Goal: Communication & Community: Answer question/provide support

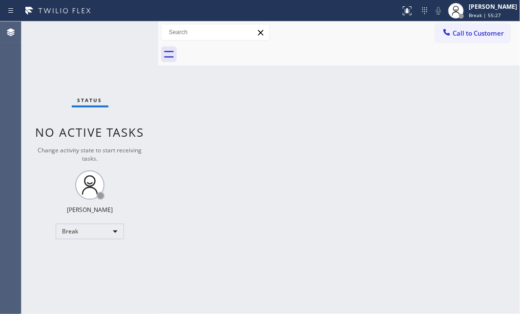
click at [124, 44] on div "Status No active tasks Change activity state to start receiving tasks. [PERSON_…" at bounding box center [89, 167] width 137 height 293
drag, startPoint x: 64, startPoint y: 41, endPoint x: 81, endPoint y: 44, distance: 16.5
click at [66, 41] on div "Status No active tasks Change activity state to start receiving tasks. [PERSON_…" at bounding box center [89, 167] width 137 height 293
click at [98, 227] on div "Break" at bounding box center [90, 232] width 68 height 16
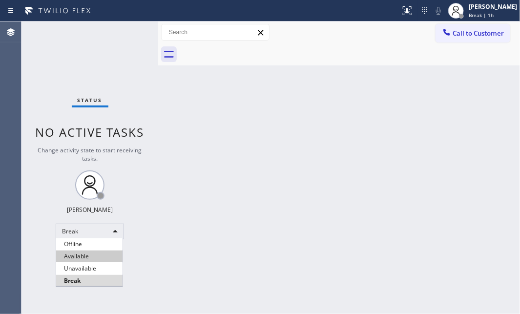
click at [86, 254] on li "Available" at bounding box center [89, 257] width 66 height 12
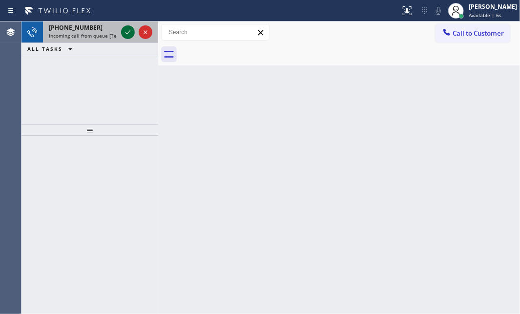
click at [126, 31] on icon at bounding box center [128, 32] width 12 height 12
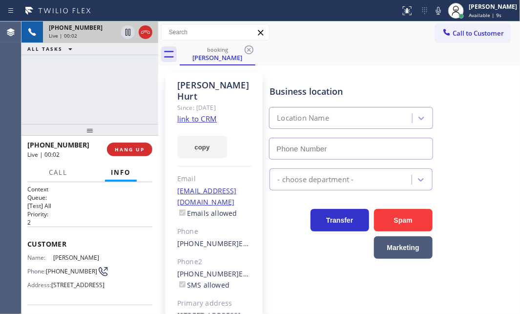
type input "[PHONE_NUMBER]"
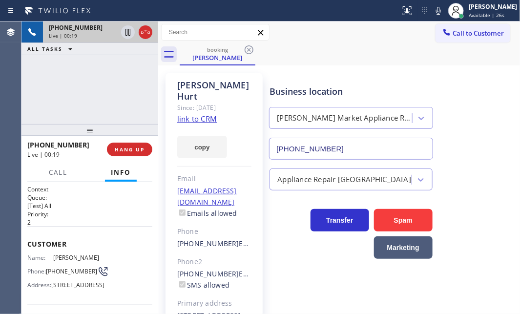
click at [210, 114] on link "link to CRM" at bounding box center [197, 119] width 40 height 10
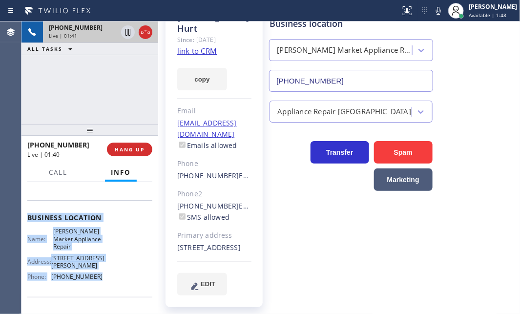
scroll to position [133, 0]
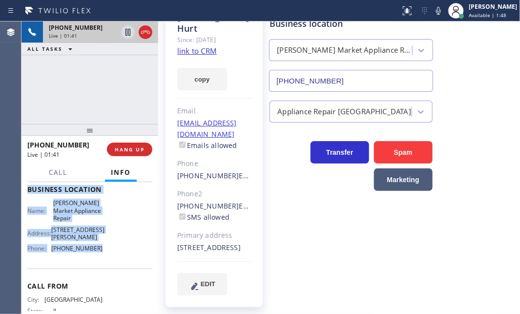
drag, startPoint x: 25, startPoint y: 239, endPoint x: 119, endPoint y: 276, distance: 100.9
click at [119, 276] on div "Context Queue: [Test] All Priority: 2 Customer Name: [PERSON_NAME] Phone: [PHON…" at bounding box center [89, 248] width 137 height 132
copy div "Customer Name: [PERSON_NAME] Phone: [PHONE_NUMBER] Address: [STREET_ADDRESS] Bu…"
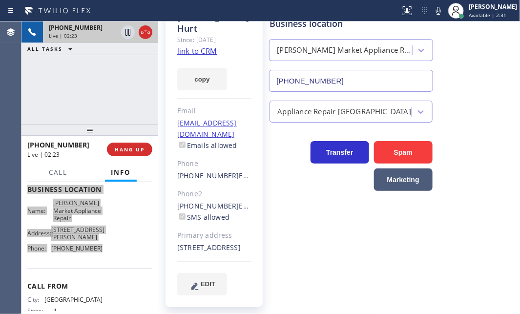
scroll to position [0, 0]
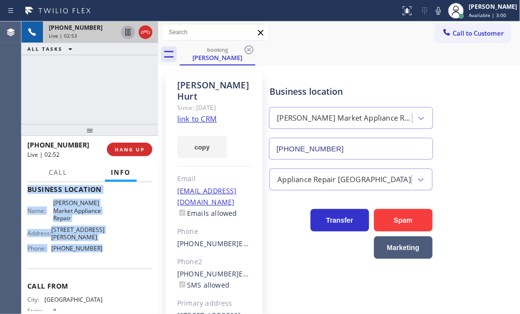
click at [128, 34] on icon at bounding box center [128, 32] width 12 height 12
click at [130, 31] on icon at bounding box center [128, 32] width 7 height 7
click at [141, 32] on icon at bounding box center [145, 32] width 9 height 3
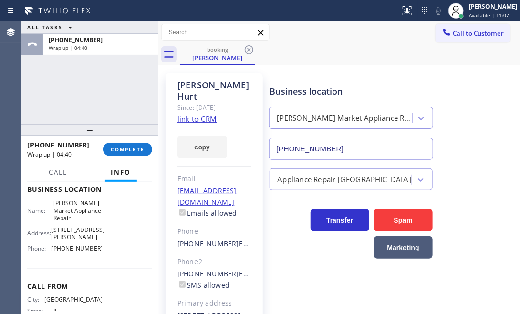
click at [103, 84] on div "ALL TASKS ALL TASKS ACTIVE TASKS TASKS IN WRAP UP [PHONE_NUMBER] Wrap up | 04:40" at bounding box center [89, 72] width 137 height 103
click at [56, 174] on span "Call" at bounding box center [58, 172] width 19 height 9
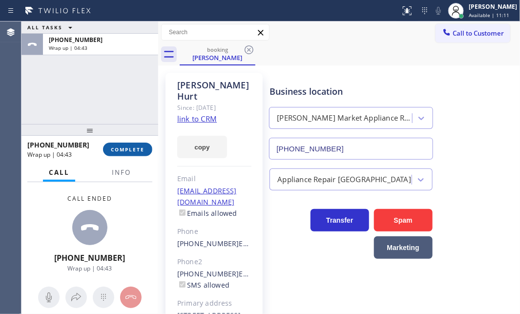
click at [124, 151] on span "COMPLETE" at bounding box center [128, 149] width 34 height 7
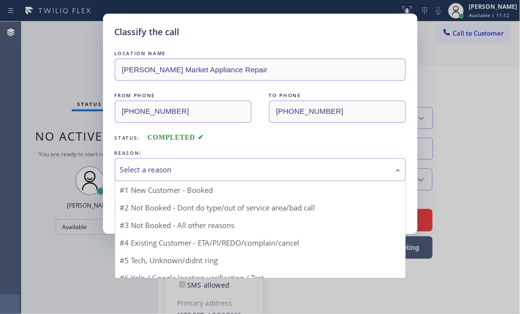
click at [293, 171] on div "Select a reason" at bounding box center [260, 169] width 280 height 11
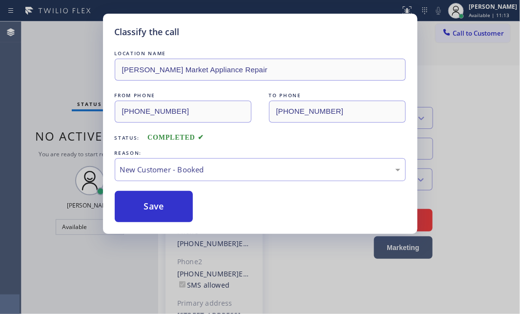
drag, startPoint x: 193, startPoint y: 192, endPoint x: 176, endPoint y: 195, distance: 17.5
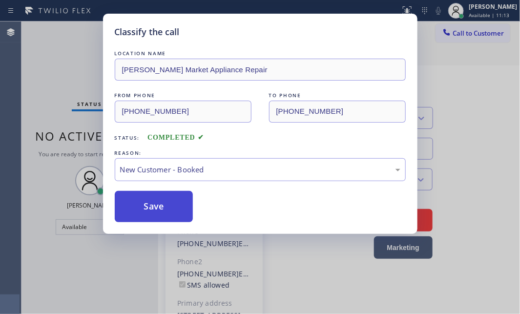
click at [169, 201] on button "Save" at bounding box center [154, 206] width 79 height 31
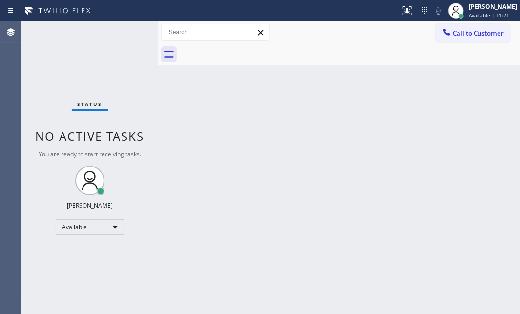
drag, startPoint x: 130, startPoint y: 34, endPoint x: 112, endPoint y: 78, distance: 48.0
click at [129, 35] on div "Status No active tasks You are ready to start receiving tasks. [PERSON_NAME] Av…" at bounding box center [89, 167] width 137 height 293
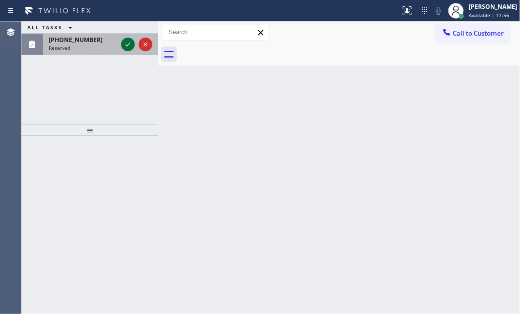
click at [127, 45] on icon at bounding box center [128, 45] width 12 height 12
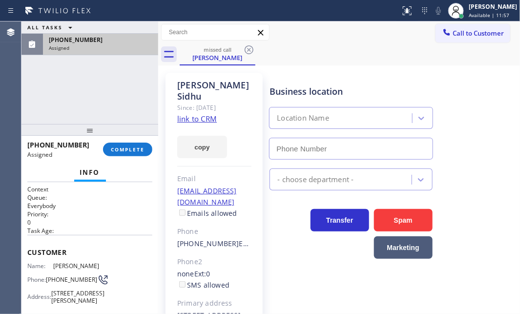
type input "[PHONE_NUMBER]"
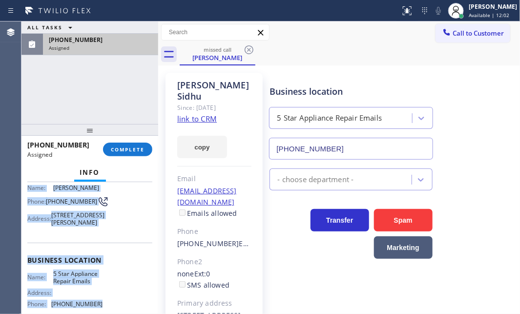
scroll to position [133, 0]
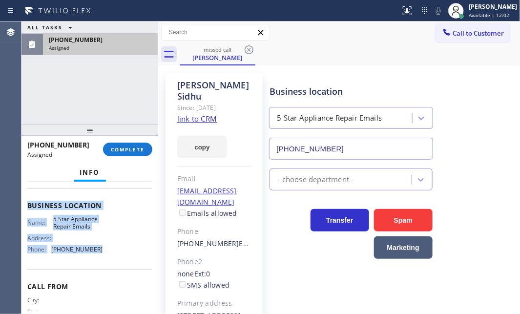
drag, startPoint x: 24, startPoint y: 205, endPoint x: 114, endPoint y: 274, distance: 112.9
click at [111, 274] on div "Context Queue: Everybody Priority: 0 Task Age: Customer Name: [PERSON_NAME] Pho…" at bounding box center [89, 248] width 137 height 132
copy div "Customer Name: [PERSON_NAME] Phone: [PHONE_NUMBER] Address: [STREET_ADDRESS][PE…"
click at [129, 150] on span "COMPLETE" at bounding box center [128, 149] width 34 height 7
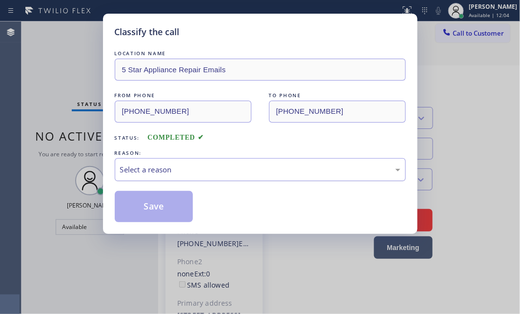
drag, startPoint x: 239, startPoint y: 170, endPoint x: 236, endPoint y: 177, distance: 7.3
click at [238, 171] on div "Select a reason" at bounding box center [260, 169] width 280 height 11
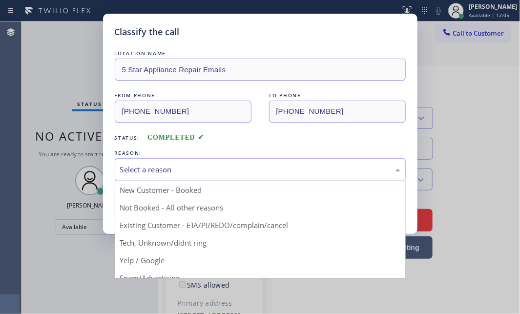
drag, startPoint x: 159, startPoint y: 246, endPoint x: 158, endPoint y: 224, distance: 22.0
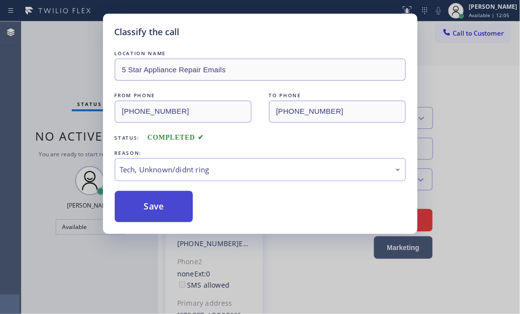
drag, startPoint x: 157, startPoint y: 210, endPoint x: 483, endPoint y: 169, distance: 328.0
click at [183, 208] on button "Save" at bounding box center [154, 206] width 79 height 31
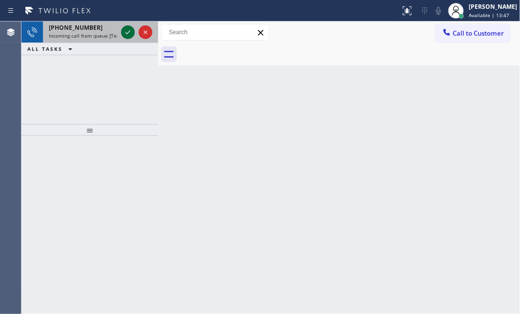
click at [127, 33] on icon at bounding box center [128, 32] width 12 height 12
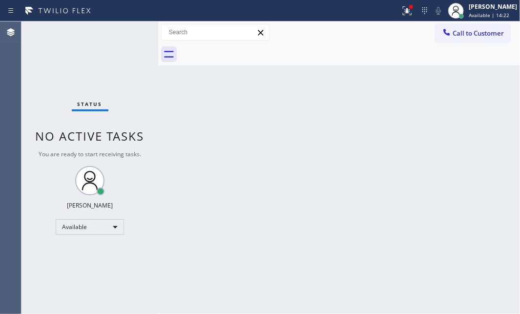
drag, startPoint x: 400, startPoint y: 14, endPoint x: 401, endPoint y: 22, distance: 8.4
click at [402, 14] on icon at bounding box center [408, 11] width 12 height 12
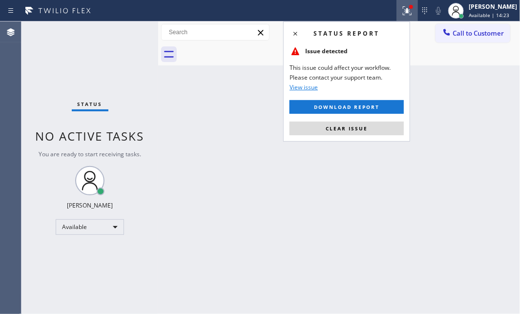
click at [363, 127] on span "Clear issue" at bounding box center [347, 128] width 42 height 7
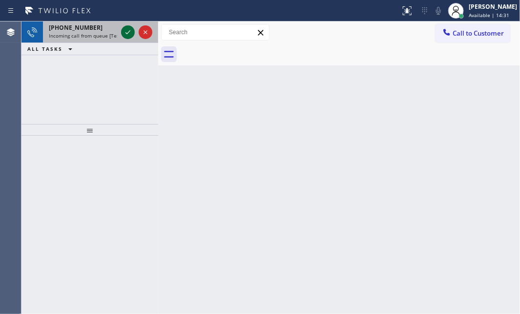
click at [126, 33] on icon at bounding box center [128, 32] width 5 height 4
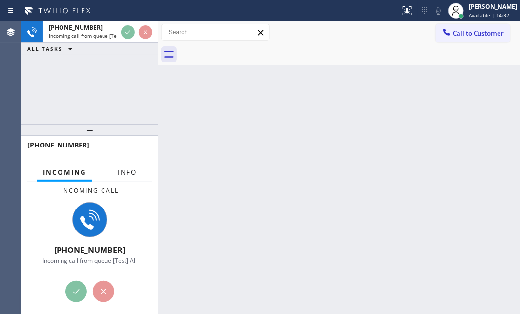
click at [123, 170] on span "Info" at bounding box center [127, 172] width 19 height 9
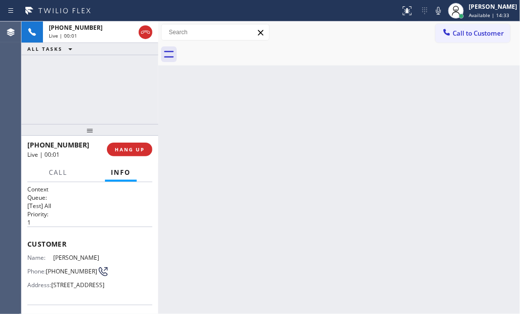
scroll to position [88, 0]
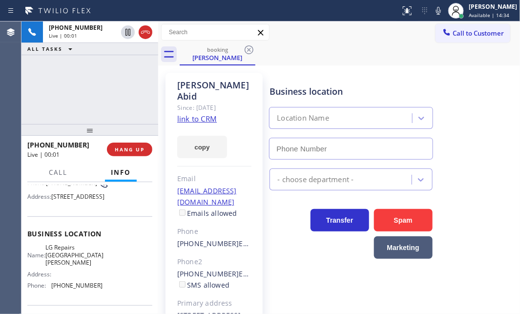
type input "[PHONE_NUMBER]"
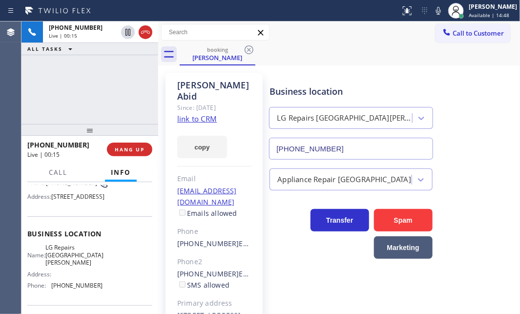
click at [203, 114] on link "link to CRM" at bounding box center [197, 119] width 40 height 10
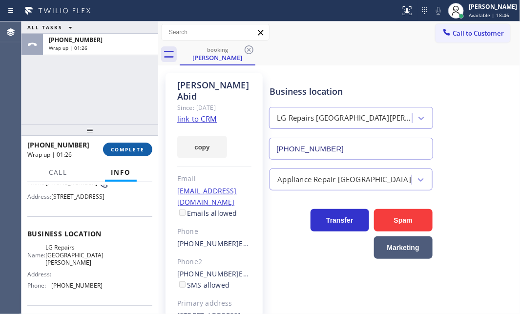
click at [118, 148] on span "COMPLETE" at bounding box center [128, 149] width 34 height 7
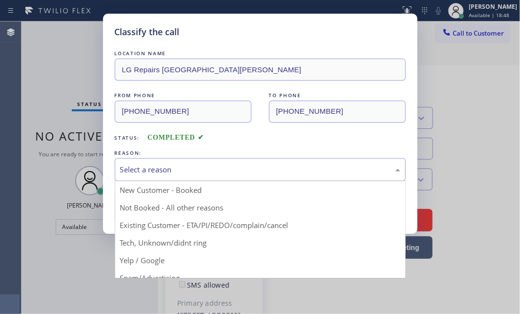
click at [182, 165] on div "Select a reason" at bounding box center [260, 169] width 280 height 11
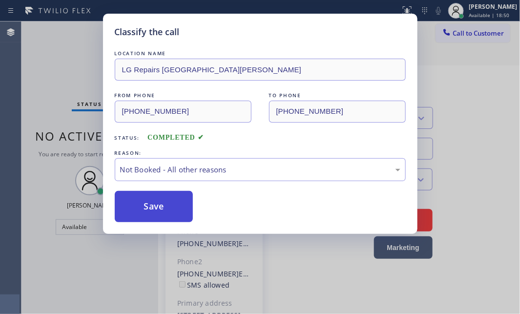
click at [158, 205] on button "Save" at bounding box center [154, 206] width 79 height 31
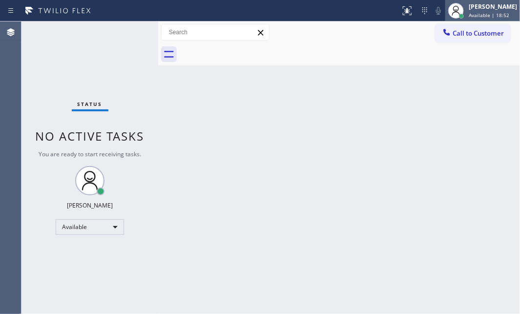
click at [473, 13] on span "Available | 18:52" at bounding box center [489, 15] width 41 height 7
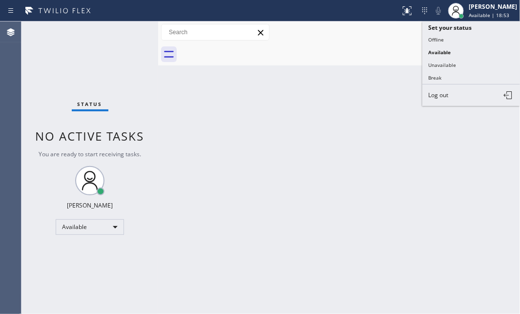
click at [437, 74] on button "Break" at bounding box center [472, 77] width 98 height 13
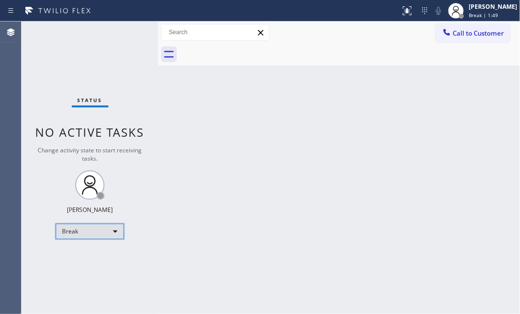
click at [102, 229] on div "Break" at bounding box center [90, 232] width 68 height 16
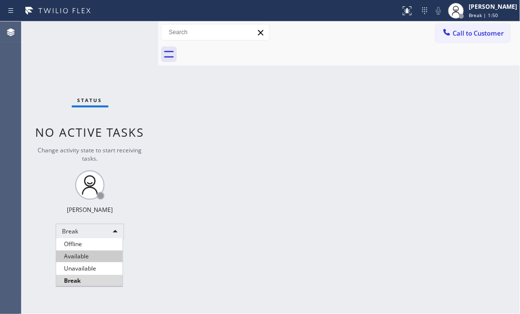
click at [91, 251] on li "Available" at bounding box center [89, 257] width 66 height 12
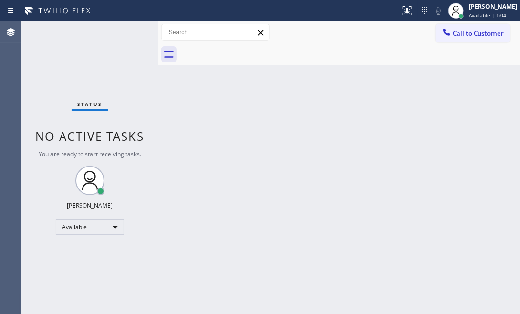
click at [129, 32] on div "Status No active tasks You are ready to start receiving tasks. [PERSON_NAME] Av…" at bounding box center [89, 167] width 137 height 293
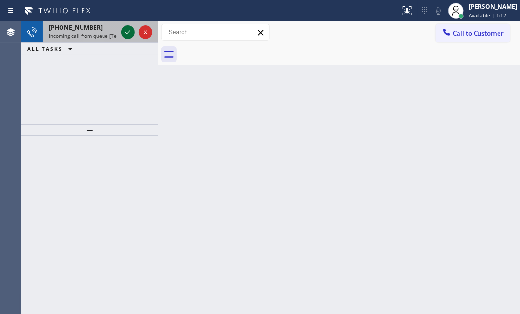
click at [127, 32] on icon at bounding box center [128, 32] width 12 height 12
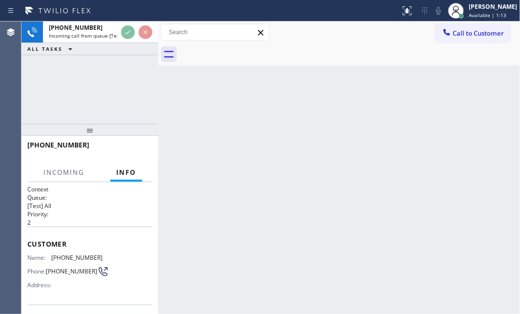
scroll to position [88, 0]
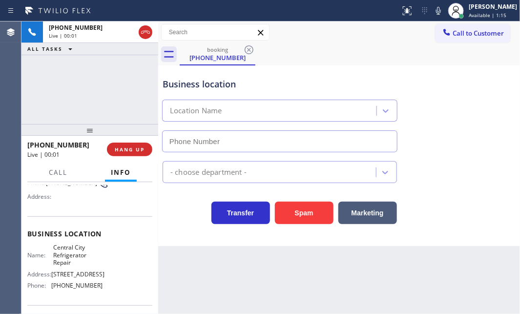
type input "[PHONE_NUMBER]"
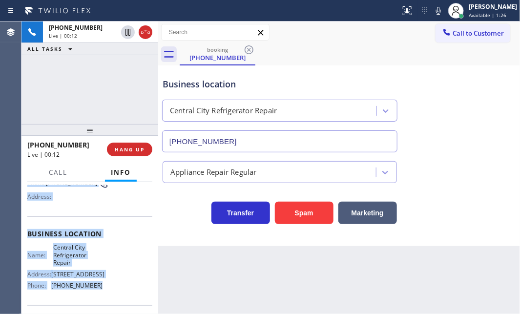
drag, startPoint x: 27, startPoint y: 240, endPoint x: 128, endPoint y: 291, distance: 112.5
click at [99, 290] on div "Context Queue: [Test] All Priority: 2 Customer Name: [PHONE_NUMBER] Phone: [PHO…" at bounding box center [89, 238] width 125 height 283
copy div "Customer Name: [PHONE_NUMBER] Phone: [PHONE_NUMBER] Address: Business location …"
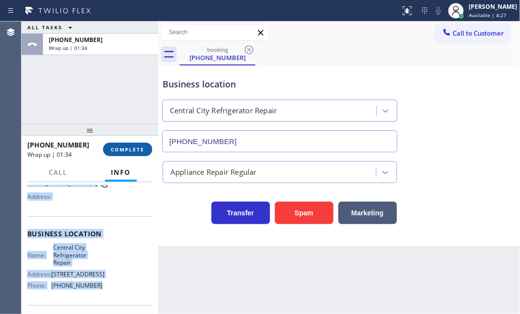
click at [124, 149] on span "COMPLETE" at bounding box center [128, 149] width 34 height 7
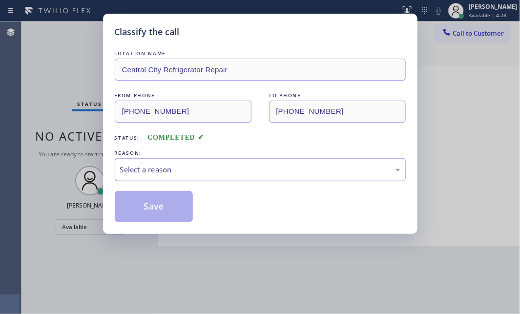
click at [190, 166] on div "Select a reason" at bounding box center [260, 169] width 280 height 11
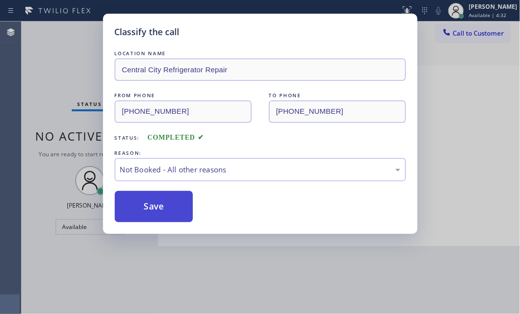
drag, startPoint x: 166, startPoint y: 200, endPoint x: 159, endPoint y: 203, distance: 7.3
click at [166, 200] on button "Save" at bounding box center [154, 206] width 79 height 31
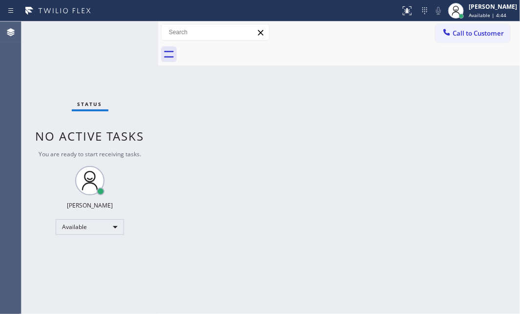
click at [191, 124] on div "Back to Dashboard Change Sender ID Customers Technicians Select a contact Outbo…" at bounding box center [339, 167] width 362 height 293
click at [122, 31] on div "Status No active tasks You are ready to start receiving tasks. [PERSON_NAME] Av…" at bounding box center [89, 167] width 137 height 293
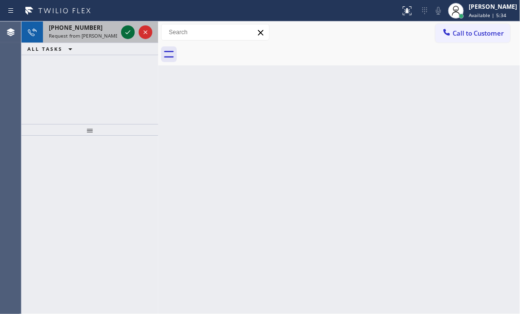
click at [129, 28] on icon at bounding box center [128, 32] width 12 height 12
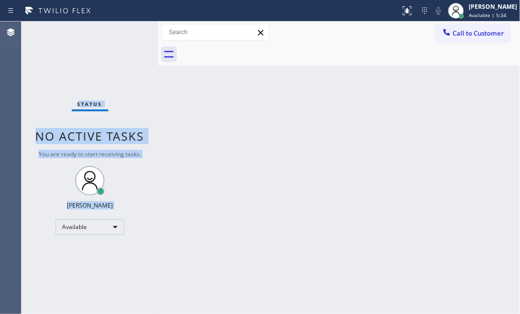
click at [129, 28] on div "Status No active tasks You are ready to start receiving tasks. [PERSON_NAME] Av…" at bounding box center [89, 167] width 137 height 293
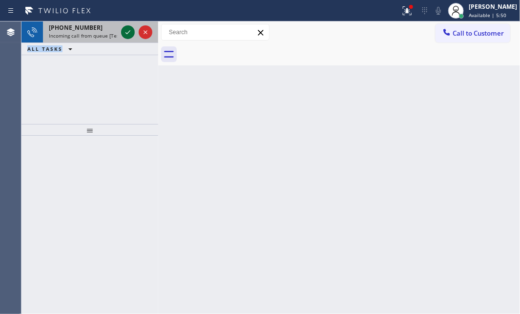
click at [129, 34] on icon at bounding box center [128, 32] width 12 height 12
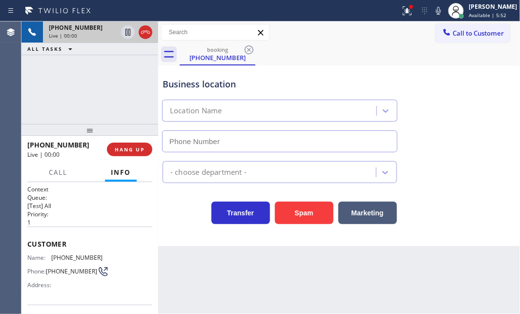
type input "[PHONE_NUMBER]"
click at [77, 105] on div "[PHONE_NUMBER] Live | 00:06 ALL TASKS ALL TASKS ACTIVE TASKS TASKS IN WRAP UP" at bounding box center [89, 72] width 137 height 103
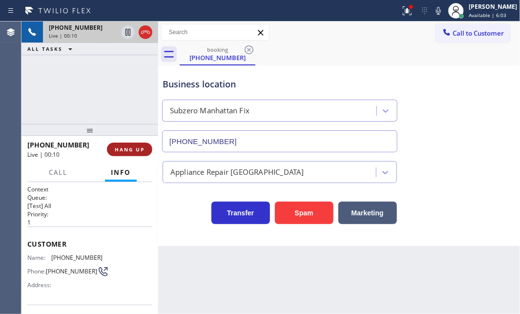
click at [135, 151] on span "HANG UP" at bounding box center [130, 149] width 30 height 7
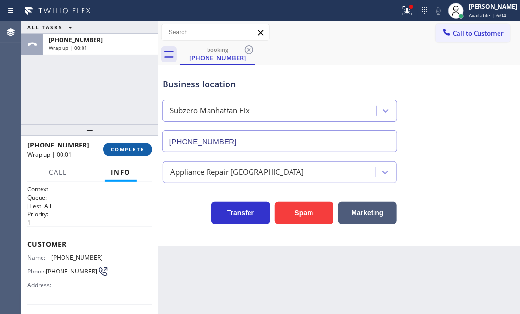
click at [122, 151] on span "COMPLETE" at bounding box center [128, 149] width 34 height 7
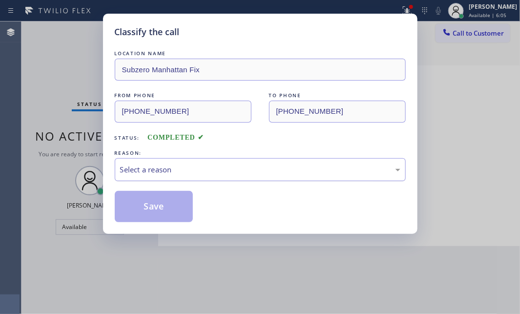
click at [254, 160] on div "Select a reason" at bounding box center [260, 169] width 291 height 23
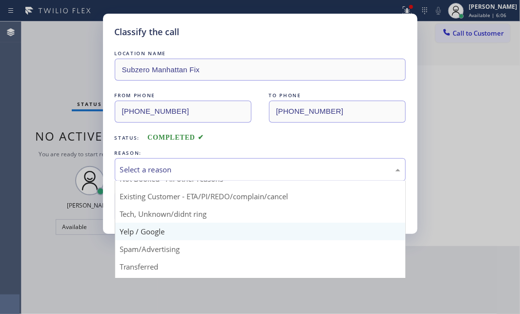
scroll to position [44, 0]
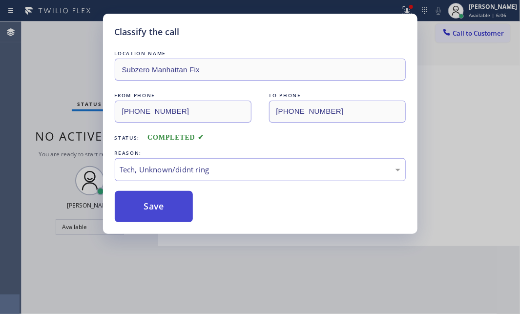
drag, startPoint x: 176, startPoint y: 199, endPoint x: 149, endPoint y: 196, distance: 27.5
click at [143, 194] on button "Save" at bounding box center [154, 206] width 79 height 31
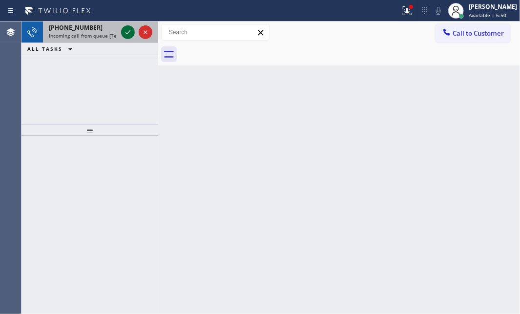
click at [129, 29] on icon at bounding box center [128, 32] width 12 height 12
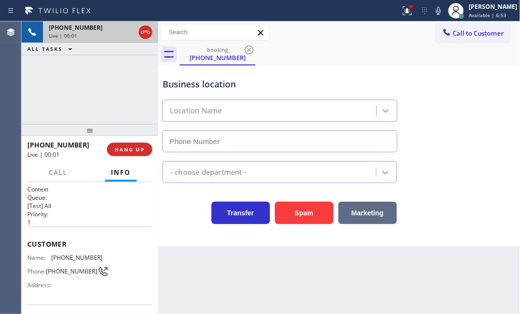
type input "[PHONE_NUMBER]"
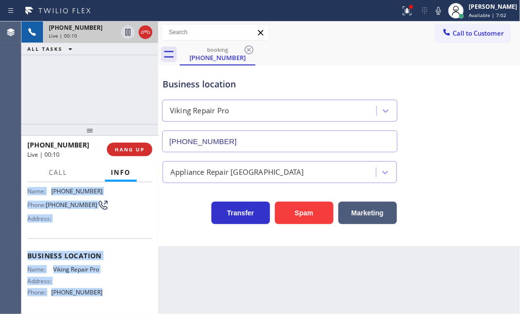
scroll to position [88, 0]
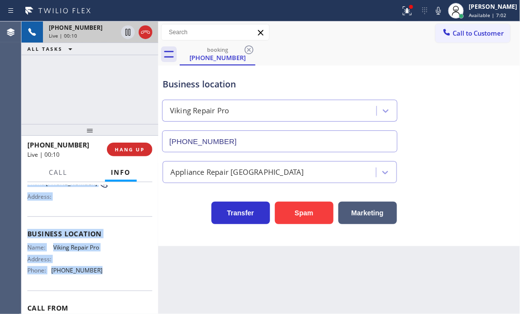
drag, startPoint x: 27, startPoint y: 240, endPoint x: 108, endPoint y: 283, distance: 92.0
click at [98, 284] on div "Context Queue: [Test] All Priority: 1 Customer Name: [PHONE_NUMBER] Phone: [PHO…" at bounding box center [89, 231] width 125 height 268
copy div "Customer Name: [PHONE_NUMBER] Phone: [PHONE_NUMBER] Address: Business location …"
click at [127, 30] on icon at bounding box center [128, 32] width 12 height 12
click at [127, 30] on icon at bounding box center [128, 32] width 7 height 7
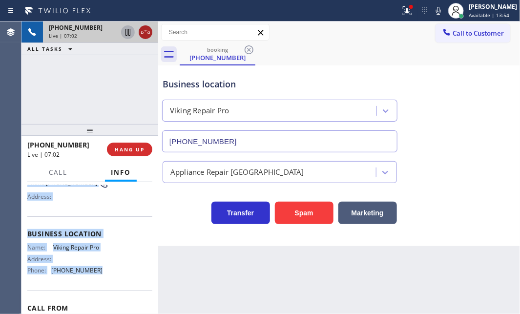
click at [147, 31] on icon at bounding box center [146, 32] width 12 height 12
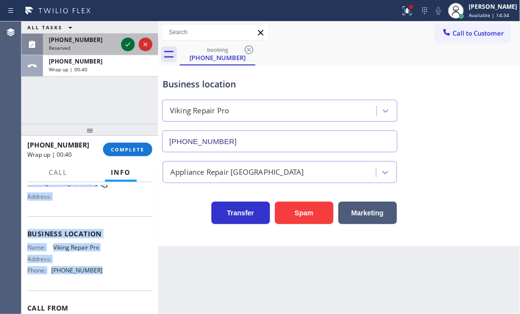
click at [132, 45] on icon at bounding box center [128, 45] width 12 height 12
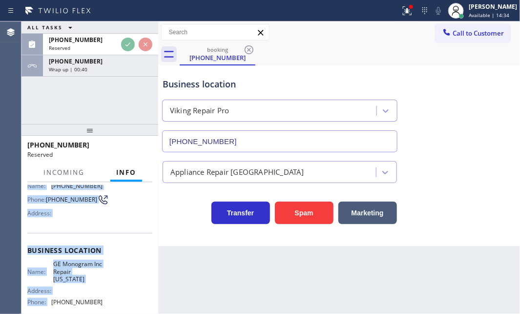
scroll to position [105, 0]
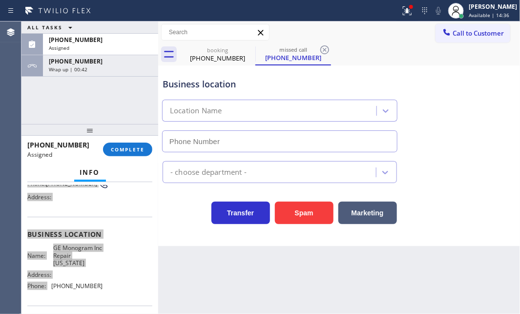
type input "[PHONE_NUMBER]"
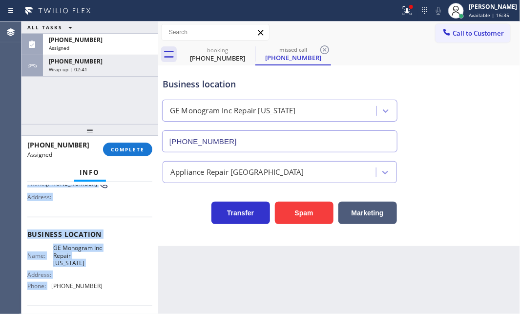
drag, startPoint x: 136, startPoint y: 69, endPoint x: 126, endPoint y: 132, distance: 63.9
click at [136, 73] on div "[PHONE_NUMBER] Wrap up | 02:41" at bounding box center [98, 65] width 111 height 21
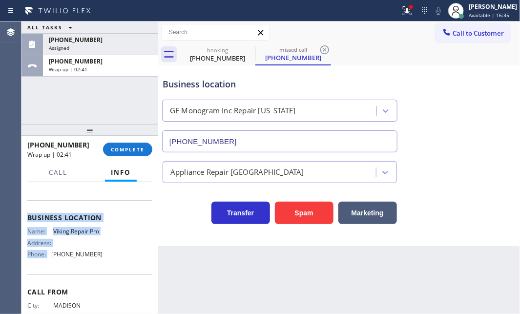
scroll to position [88, 0]
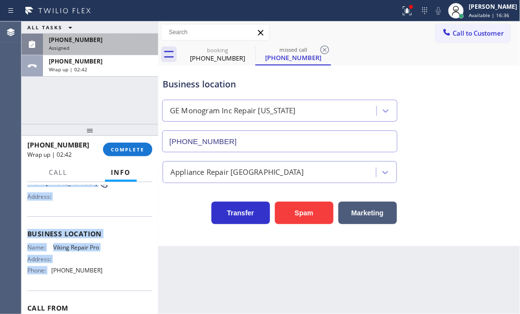
click at [117, 45] on div "Assigned" at bounding box center [101, 47] width 104 height 7
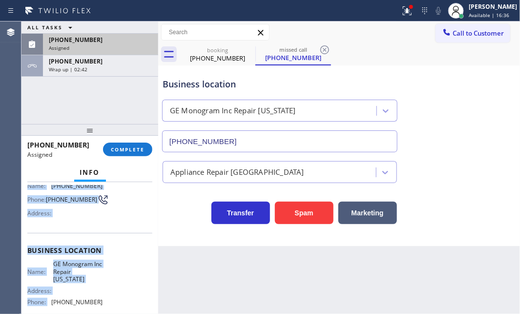
scroll to position [105, 0]
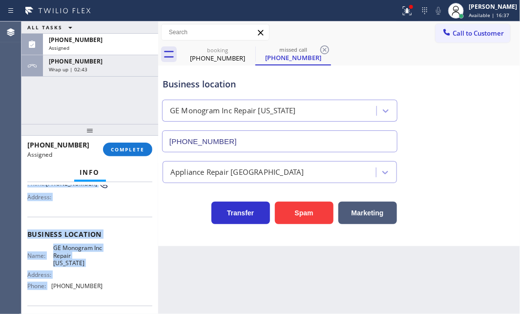
click at [117, 212] on div "Customer Name: [PHONE_NUMBER] Phone: [PHONE_NUMBER] Address:" at bounding box center [89, 178] width 125 height 78
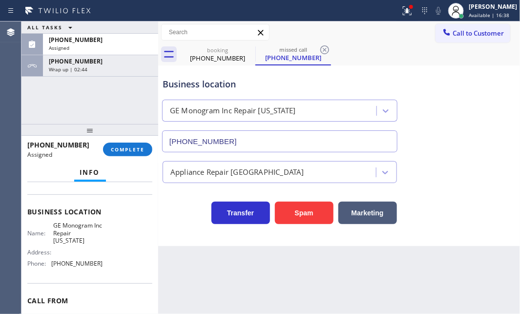
scroll to position [149, 0]
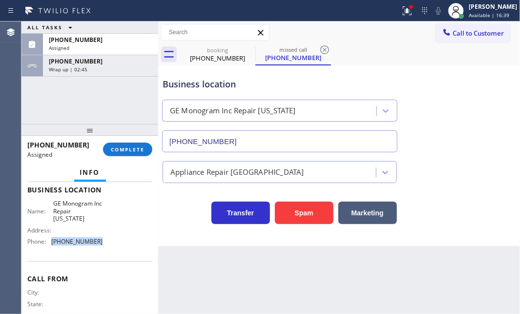
drag, startPoint x: 105, startPoint y: 248, endPoint x: 125, endPoint y: 259, distance: 23.0
click at [52, 244] on div "Name: GE Monogram Inc Repair [US_STATE] Address: Phone: [PHONE_NUMBER]" at bounding box center [89, 224] width 125 height 49
copy span "[PHONE_NUMBER]"
drag, startPoint x: 479, startPoint y: 31, endPoint x: 410, endPoint y: 93, distance: 92.4
click at [479, 32] on span "Call to Customer" at bounding box center [478, 33] width 51 height 9
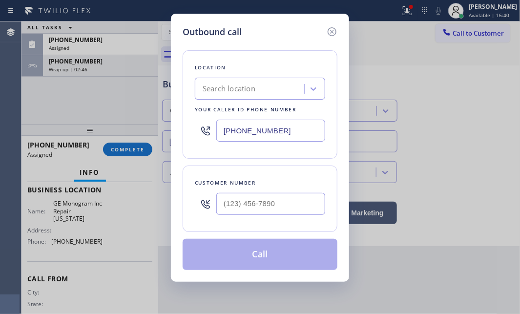
click at [311, 130] on input "[PHONE_NUMBER]" at bounding box center [270, 131] width 109 height 22
paste input "32) 456-0495"
type input "[PHONE_NUMBER]"
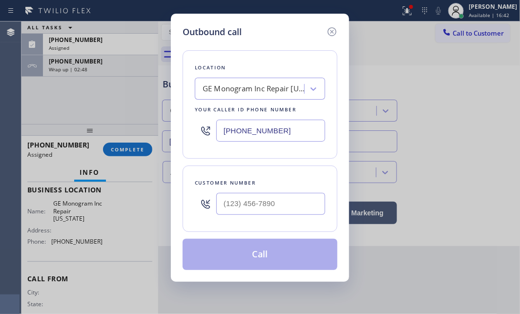
click at [105, 42] on div "Outbound call Location GE Monogram Inc Repair [US_STATE] Your caller id phone n…" at bounding box center [260, 157] width 520 height 314
click at [245, 202] on input "(___) ___-____" at bounding box center [270, 204] width 109 height 22
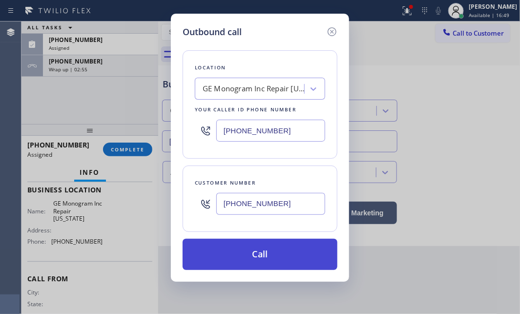
type input "[PHONE_NUMBER]"
click at [261, 249] on button "Call" at bounding box center [260, 254] width 155 height 31
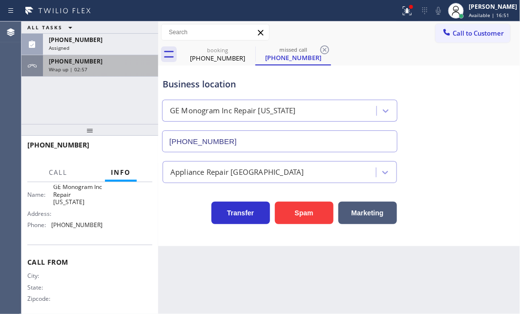
scroll to position [133, 0]
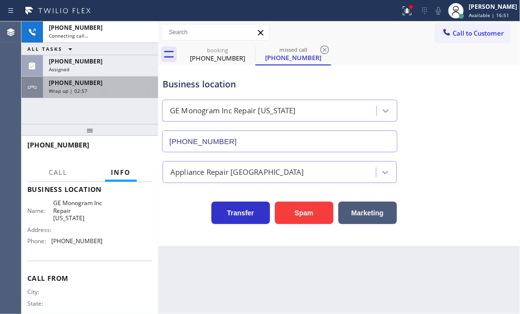
click at [112, 77] on div "[PHONE_NUMBER] Wrap up | 02:57" at bounding box center [98, 87] width 111 height 21
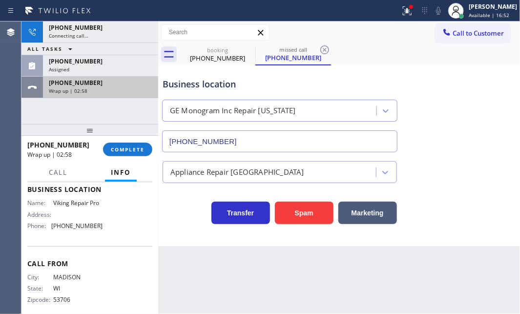
click at [126, 92] on div "Wrap up | 02:58" at bounding box center [101, 90] width 104 height 7
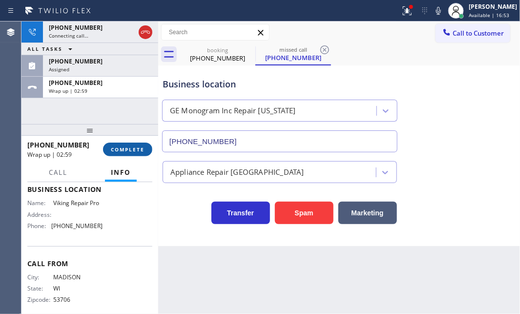
click at [131, 147] on span "COMPLETE" at bounding box center [128, 149] width 34 height 7
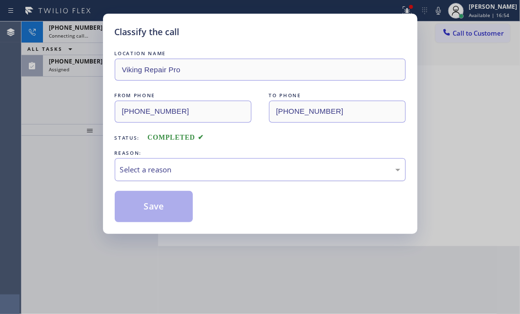
drag, startPoint x: 185, startPoint y: 171, endPoint x: 184, endPoint y: 177, distance: 5.9
click at [185, 174] on div "Select a reason" at bounding box center [260, 169] width 280 height 11
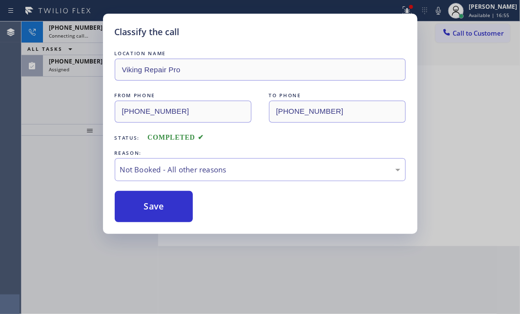
drag, startPoint x: 145, startPoint y: 210, endPoint x: 104, endPoint y: 129, distance: 89.8
click at [143, 210] on button "Save" at bounding box center [154, 206] width 79 height 31
click at [94, 73] on div "Classify the call LOCATION NAME Viking Repair Pro FROM PHONE [PHONE_NUMBER] TO …" at bounding box center [260, 157] width 520 height 314
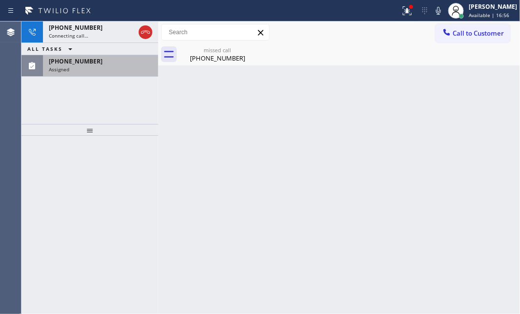
click at [98, 72] on div "Assigned" at bounding box center [101, 69] width 104 height 7
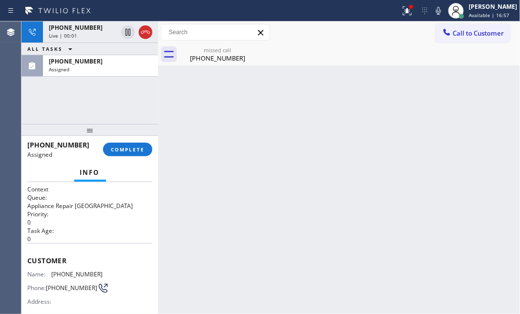
scroll to position [44, 0]
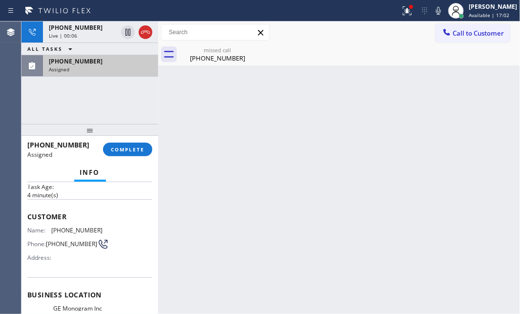
click at [105, 68] on div "Assigned" at bounding box center [101, 69] width 104 height 7
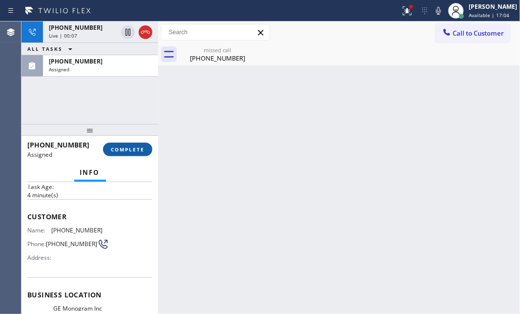
click at [130, 150] on span "COMPLETE" at bounding box center [128, 149] width 34 height 7
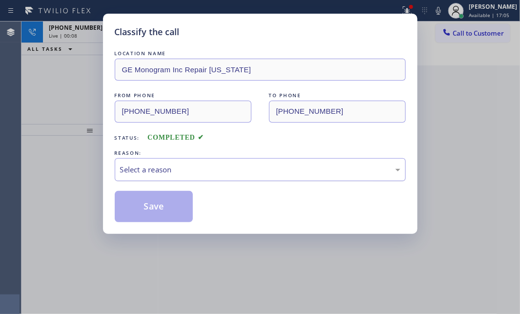
click at [195, 165] on div "Select a reason" at bounding box center [260, 169] width 280 height 11
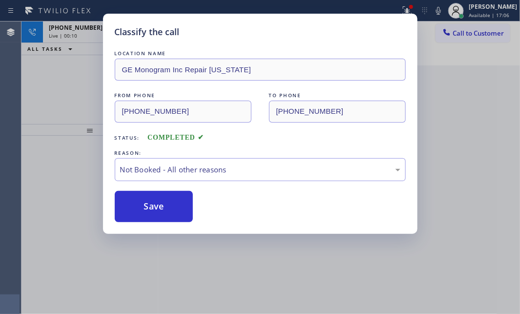
drag, startPoint x: 146, startPoint y: 206, endPoint x: 144, endPoint y: 190, distance: 16.2
click at [146, 205] on button "Save" at bounding box center [154, 206] width 79 height 31
click at [85, 32] on div "Classify the call LOCATION NAME GE Monogram Inc Repair [US_STATE] FROM PHONE [P…" at bounding box center [260, 157] width 520 height 314
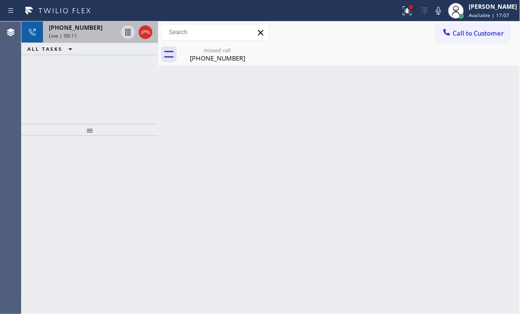
click at [96, 35] on div "Live | 00:11" at bounding box center [83, 35] width 68 height 7
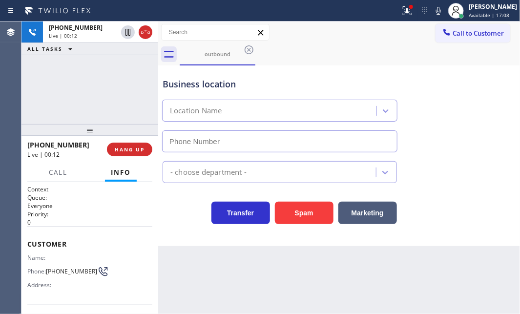
type input "[PHONE_NUMBER]"
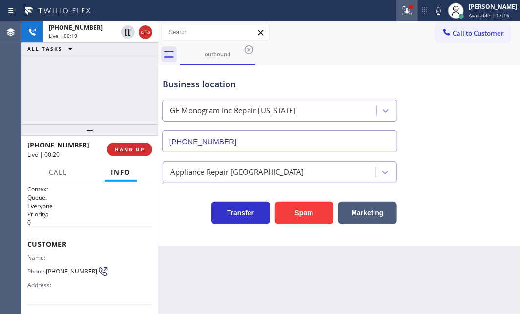
click at [402, 15] on icon at bounding box center [408, 11] width 12 height 12
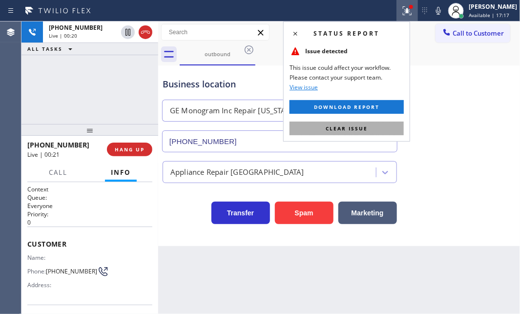
click at [369, 125] on button "Clear issue" at bounding box center [347, 129] width 114 height 14
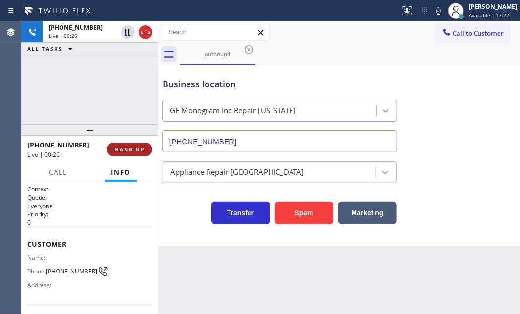
click at [131, 154] on button "HANG UP" at bounding box center [129, 150] width 45 height 14
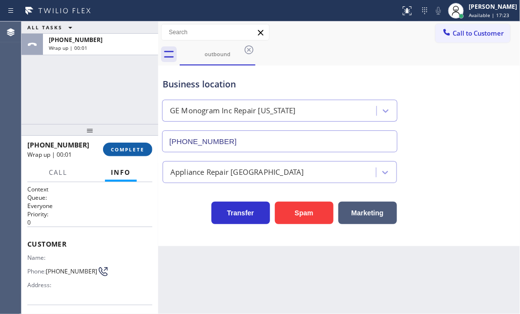
click at [132, 153] on button "COMPLETE" at bounding box center [127, 150] width 49 height 14
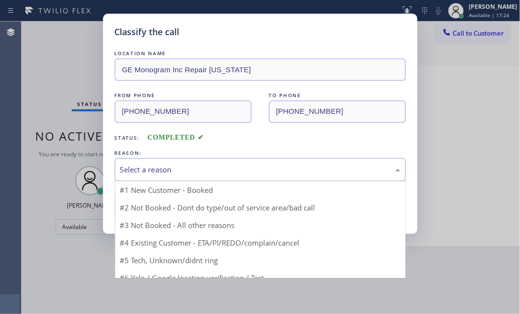
drag, startPoint x: 260, startPoint y: 161, endPoint x: 253, endPoint y: 178, distance: 18.4
click at [260, 161] on div "Select a reason" at bounding box center [260, 169] width 291 height 23
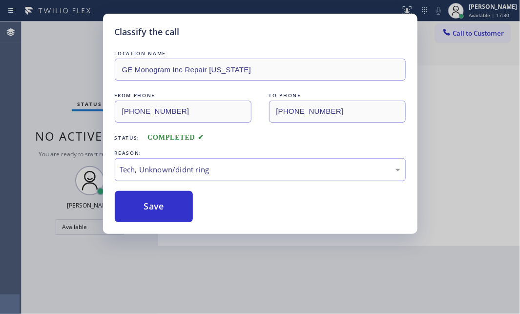
click at [178, 172] on div "Tech, Unknown/didnt ring" at bounding box center [260, 169] width 280 height 11
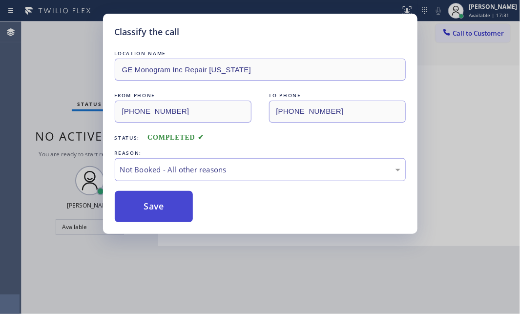
click at [155, 208] on button "Save" at bounding box center [154, 206] width 79 height 31
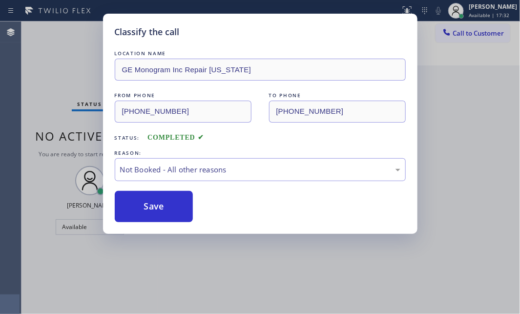
click at [468, 89] on div "Classify the call LOCATION NAME Home Alliance Membership FROM PHONE [PHONE_NUMB…" at bounding box center [270, 167] width 499 height 293
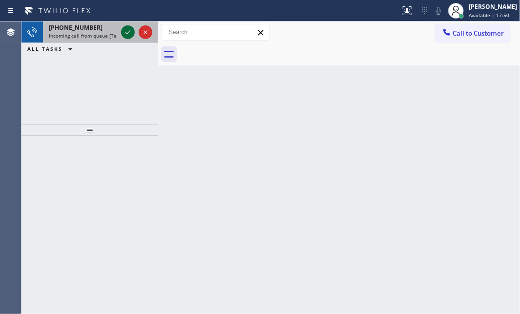
click at [129, 29] on icon at bounding box center [128, 32] width 12 height 12
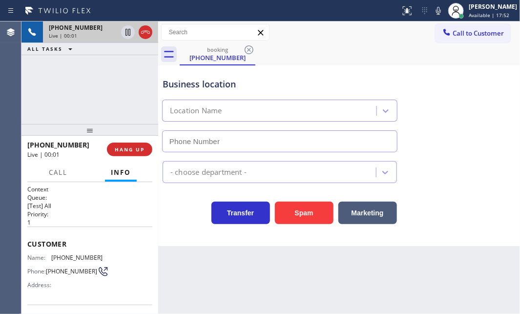
type input "[PHONE_NUMBER]"
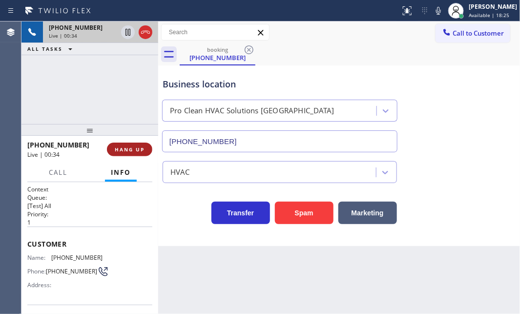
click at [141, 151] on span "HANG UP" at bounding box center [130, 149] width 30 height 7
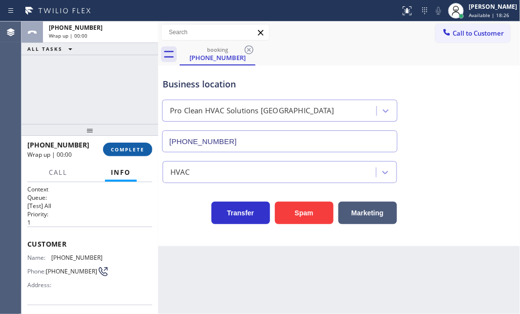
click at [137, 151] on span "COMPLETE" at bounding box center [128, 149] width 34 height 7
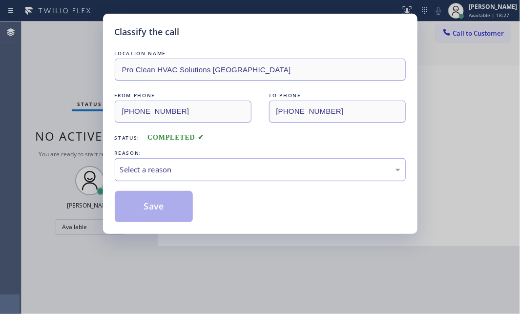
click at [194, 171] on div "Select a reason" at bounding box center [260, 169] width 280 height 11
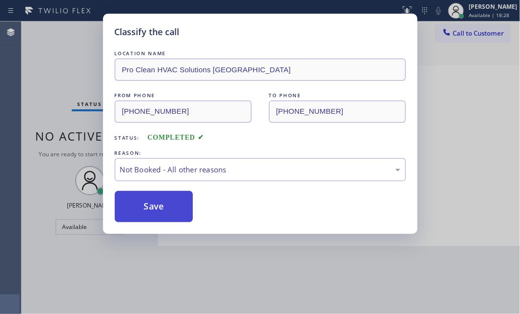
click at [143, 204] on button "Save" at bounding box center [154, 206] width 79 height 31
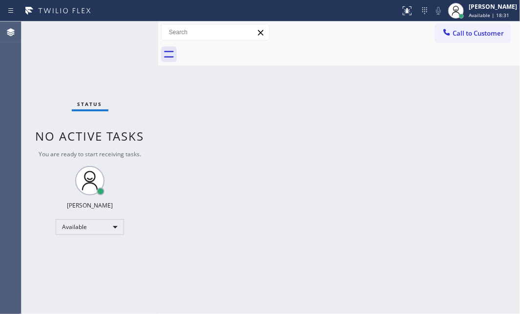
drag, startPoint x: 355, startPoint y: 98, endPoint x: 359, endPoint y: 75, distance: 22.8
click at [356, 94] on div "Back to Dashboard Change Sender ID Customers Technicians Select a contact Outbo…" at bounding box center [339, 167] width 362 height 293
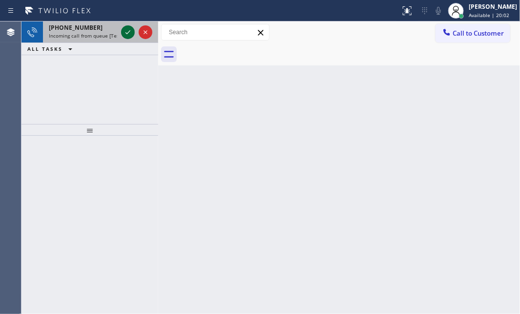
click at [126, 33] on icon at bounding box center [128, 32] width 5 height 4
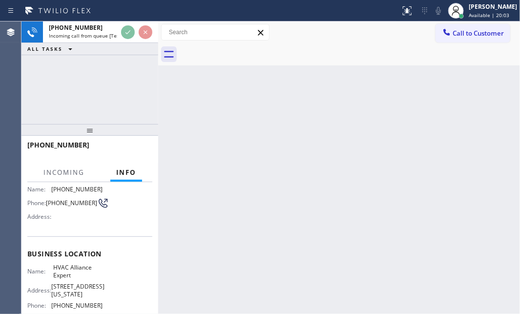
scroll to position [88, 0]
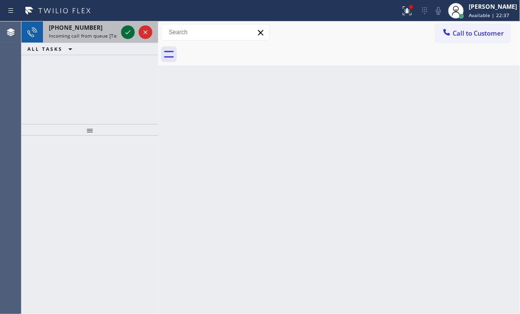
click at [127, 34] on icon at bounding box center [128, 32] width 12 height 12
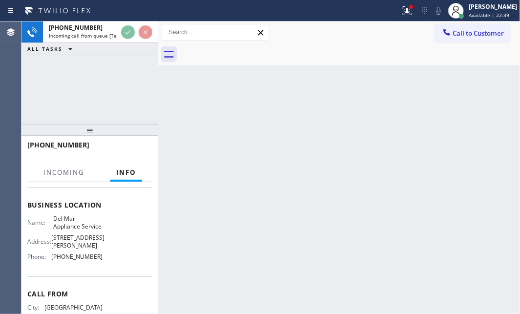
scroll to position [133, 0]
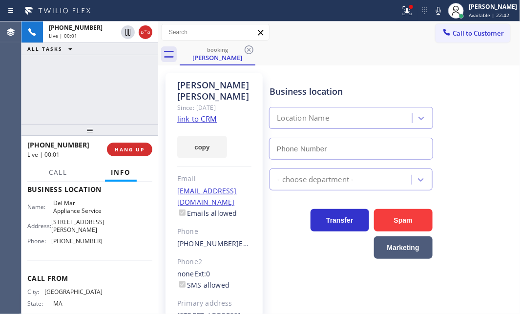
type input "[PHONE_NUMBER]"
click at [205, 114] on link "link to CRM" at bounding box center [197, 119] width 40 height 10
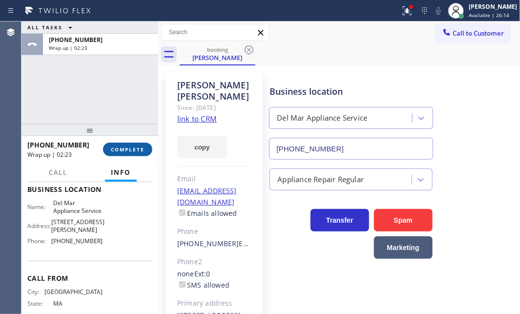
click at [132, 155] on button "COMPLETE" at bounding box center [127, 150] width 49 height 14
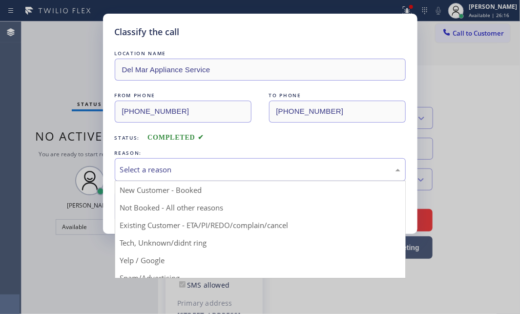
click at [207, 174] on div "Select a reason" at bounding box center [260, 169] width 280 height 11
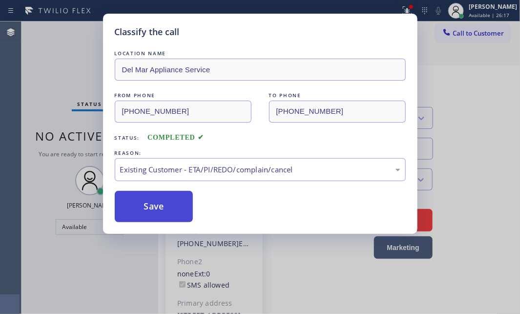
click at [147, 203] on button "Save" at bounding box center [154, 206] width 79 height 31
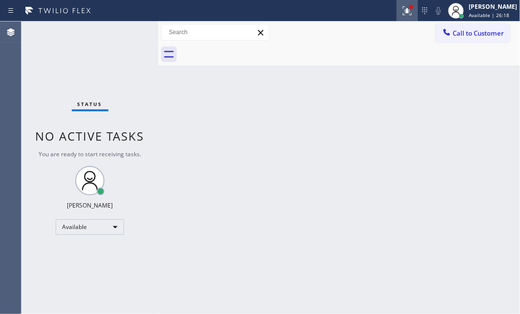
drag, startPoint x: 397, startPoint y: 10, endPoint x: 394, endPoint y: 20, distance: 10.1
click at [402, 12] on icon at bounding box center [408, 11] width 12 height 12
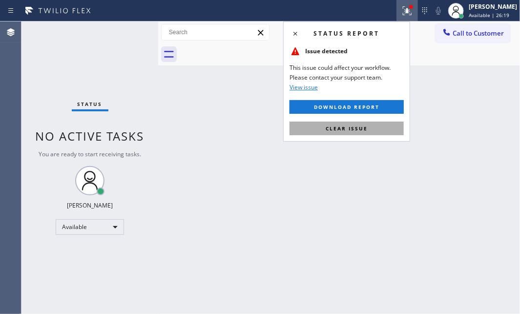
click at [354, 124] on button "Clear issue" at bounding box center [347, 129] width 114 height 14
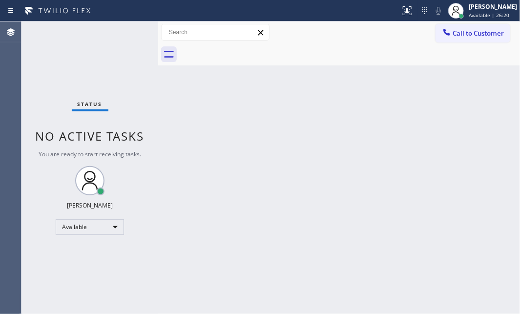
click at [439, 165] on div "Back to Dashboard Change Sender ID Customers Technicians Select a contact Outbo…" at bounding box center [339, 167] width 362 height 293
click at [381, 163] on div "Back to Dashboard Change Sender ID Customers Technicians Select a contact Outbo…" at bounding box center [339, 167] width 362 height 293
click at [114, 83] on div "Status No active tasks You are ready to start receiving tasks. [PERSON_NAME] Av…" at bounding box center [89, 167] width 137 height 293
click at [128, 30] on div "Status No active tasks You are ready to start receiving tasks. [PERSON_NAME] Av…" at bounding box center [89, 167] width 137 height 293
click at [115, 227] on div "Available" at bounding box center [90, 227] width 68 height 16
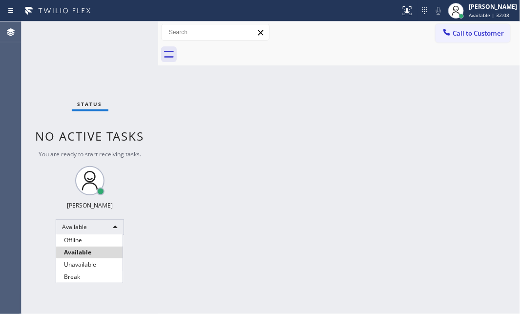
drag, startPoint x: 103, startPoint y: 259, endPoint x: 113, endPoint y: 257, distance: 10.5
click at [105, 259] on li "Unavailable" at bounding box center [89, 265] width 66 height 12
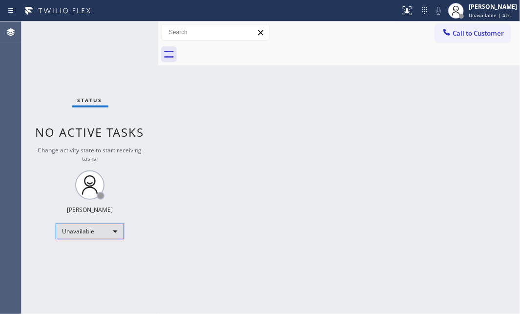
click at [111, 231] on div "Unavailable" at bounding box center [90, 232] width 68 height 16
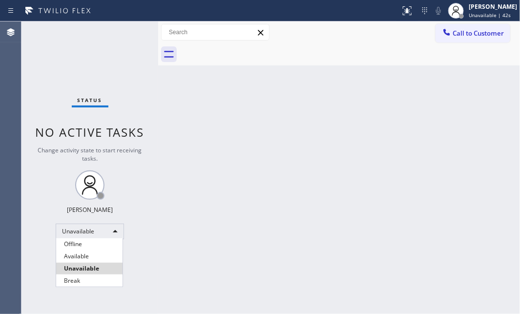
drag, startPoint x: 98, startPoint y: 256, endPoint x: 108, endPoint y: 258, distance: 10.5
click at [100, 257] on li "Available" at bounding box center [89, 257] width 66 height 12
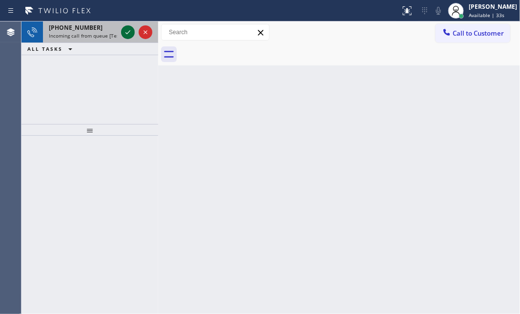
click at [128, 38] on button at bounding box center [128, 32] width 14 height 14
click at [125, 36] on icon at bounding box center [128, 32] width 12 height 12
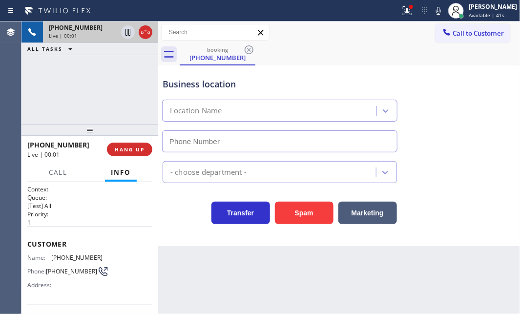
type input "[PHONE_NUMBER]"
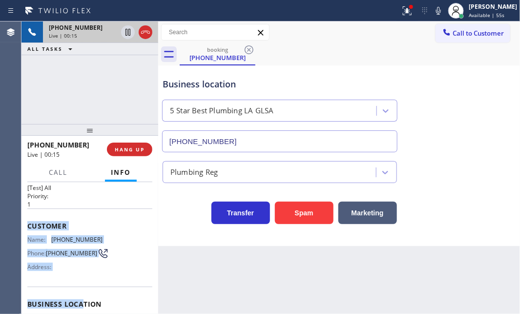
scroll to position [88, 0]
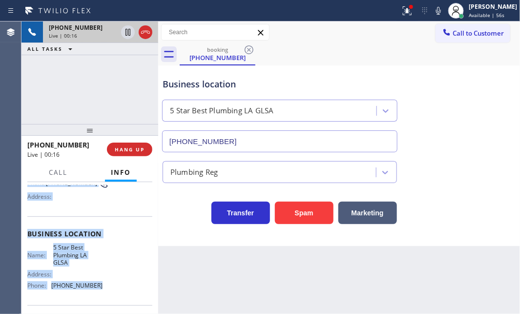
drag, startPoint x: 25, startPoint y: 239, endPoint x: 97, endPoint y: 287, distance: 86.2
click at [97, 287] on div "Context Queue: [Test] All Priority: 1 Customer Name: [PHONE_NUMBER] Phone: [PHO…" at bounding box center [89, 248] width 137 height 132
copy div "Customer Name: [PHONE_NUMBER] Phone: [PHONE_NUMBER] Address: Business location …"
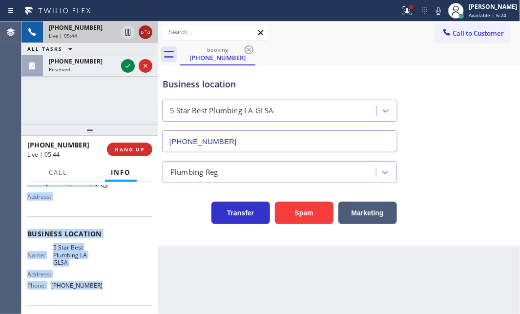
drag, startPoint x: 128, startPoint y: 30, endPoint x: 147, endPoint y: 36, distance: 20.1
click at [128, 29] on icon at bounding box center [128, 32] width 12 height 12
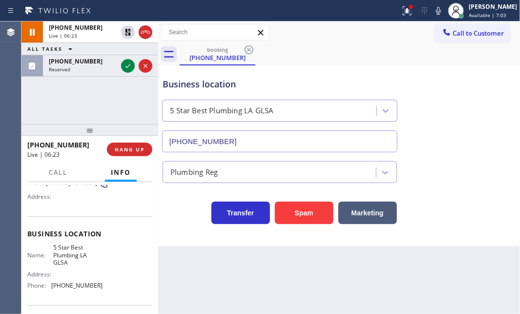
click at [458, 85] on div "Business location 5 Star Best Plumbing LA GLSA [PHONE_NUMBER]" at bounding box center [339, 108] width 357 height 88
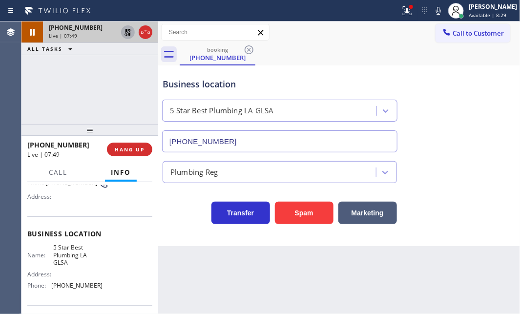
click at [127, 34] on icon at bounding box center [128, 32] width 12 height 12
click at [402, 15] on icon at bounding box center [408, 11] width 12 height 12
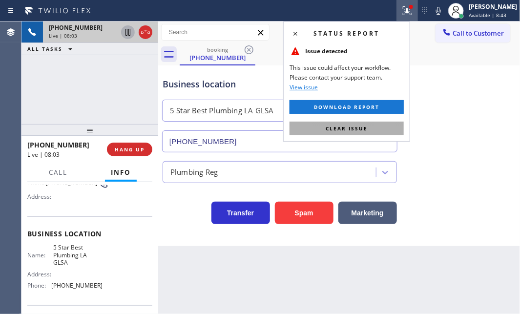
click at [386, 125] on button "Clear issue" at bounding box center [347, 129] width 114 height 14
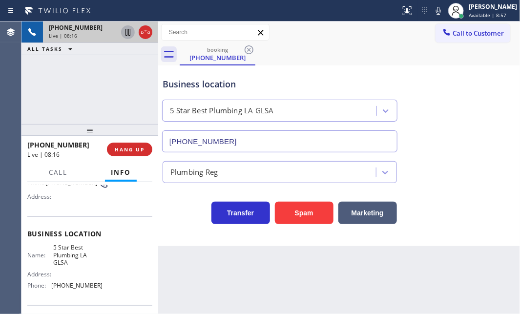
click at [125, 34] on icon at bounding box center [128, 32] width 12 height 12
click at [127, 28] on icon at bounding box center [128, 32] width 12 height 12
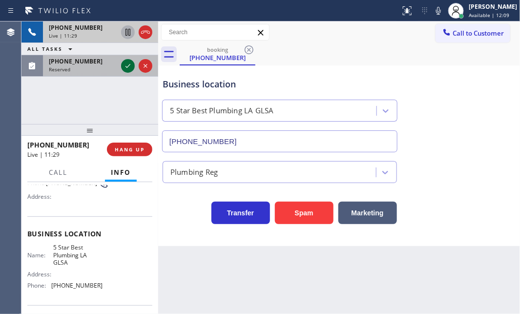
click at [128, 68] on icon at bounding box center [128, 66] width 12 height 12
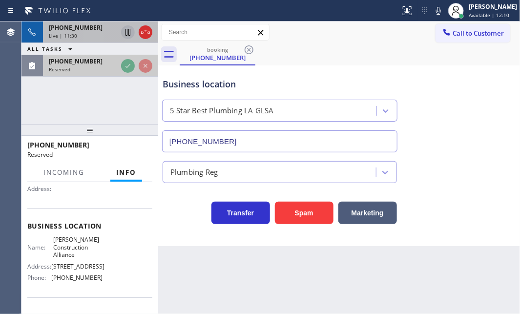
scroll to position [97, 0]
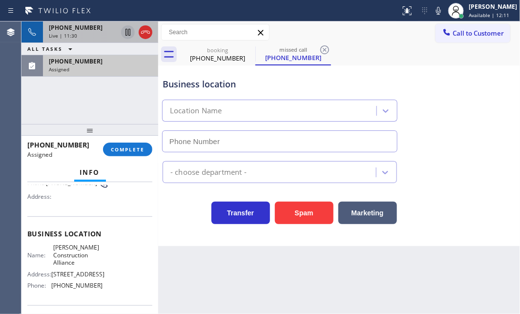
type input "[PHONE_NUMBER]"
click at [103, 33] on div "Live | 11:31" at bounding box center [83, 35] width 68 height 7
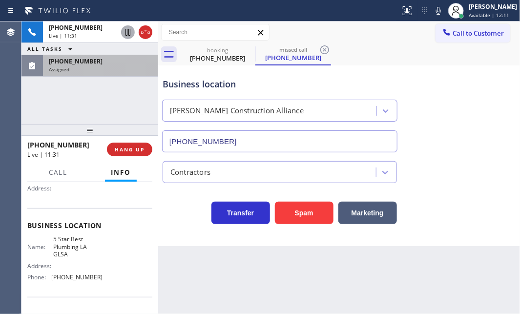
scroll to position [88, 0]
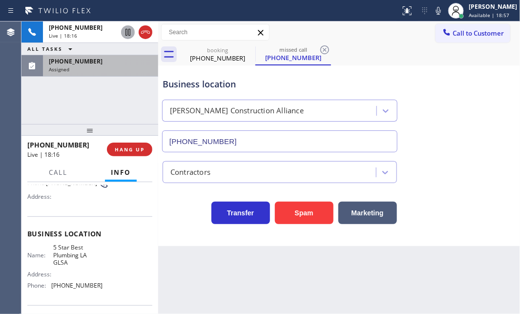
click at [121, 102] on div "[PHONE_NUMBER] Live | 18:16 ALL TASKS ALL TASKS ACTIVE TASKS TASKS IN WRAP UP […" at bounding box center [89, 72] width 137 height 103
click at [147, 36] on icon at bounding box center [146, 32] width 12 height 12
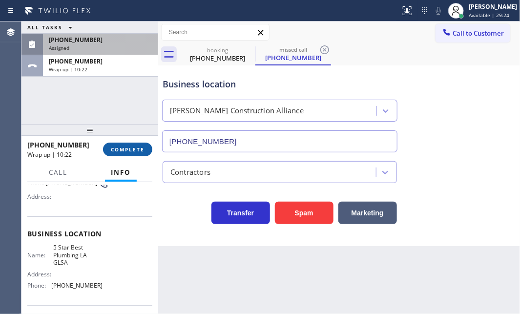
click at [125, 147] on span "COMPLETE" at bounding box center [128, 149] width 34 height 7
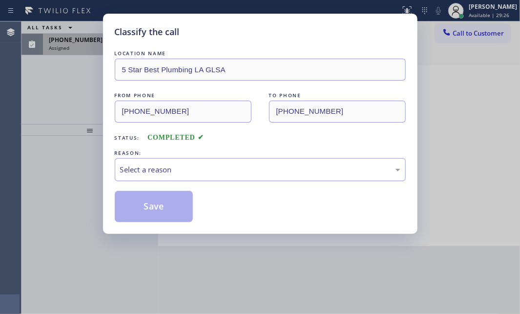
click at [201, 166] on div "Select a reason" at bounding box center [260, 169] width 280 height 11
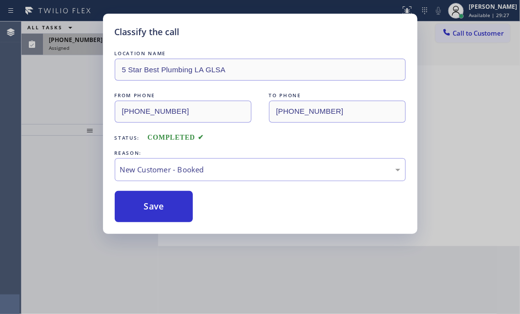
drag, startPoint x: 148, startPoint y: 202, endPoint x: 148, endPoint y: 187, distance: 14.7
click at [148, 201] on button "Save" at bounding box center [154, 206] width 79 height 31
click at [94, 51] on div "Classify the call LOCATION NAME 5 Star Best Plumbing LA GLSA FROM PHONE [PHONE_…" at bounding box center [260, 157] width 520 height 314
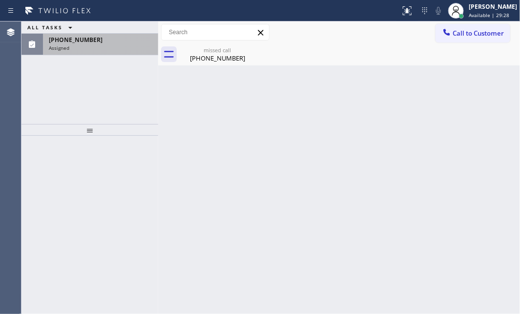
click at [94, 47] on div "Assigned" at bounding box center [101, 47] width 104 height 7
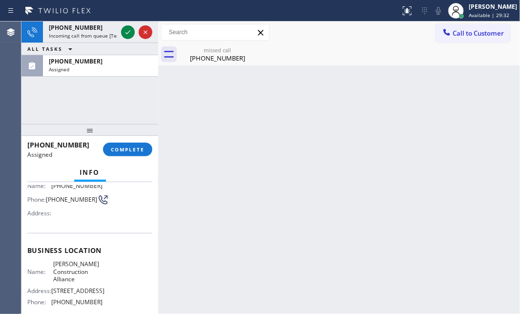
scroll to position [133, 0]
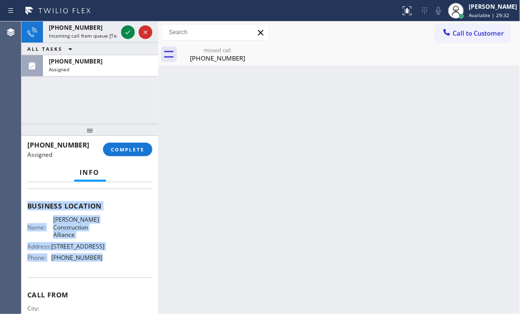
drag, startPoint x: 24, startPoint y: 255, endPoint x: 106, endPoint y: 283, distance: 86.8
click at [106, 283] on div "Context Queue: Contractors Priority: 0 Task Age: [DEMOGRAPHIC_DATA] minute(s) C…" at bounding box center [89, 248] width 137 height 132
copy div "Customer Name: [PHONE_NUMBER] Phone: [PHONE_NUMBER] Address: Business location …"
click at [129, 152] on button "COMPLETE" at bounding box center [127, 150] width 49 height 14
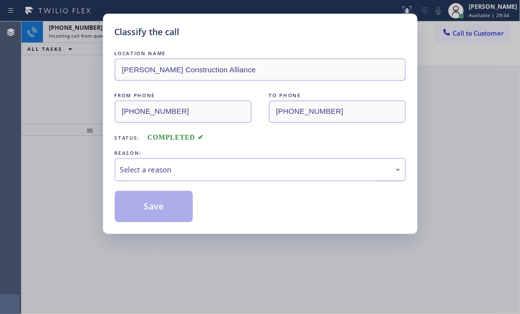
drag, startPoint x: 238, startPoint y: 164, endPoint x: 228, endPoint y: 176, distance: 16.0
click at [237, 165] on div "Select a reason" at bounding box center [260, 169] width 280 height 11
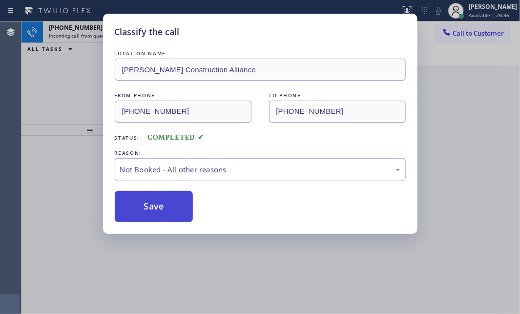
click at [148, 203] on button "Save" at bounding box center [154, 206] width 79 height 31
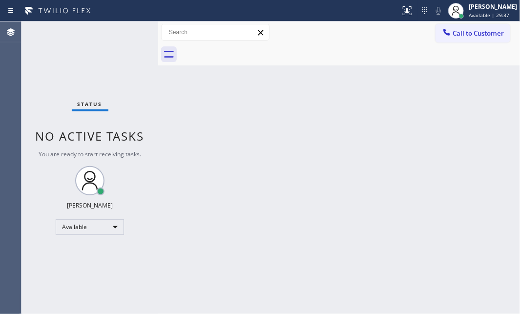
click at [94, 76] on div "Status No active tasks You are ready to start receiving tasks. [PERSON_NAME] Av…" at bounding box center [89, 167] width 137 height 293
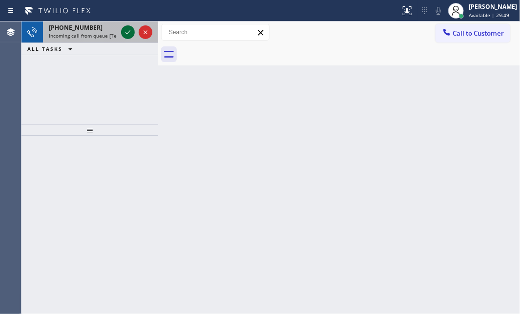
click at [132, 33] on icon at bounding box center [128, 32] width 12 height 12
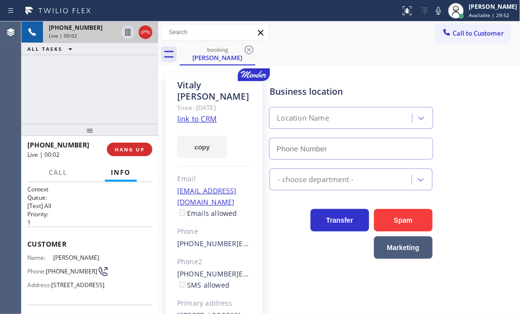
type input "[PHONE_NUMBER]"
click at [200, 114] on link "link to CRM" at bounding box center [197, 119] width 40 height 10
click at [149, 33] on icon at bounding box center [146, 32] width 12 height 12
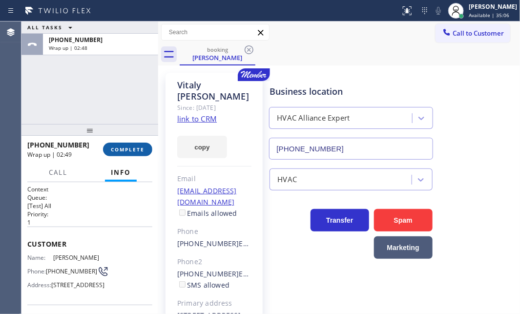
click at [116, 152] on span "COMPLETE" at bounding box center [128, 149] width 34 height 7
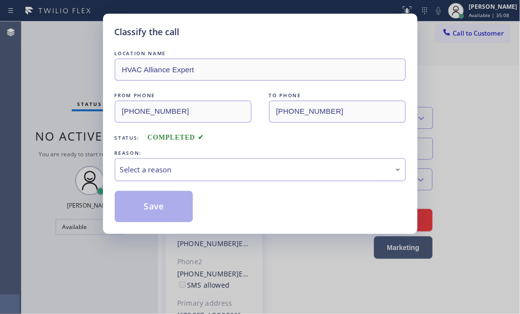
click at [186, 169] on div "Select a reason" at bounding box center [260, 169] width 280 height 11
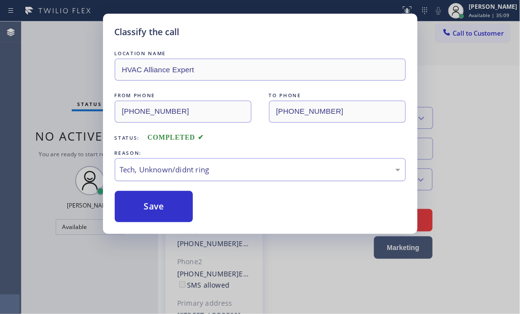
click at [173, 179] on div "Tech, Unknown/didnt ring" at bounding box center [260, 169] width 291 height 23
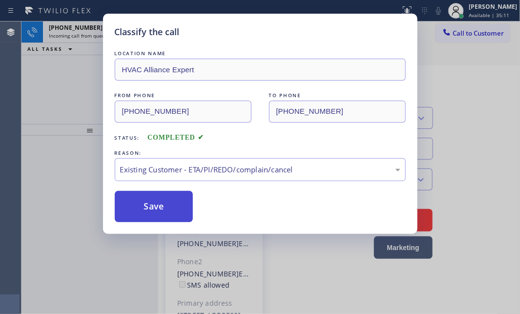
click at [158, 207] on button "Save" at bounding box center [154, 206] width 79 height 31
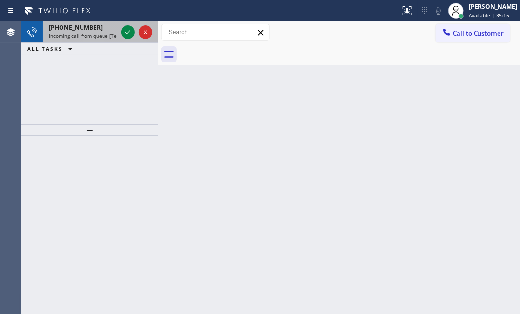
click at [115, 25] on div "[PHONE_NUMBER]" at bounding box center [83, 27] width 68 height 8
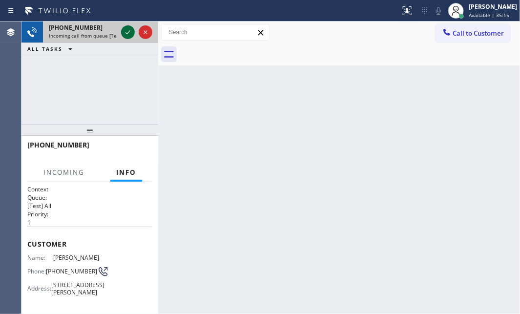
click at [125, 32] on icon at bounding box center [128, 32] width 12 height 12
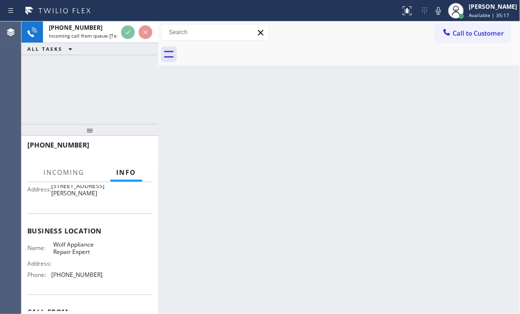
scroll to position [133, 0]
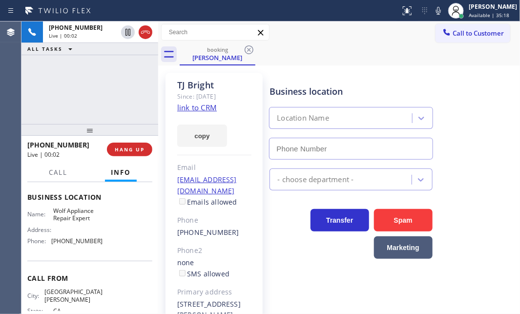
type input "[PHONE_NUMBER]"
drag, startPoint x: 211, startPoint y: 107, endPoint x: 216, endPoint y: 103, distance: 7.3
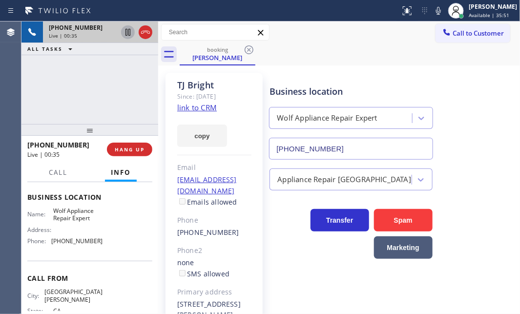
click at [127, 34] on icon at bounding box center [128, 32] width 5 height 7
click at [130, 31] on icon at bounding box center [128, 32] width 12 height 12
drag, startPoint x: 130, startPoint y: 36, endPoint x: 112, endPoint y: 34, distance: 18.2
click at [112, 34] on div "[PHONE_NUMBER] Live | 00:57" at bounding box center [89, 31] width 137 height 21
click at [128, 32] on icon at bounding box center [128, 32] width 12 height 12
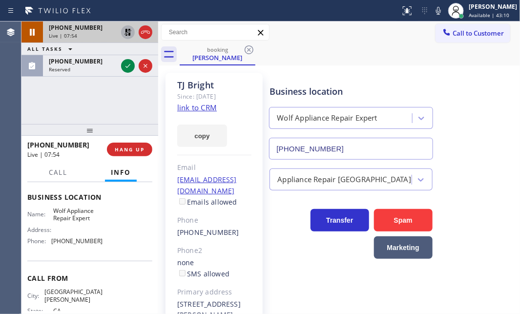
click at [127, 28] on icon at bounding box center [128, 32] width 12 height 12
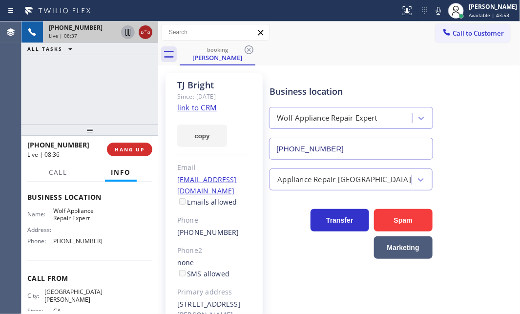
click at [143, 36] on icon at bounding box center [146, 32] width 12 height 12
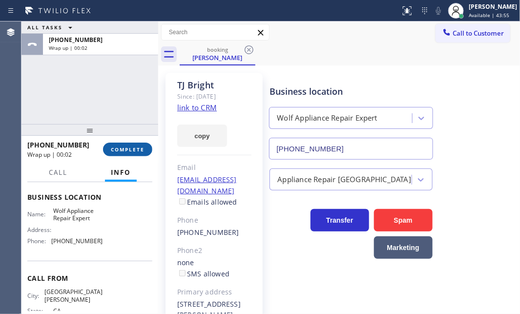
click at [135, 153] on button "COMPLETE" at bounding box center [127, 150] width 49 height 14
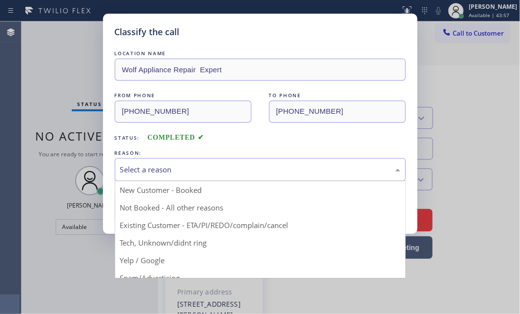
click at [267, 168] on div "Select a reason" at bounding box center [260, 169] width 280 height 11
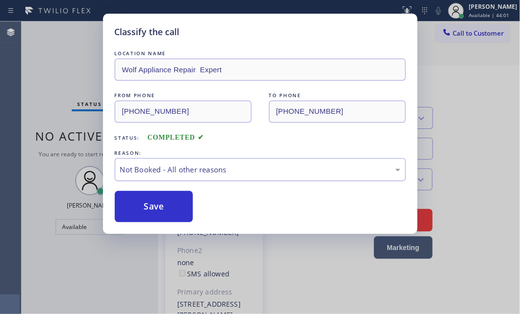
drag, startPoint x: 219, startPoint y: 168, endPoint x: 217, endPoint y: 173, distance: 6.4
click at [219, 168] on div "Not Booked - All other reasons" at bounding box center [260, 169] width 280 height 11
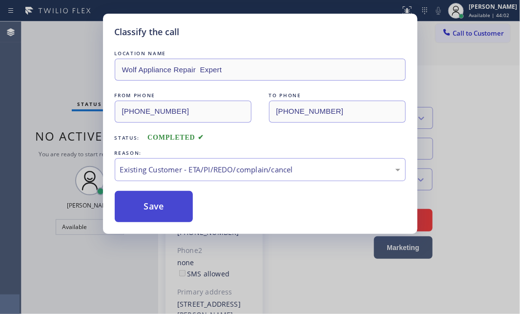
click at [162, 202] on button "Save" at bounding box center [154, 206] width 79 height 31
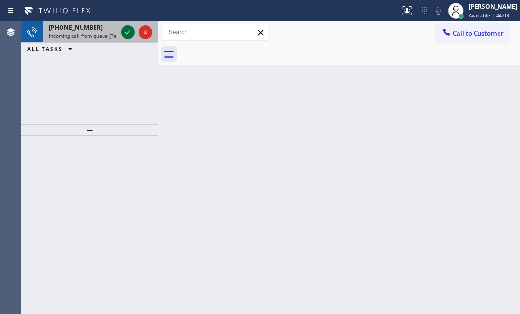
click at [129, 29] on icon at bounding box center [128, 32] width 12 height 12
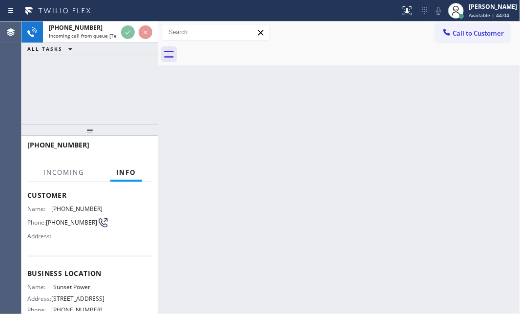
scroll to position [133, 0]
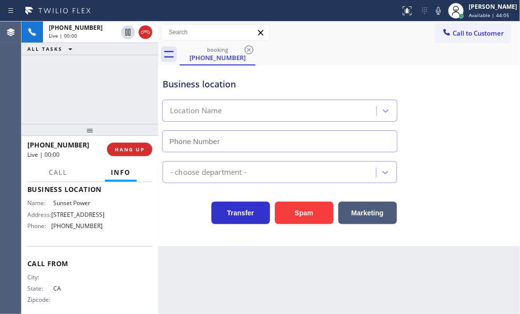
type input "[PHONE_NUMBER]"
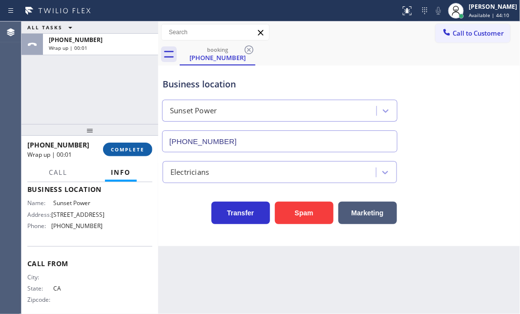
click at [127, 144] on button "COMPLETE" at bounding box center [127, 150] width 49 height 14
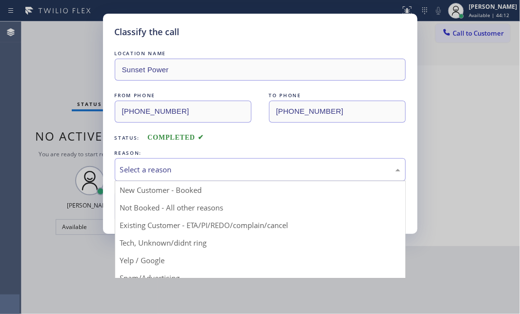
click at [231, 171] on div "Select a reason" at bounding box center [260, 169] width 280 height 11
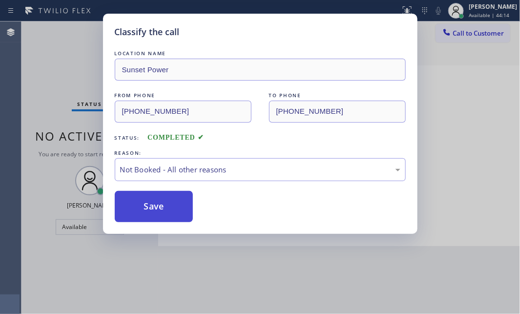
drag, startPoint x: 143, startPoint y: 206, endPoint x: 179, endPoint y: 206, distance: 35.7
click at [146, 205] on button "Save" at bounding box center [154, 206] width 79 height 31
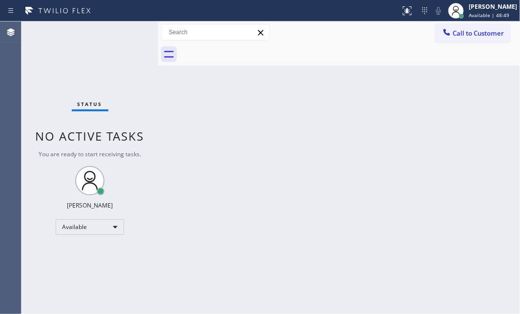
click at [130, 34] on div "Status No active tasks You are ready to start receiving tasks. [PERSON_NAME] Av…" at bounding box center [89, 167] width 137 height 293
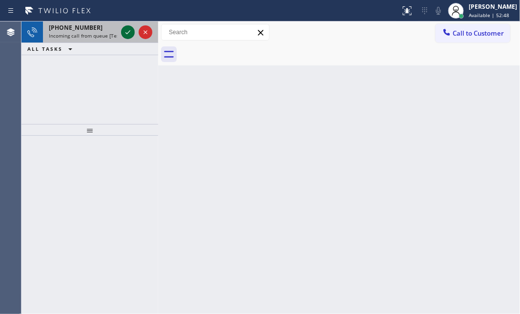
click at [127, 35] on icon at bounding box center [128, 32] width 12 height 12
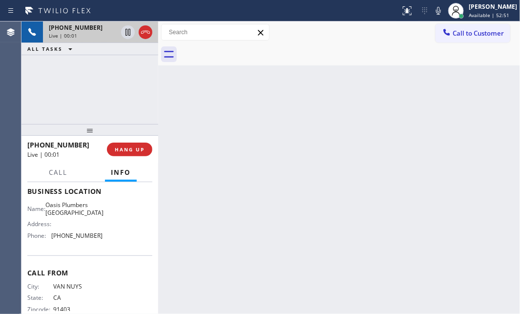
scroll to position [133, 0]
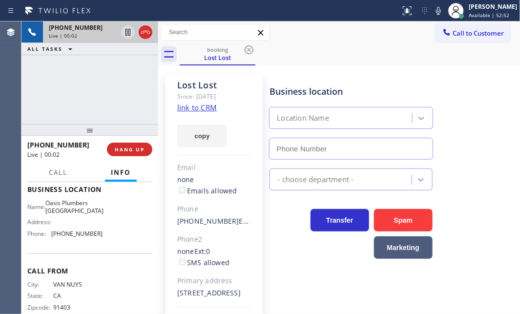
type input "[PHONE_NUMBER]"
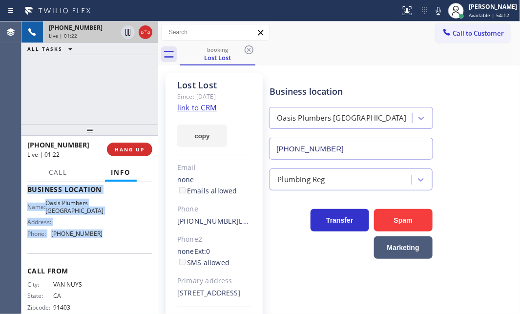
drag, startPoint x: 24, startPoint y: 240, endPoint x: 117, endPoint y: 272, distance: 98.3
click at [114, 274] on div "Context Queue: [Test] All Priority: 1 Customer Name: Lost Lost Phone: [PHONE_NU…" at bounding box center [89, 248] width 137 height 132
copy div "Customer Name: Lost Lost Phone: [PHONE_NUMBER] Address: [STREET_ADDRESS] Busine…"
click at [129, 30] on icon at bounding box center [128, 32] width 5 height 7
click at [131, 32] on icon at bounding box center [128, 32] width 12 height 12
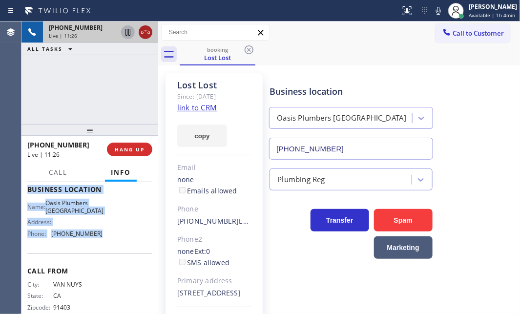
click at [146, 34] on icon at bounding box center [146, 32] width 12 height 12
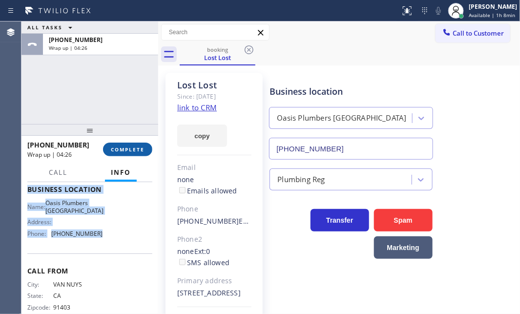
click at [131, 149] on span "COMPLETE" at bounding box center [128, 149] width 34 height 7
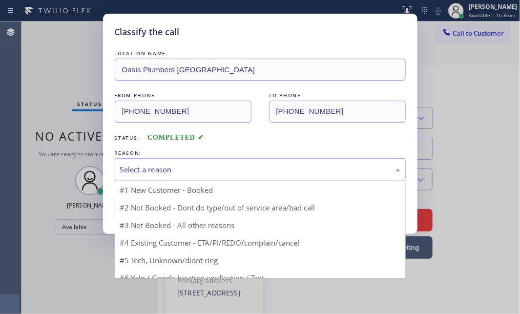
click at [214, 166] on div "Select a reason" at bounding box center [260, 169] width 280 height 11
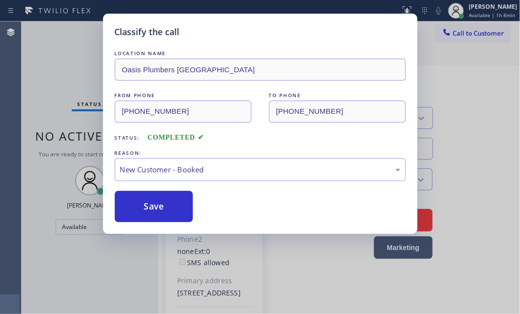
drag, startPoint x: 171, startPoint y: 204, endPoint x: 203, endPoint y: 203, distance: 31.3
click at [175, 204] on button "Save" at bounding box center [154, 206] width 79 height 31
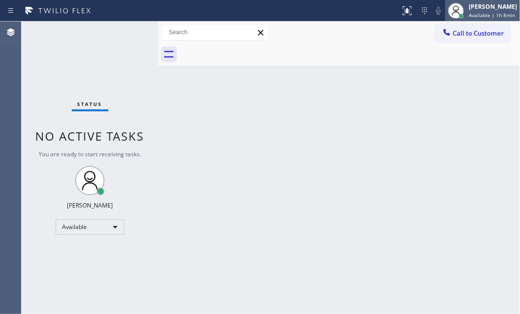
click at [473, 12] on span "Available | 1h 8min" at bounding box center [492, 15] width 46 height 7
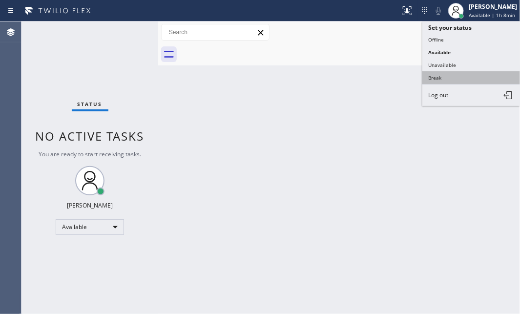
drag, startPoint x: 437, startPoint y: 78, endPoint x: 515, endPoint y: 64, distance: 79.5
click at [438, 78] on button "Break" at bounding box center [472, 77] width 98 height 13
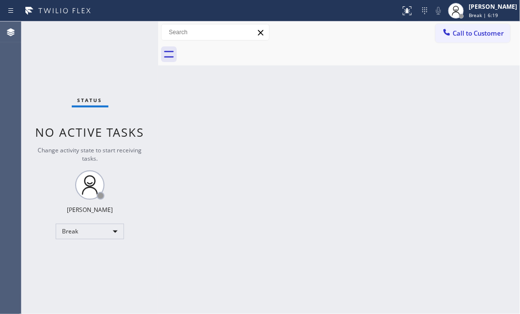
click at [134, 79] on div "Status No active tasks Change activity state to start receiving tasks. [PERSON_…" at bounding box center [89, 167] width 137 height 293
click at [378, 105] on div "Back to Dashboard Change Sender ID Customers Technicians Select a contact Outbo…" at bounding box center [339, 167] width 362 height 293
click at [481, 134] on div "Back to Dashboard Change Sender ID Customers Technicians Select a contact Outbo…" at bounding box center [339, 167] width 362 height 293
click at [338, 142] on div "Back to Dashboard Change Sender ID Customers Technicians Select a contact Outbo…" at bounding box center [339, 167] width 362 height 293
drag, startPoint x: 304, startPoint y: 164, endPoint x: 308, endPoint y: 169, distance: 5.6
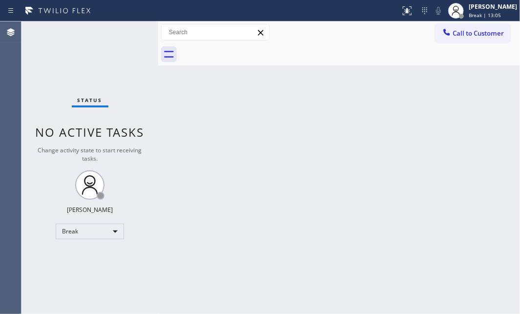
click at [304, 166] on div "Back to Dashboard Change Sender ID Customers Technicians Select a contact Outbo…" at bounding box center [339, 167] width 362 height 293
click at [112, 231] on div "Break" at bounding box center [90, 232] width 68 height 16
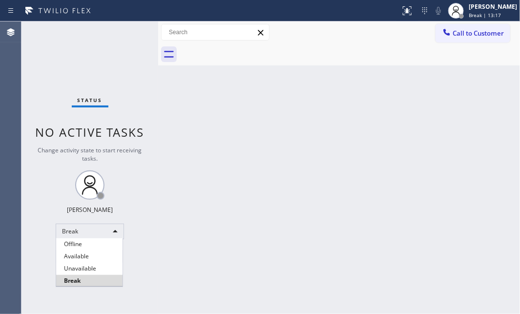
drag, startPoint x: 92, startPoint y: 254, endPoint x: 221, endPoint y: 248, distance: 128.6
click at [93, 254] on li "Available" at bounding box center [89, 257] width 66 height 12
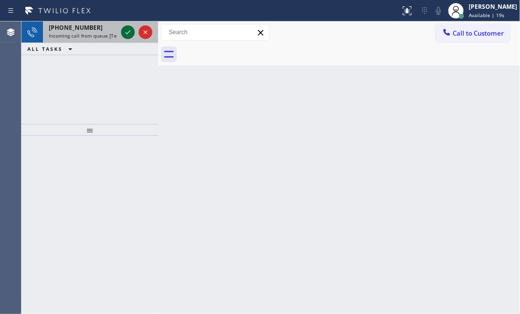
click at [126, 36] on icon at bounding box center [128, 32] width 12 height 12
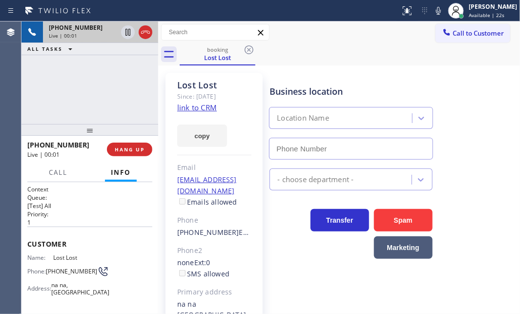
type input "[PHONE_NUMBER]"
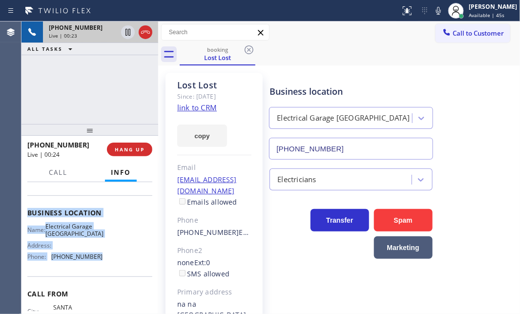
scroll to position [133, 0]
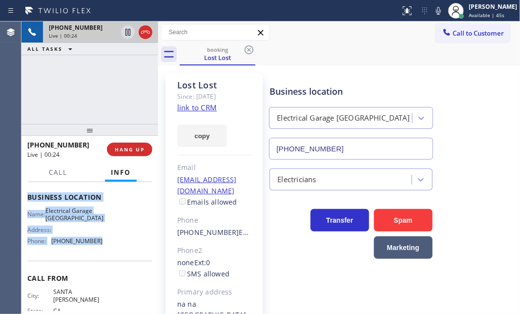
drag, startPoint x: 24, startPoint y: 238, endPoint x: 100, endPoint y: 259, distance: 78.0
click at [100, 259] on div "Context Queue: [Test] All Priority: 1 Customer Name: Lost Lost Phone: [PHONE_NU…" at bounding box center [89, 248] width 137 height 132
copy div "Customer Name: Lost Lost Phone: [PHONE_NUMBER] Address: [GEOGRAPHIC_DATA] Busin…"
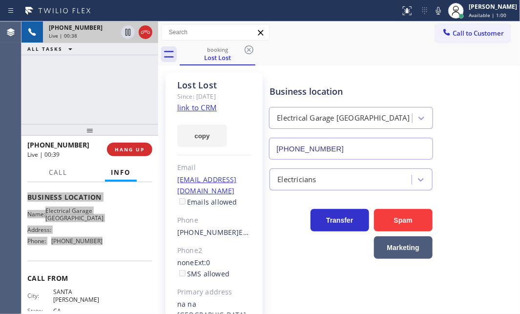
scroll to position [159, 0]
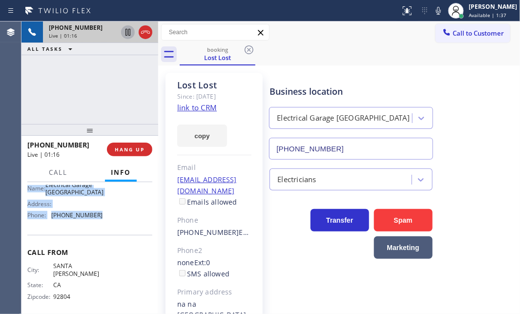
click at [130, 34] on icon at bounding box center [128, 32] width 5 height 7
click at [126, 31] on icon at bounding box center [128, 32] width 7 height 7
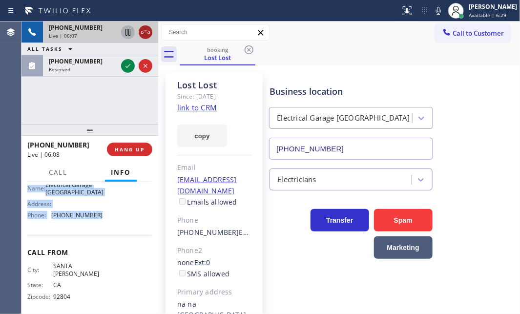
click at [142, 34] on icon at bounding box center [146, 32] width 12 height 12
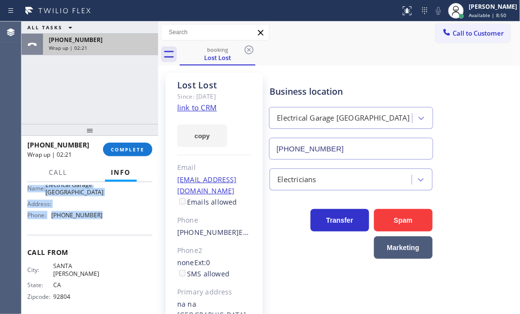
click at [107, 44] on div "Wrap up | 02:21" at bounding box center [101, 47] width 104 height 7
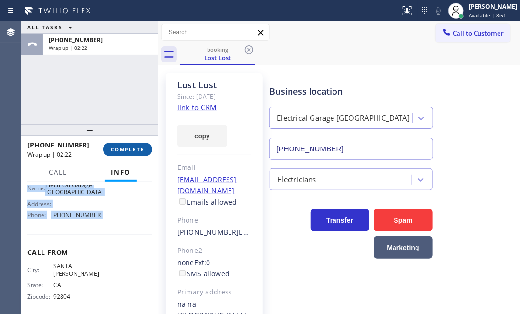
click at [128, 148] on span "COMPLETE" at bounding box center [128, 149] width 34 height 7
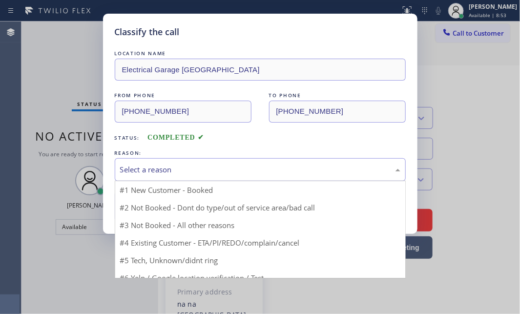
click at [215, 169] on div "Select a reason" at bounding box center [260, 169] width 280 height 11
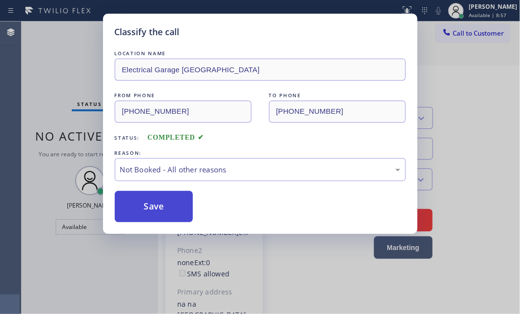
click at [161, 199] on button "Save" at bounding box center [154, 206] width 79 height 31
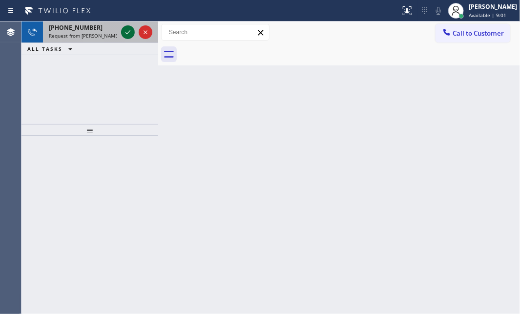
click at [127, 33] on icon at bounding box center [128, 32] width 12 height 12
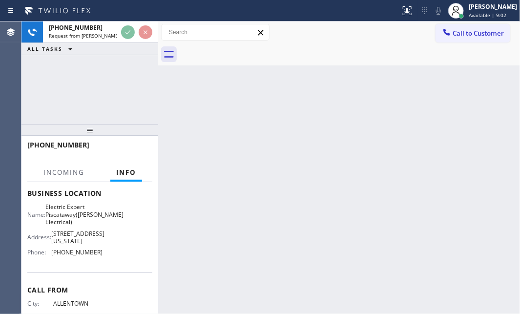
scroll to position [133, 0]
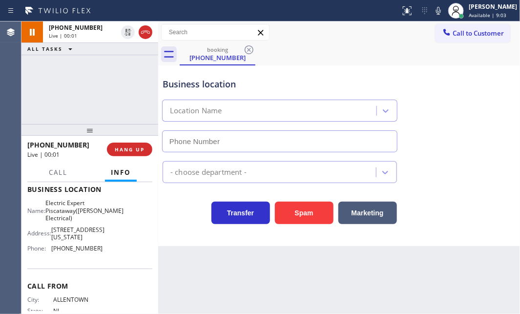
type input "[PHONE_NUMBER]"
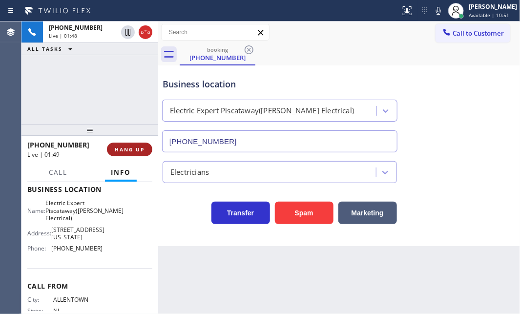
click at [142, 152] on span "HANG UP" at bounding box center [130, 149] width 30 height 7
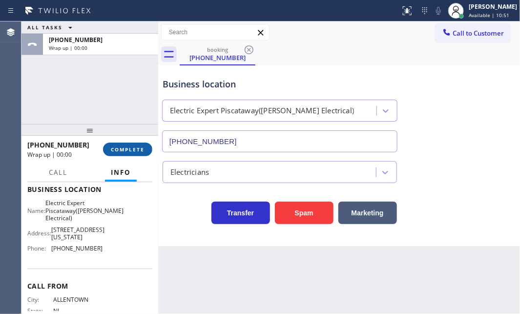
click at [119, 153] on button "COMPLETE" at bounding box center [127, 150] width 49 height 14
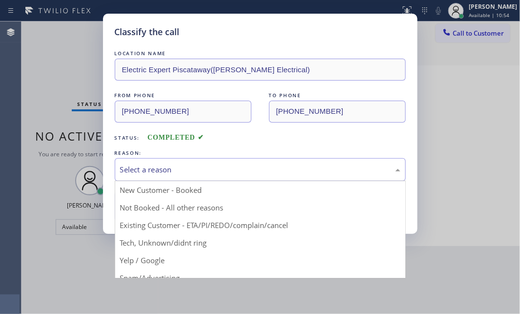
click at [207, 162] on div "Select a reason" at bounding box center [260, 169] width 291 height 23
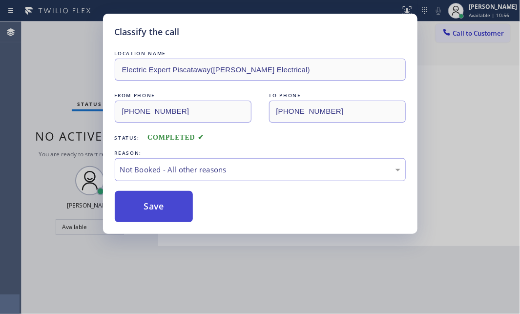
click at [147, 202] on button "Save" at bounding box center [154, 206] width 79 height 31
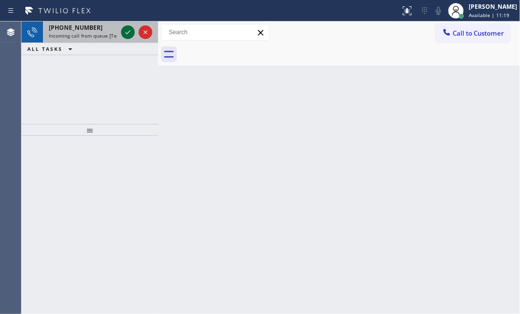
click at [121, 31] on div at bounding box center [128, 32] width 14 height 12
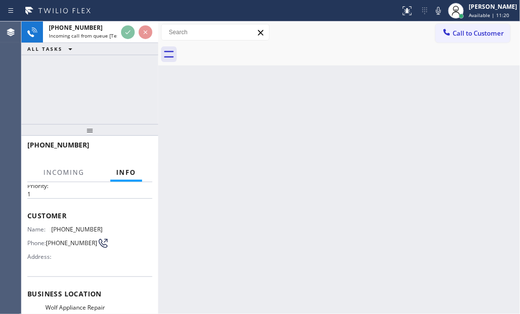
scroll to position [44, 0]
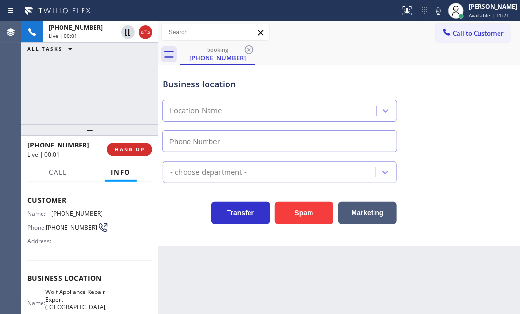
type input "[PHONE_NUMBER]"
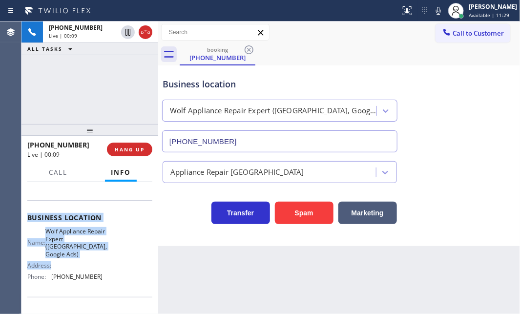
scroll to position [166, 0]
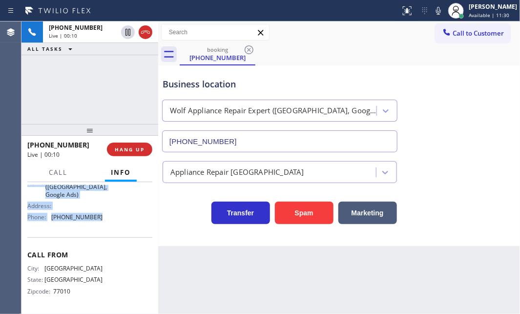
drag, startPoint x: 27, startPoint y: 241, endPoint x: 116, endPoint y: 224, distance: 90.5
click at [116, 224] on div "Context Queue: [Test] All Priority: 1 Customer Name: [PHONE_NUMBER] Phone: [PHO…" at bounding box center [89, 166] width 125 height 290
copy div "Customer Name: [PHONE_NUMBER] Phone: [PHONE_NUMBER] Address: Business location …"
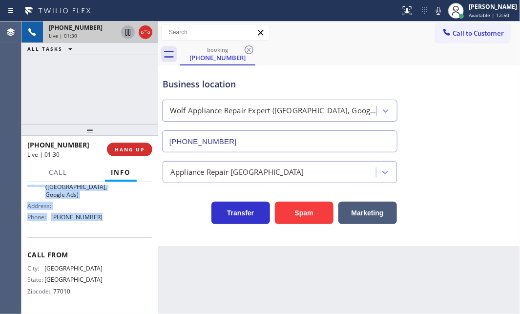
click at [125, 34] on icon at bounding box center [128, 32] width 12 height 12
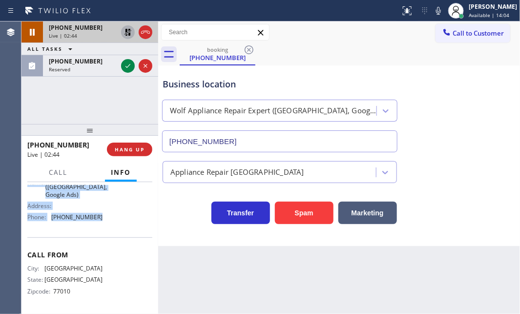
click at [127, 31] on icon at bounding box center [128, 32] width 7 height 7
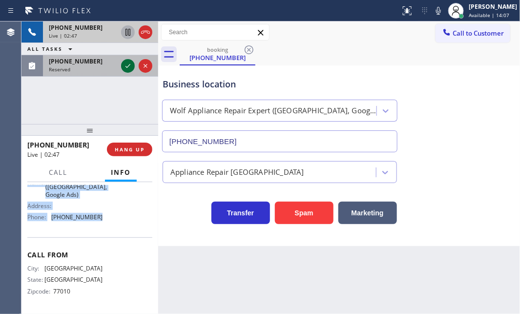
click at [124, 61] on icon at bounding box center [128, 66] width 12 height 12
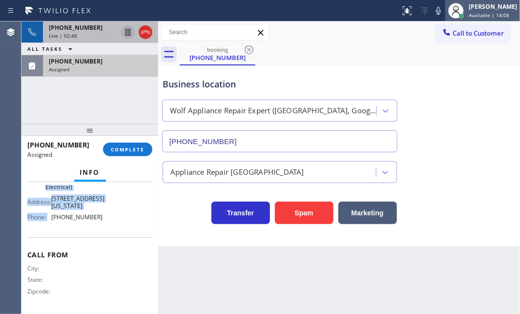
scroll to position [186, 0]
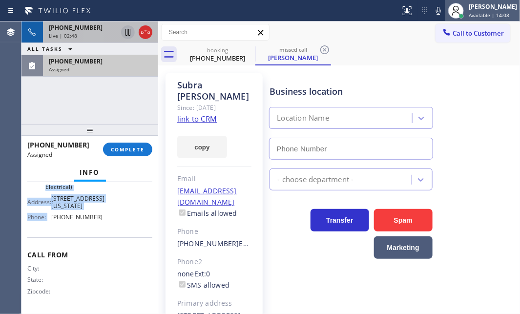
type input "[PHONE_NUMBER]"
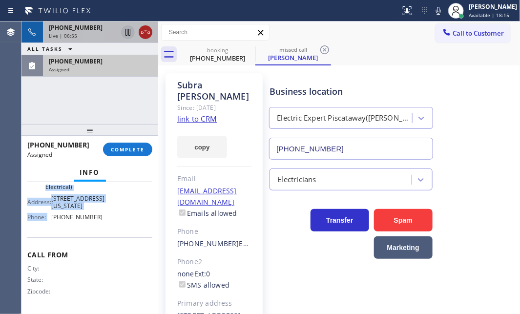
click at [145, 29] on icon at bounding box center [146, 32] width 12 height 12
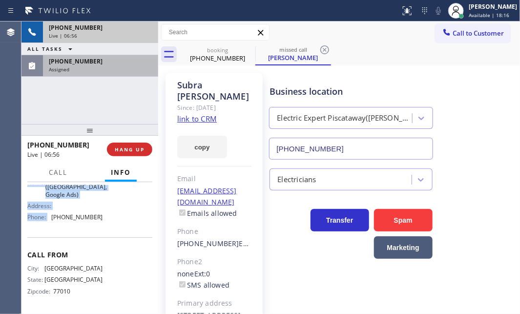
scroll to position [166, 0]
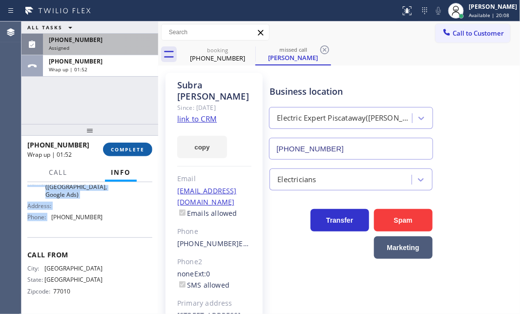
click at [122, 147] on span "COMPLETE" at bounding box center [128, 149] width 34 height 7
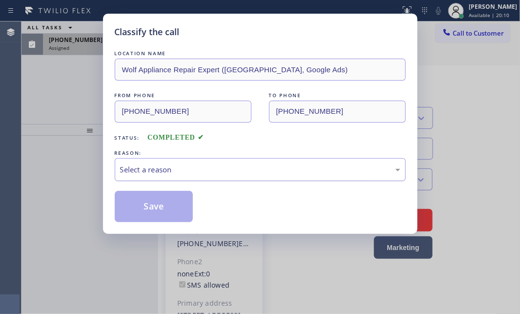
click at [239, 170] on div "Select a reason" at bounding box center [260, 169] width 280 height 11
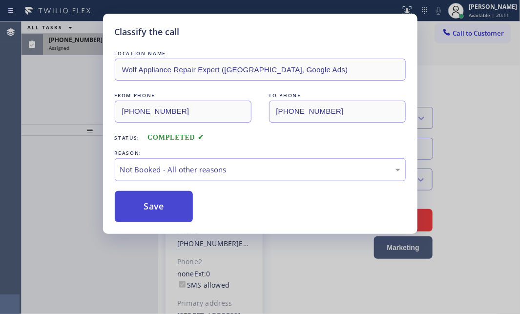
click at [158, 201] on button "Save" at bounding box center [154, 206] width 79 height 31
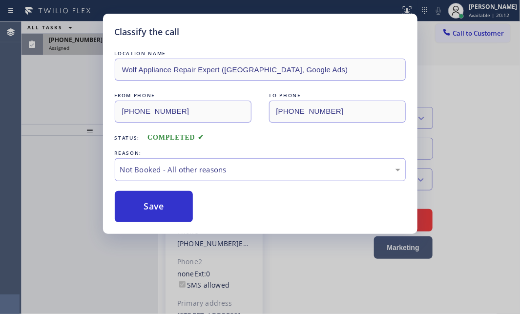
click at [85, 55] on div "Classify the call LOCATION NAME Wolf Appliance Repair Expert ([GEOGRAPHIC_DATA]…" at bounding box center [260, 157] width 520 height 314
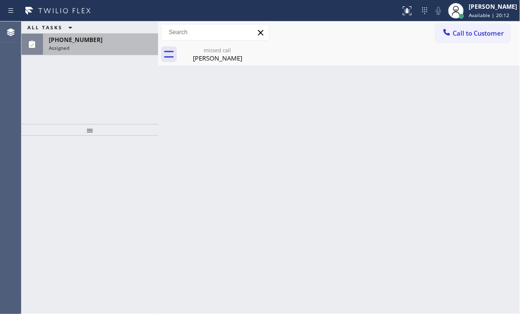
click at [86, 47] on div "Assigned" at bounding box center [101, 47] width 104 height 7
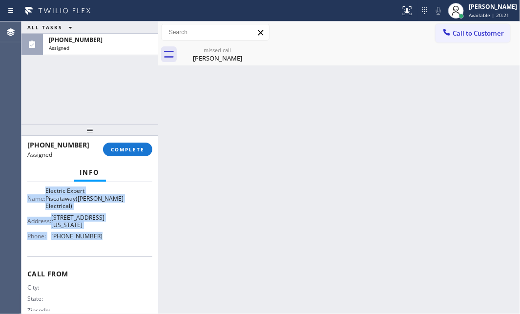
scroll to position [177, 0]
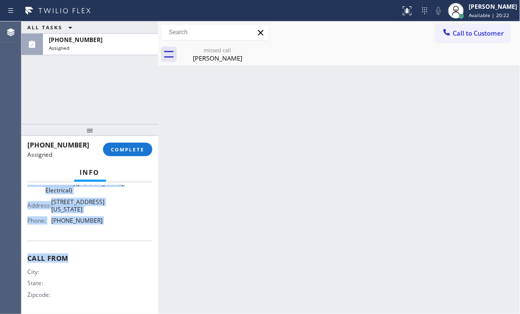
drag, startPoint x: 25, startPoint y: 209, endPoint x: 112, endPoint y: 275, distance: 109.1
click at [103, 279] on div "Context Queue: Electrical Priority: 0 Task Age: [DEMOGRAPHIC_DATA] minute(s) Cu…" at bounding box center [89, 248] width 137 height 132
click at [125, 152] on span "COMPLETE" at bounding box center [128, 149] width 34 height 7
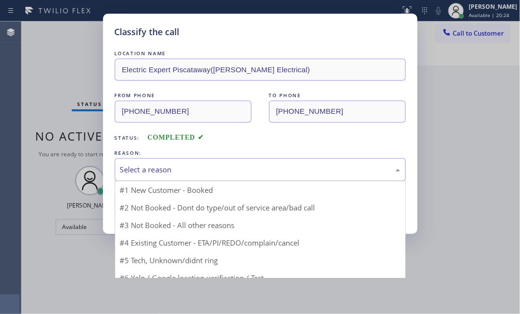
drag, startPoint x: 226, startPoint y: 167, endPoint x: 193, endPoint y: 197, distance: 44.2
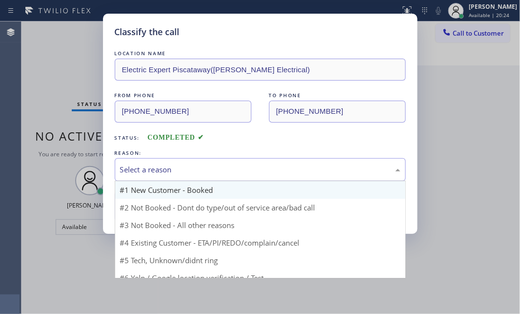
click at [226, 167] on div "Select a reason" at bounding box center [260, 169] width 280 height 11
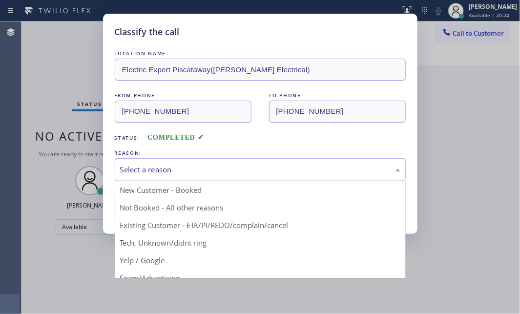
drag, startPoint x: 164, startPoint y: 208, endPoint x: 155, endPoint y: 210, distance: 9.0
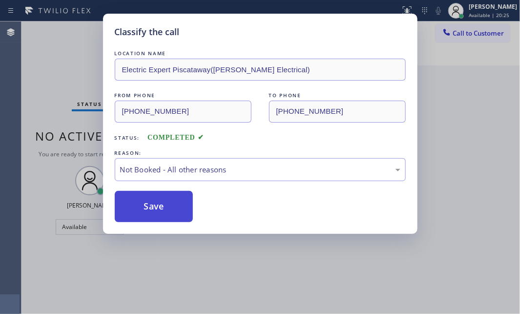
click at [155, 210] on button "Save" at bounding box center [154, 206] width 79 height 31
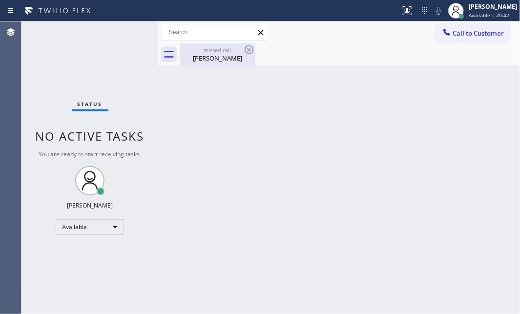
click at [220, 54] on div "[PERSON_NAME]" at bounding box center [218, 58] width 74 height 9
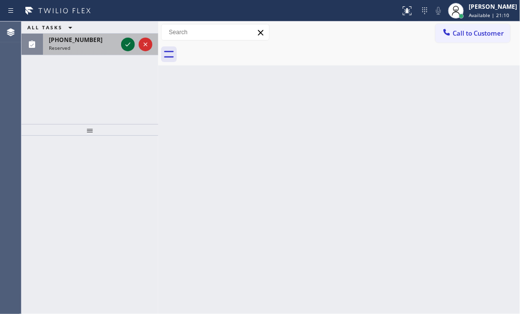
click at [126, 41] on icon at bounding box center [128, 45] width 12 height 12
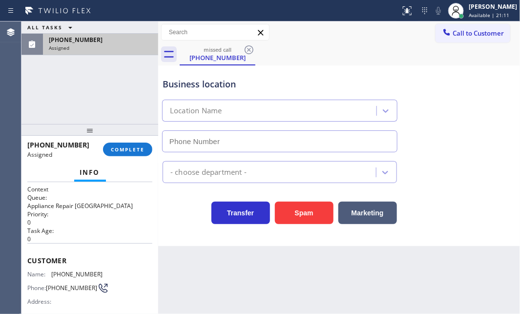
type input "[PHONE_NUMBER]"
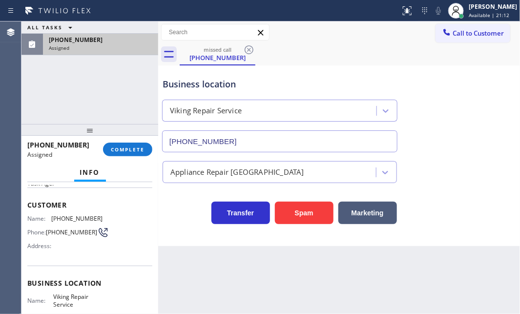
scroll to position [88, 0]
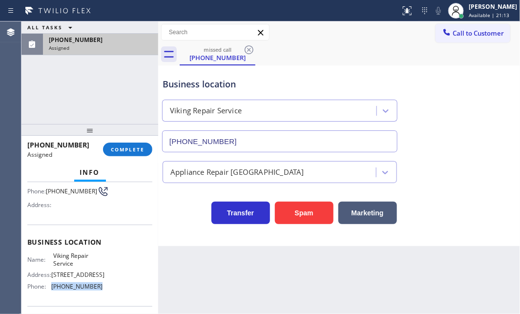
drag, startPoint x: 98, startPoint y: 289, endPoint x: 51, endPoint y: 291, distance: 46.9
click at [51, 290] on div "Phone: [PHONE_NUMBER]" at bounding box center [64, 286] width 75 height 7
click at [460, 26] on button "Call to Customer" at bounding box center [473, 33] width 75 height 19
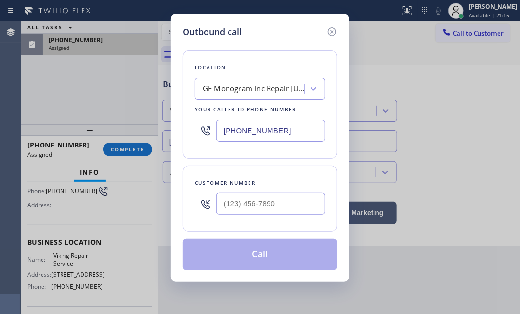
click at [286, 129] on input "[PHONE_NUMBER]" at bounding box center [270, 131] width 109 height 22
paste input "23) 416-2342"
type input "[PHONE_NUMBER]"
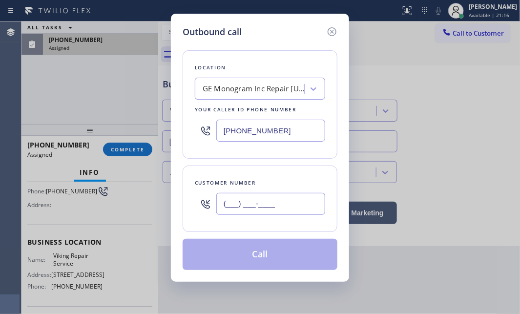
click at [248, 199] on input "(___) ___-____" at bounding box center [270, 204] width 109 height 22
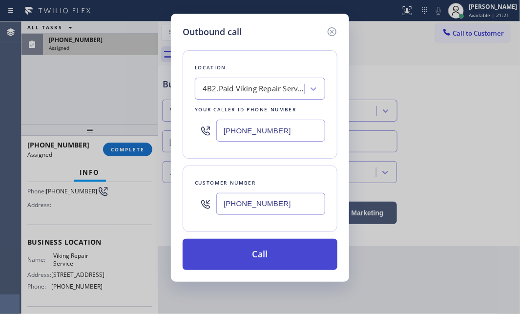
type input "[PHONE_NUMBER]"
click at [271, 244] on button "Call" at bounding box center [260, 254] width 155 height 31
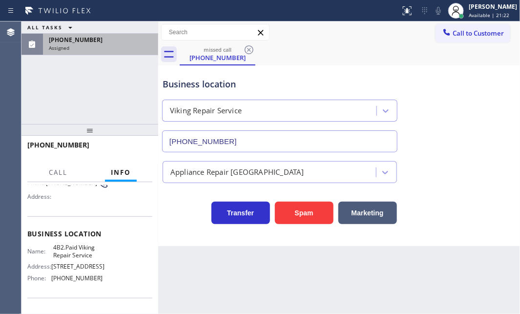
scroll to position [81, 0]
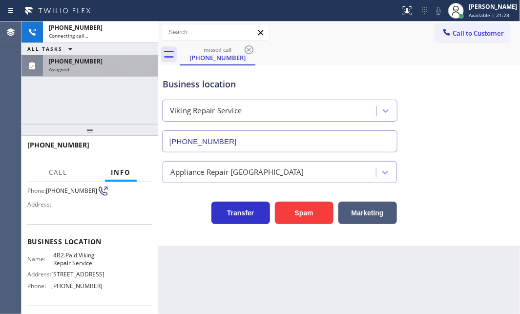
click at [106, 64] on div "[PHONE_NUMBER]" at bounding box center [101, 61] width 104 height 8
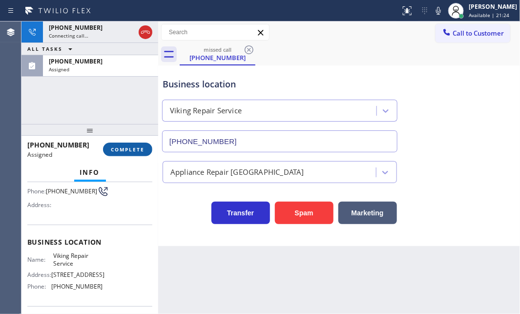
click at [132, 149] on span "COMPLETE" at bounding box center [128, 149] width 34 height 7
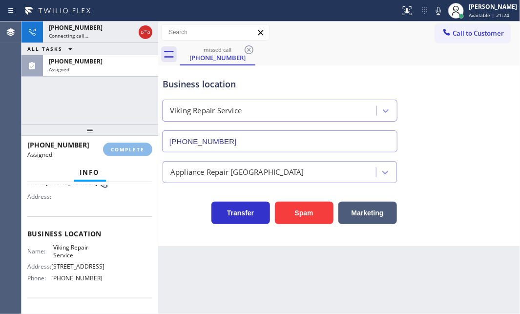
scroll to position [88, 0]
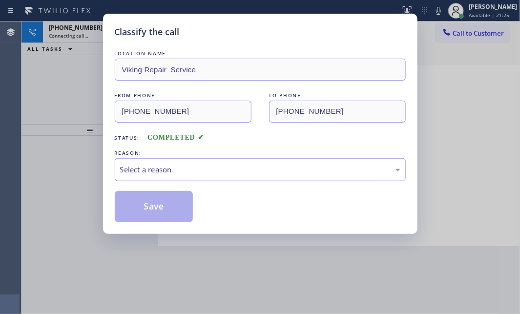
click at [224, 162] on div "Select a reason" at bounding box center [260, 169] width 291 height 23
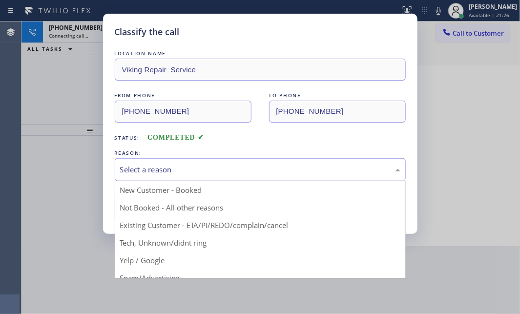
drag, startPoint x: 158, startPoint y: 202, endPoint x: 142, endPoint y: 205, distance: 16.0
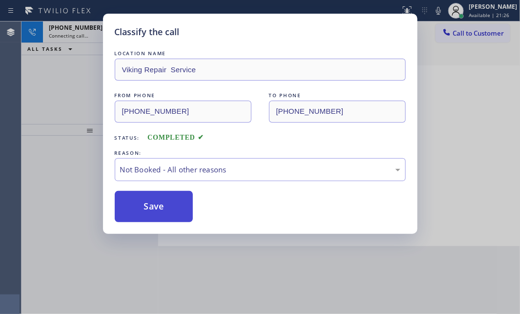
click at [142, 205] on button "Save" at bounding box center [154, 206] width 79 height 31
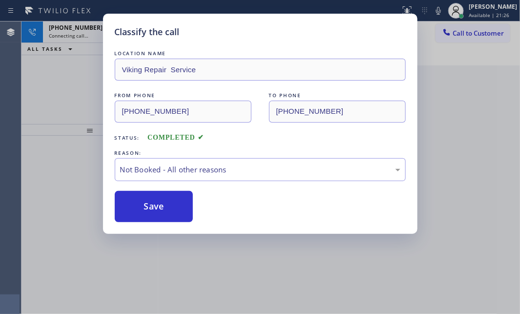
click at [88, 34] on div "Classify the call LOCATION NAME Viking Repair Service FROM PHONE [PHONE_NUMBER]…" at bounding box center [260, 157] width 520 height 314
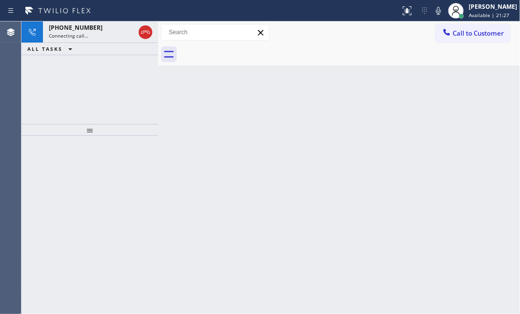
click at [88, 34] on div "Connecting call…" at bounding box center [92, 35] width 86 height 7
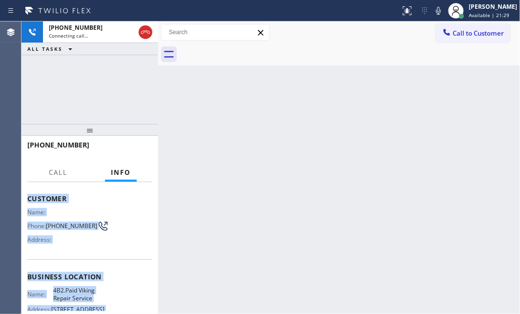
scroll to position [88, 0]
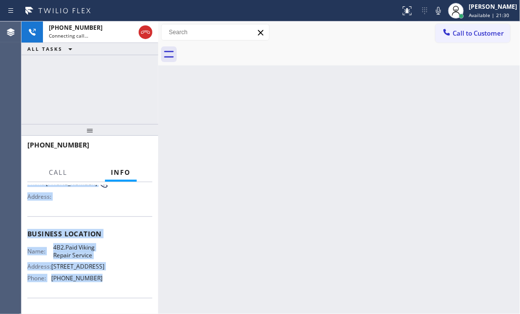
drag, startPoint x: 28, startPoint y: 240, endPoint x: 125, endPoint y: 289, distance: 108.8
click at [107, 288] on div "Context Queue: Everyone Priority: 0 Customer Name: Phone: [PHONE_NUMBER] Addres…" at bounding box center [89, 234] width 125 height 275
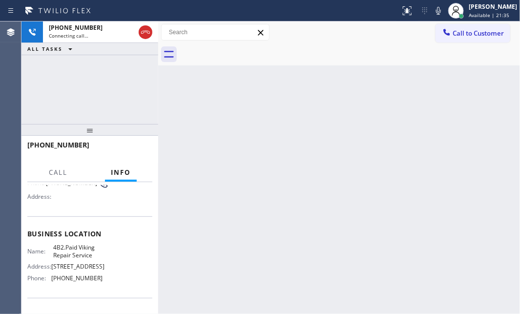
click at [441, 143] on div "Back to Dashboard Change Sender ID Customers Technicians Select a contact Outbo…" at bounding box center [339, 167] width 362 height 293
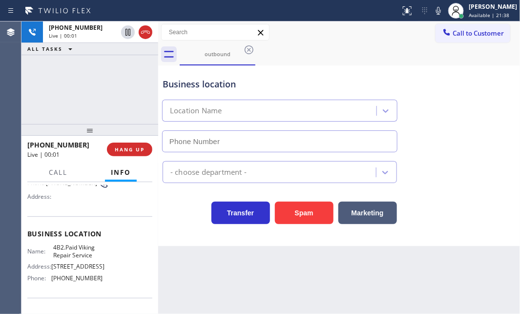
type input "[PHONE_NUMBER]"
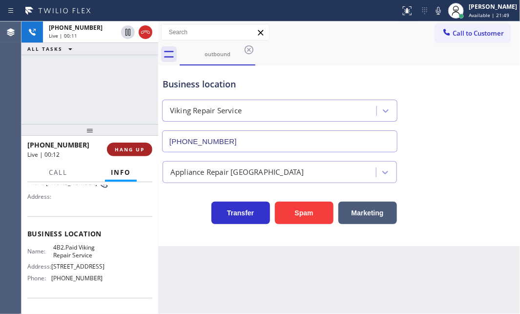
click at [124, 147] on span "HANG UP" at bounding box center [130, 149] width 30 height 7
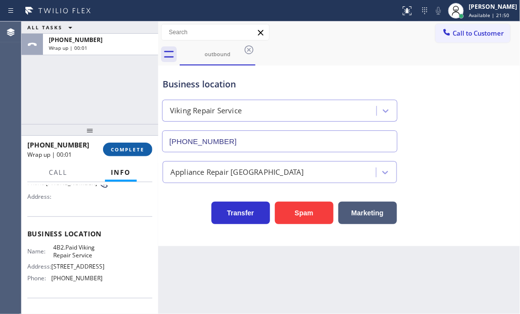
click at [142, 147] on span "COMPLETE" at bounding box center [128, 149] width 34 height 7
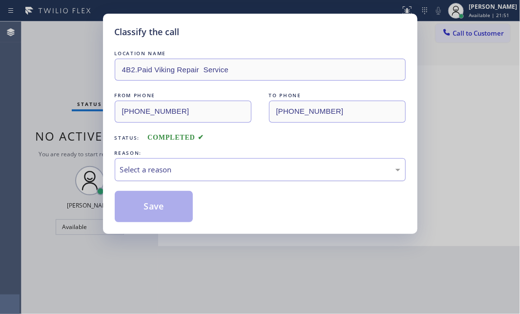
click at [241, 167] on div "Select a reason" at bounding box center [260, 169] width 280 height 11
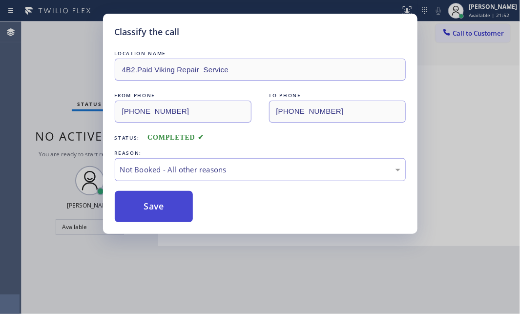
drag, startPoint x: 158, startPoint y: 204, endPoint x: 147, endPoint y: 205, distance: 11.8
click at [146, 205] on button "Save" at bounding box center [154, 206] width 79 height 31
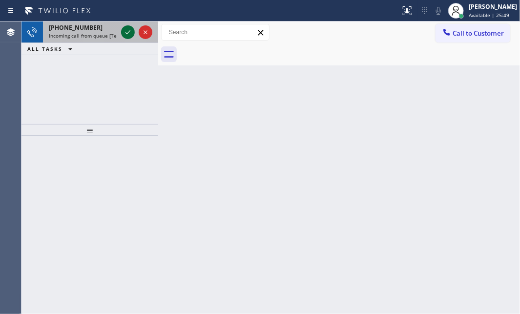
click at [124, 34] on icon at bounding box center [128, 32] width 12 height 12
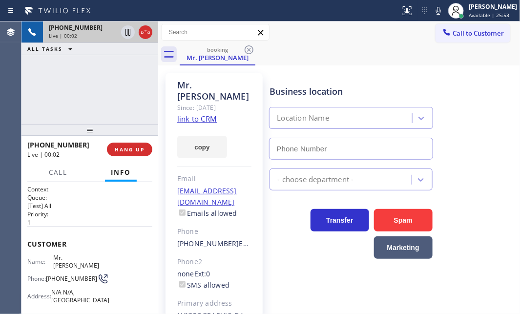
scroll to position [166, 0]
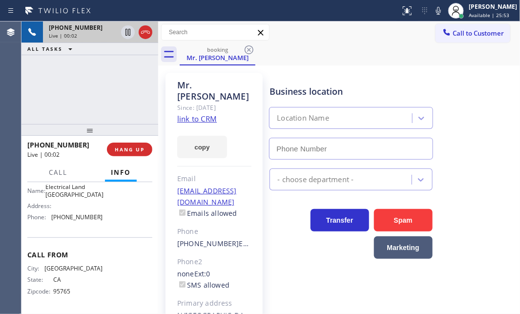
type input "[PHONE_NUMBER]"
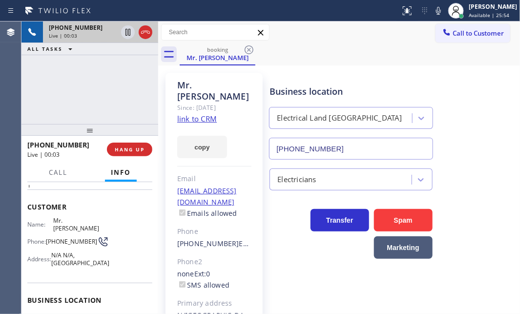
scroll to position [33, 0]
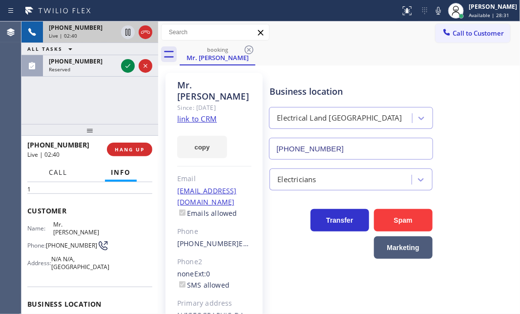
click at [62, 176] on span "Call" at bounding box center [58, 172] width 19 height 9
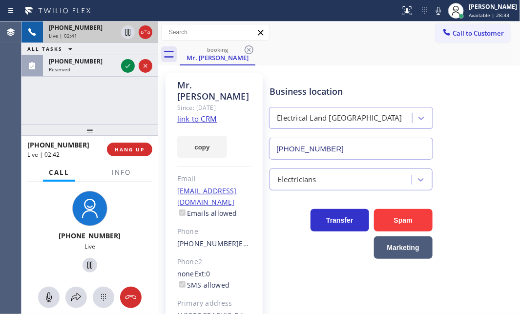
click at [98, 34] on div "Live | 02:41" at bounding box center [83, 35] width 68 height 7
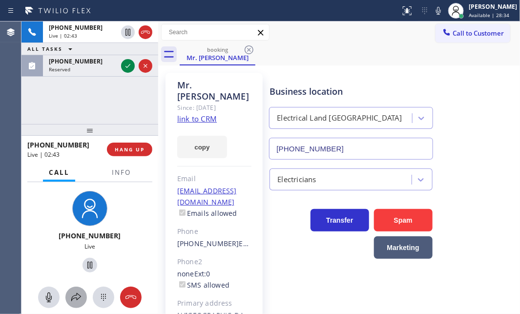
click at [76, 293] on icon at bounding box center [76, 298] width 12 height 12
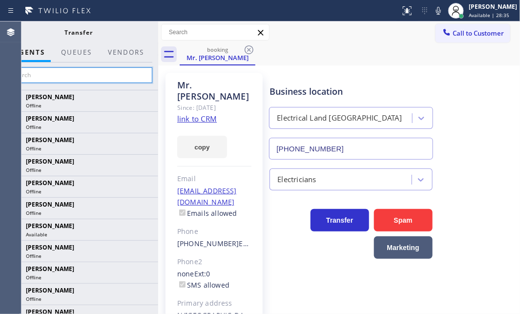
click at [91, 74] on input "text" at bounding box center [78, 75] width 147 height 16
type input "[PERSON_NAME]"
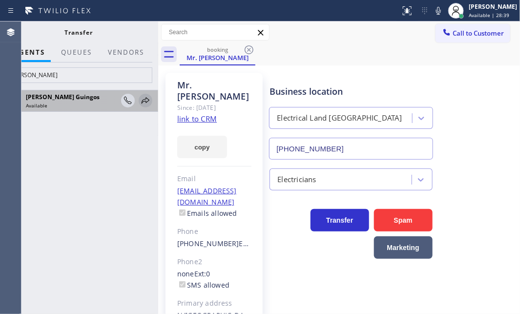
click at [145, 101] on icon at bounding box center [146, 101] width 12 height 12
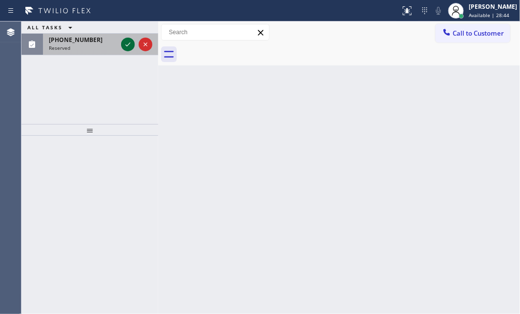
click at [128, 44] on icon at bounding box center [128, 45] width 12 height 12
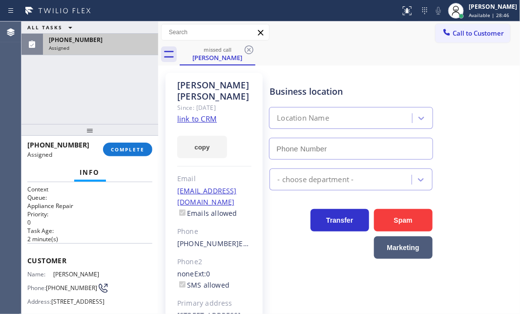
scroll to position [44, 0]
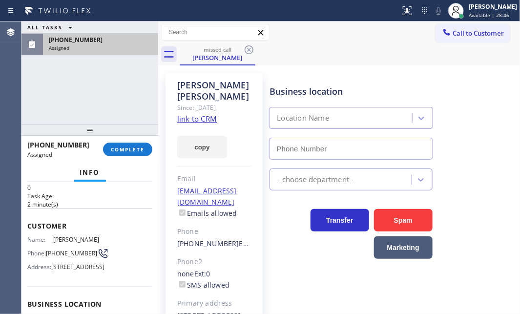
type input "[PHONE_NUMBER]"
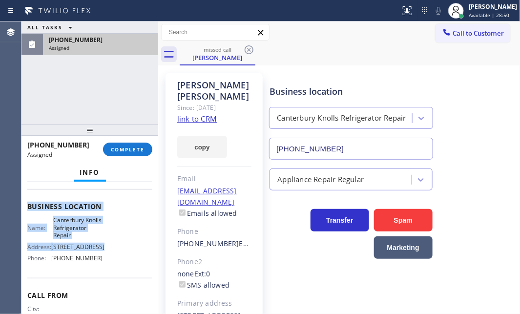
scroll to position [133, 0]
drag, startPoint x: 46, startPoint y: 263, endPoint x: 98, endPoint y: 286, distance: 56.9
click at [98, 286] on div "Context Queue: Appliance Repair Priority: 0 Task Age: [DEMOGRAPHIC_DATA] minute…" at bounding box center [89, 248] width 137 height 132
click at [125, 148] on span "COMPLETE" at bounding box center [128, 149] width 34 height 7
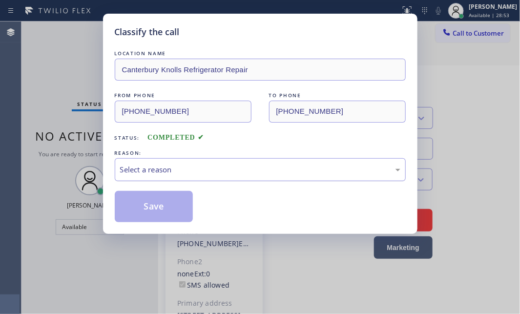
click at [207, 170] on div "Select a reason" at bounding box center [260, 169] width 280 height 11
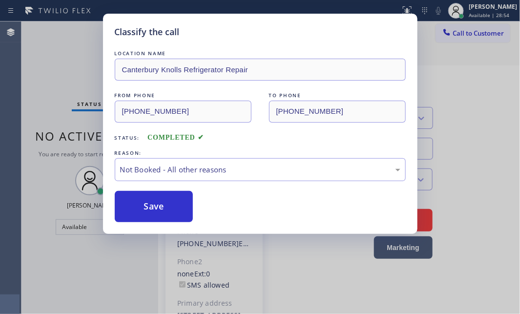
drag, startPoint x: 150, startPoint y: 209, endPoint x: 468, endPoint y: 193, distance: 318.5
click at [152, 208] on button "Save" at bounding box center [154, 206] width 79 height 31
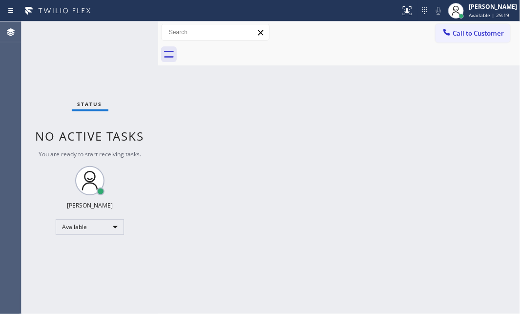
click at [244, 101] on div "Back to Dashboard Change Sender ID Customers Technicians Select a contact Outbo…" at bounding box center [339, 167] width 362 height 293
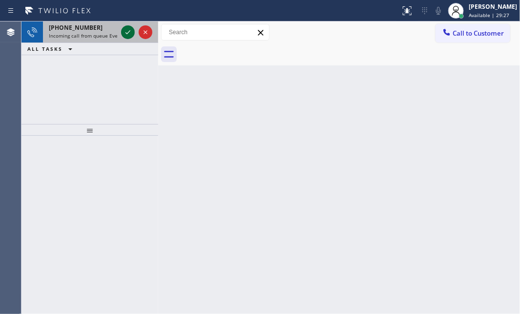
click at [125, 31] on icon at bounding box center [128, 32] width 12 height 12
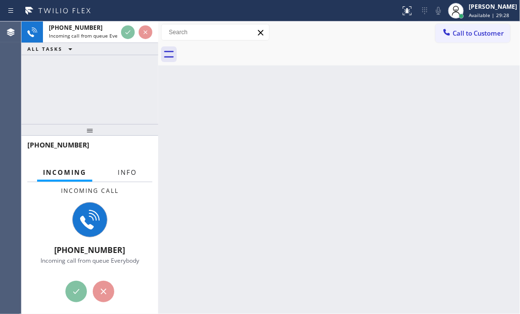
click at [127, 172] on span "Info" at bounding box center [127, 172] width 19 height 9
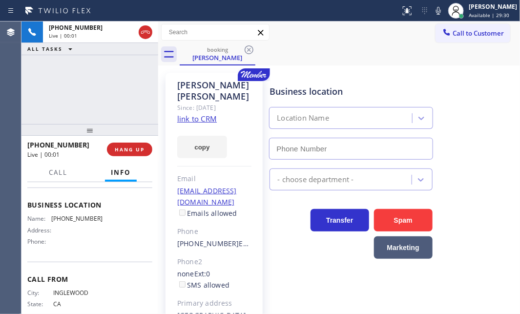
scroll to position [133, 0]
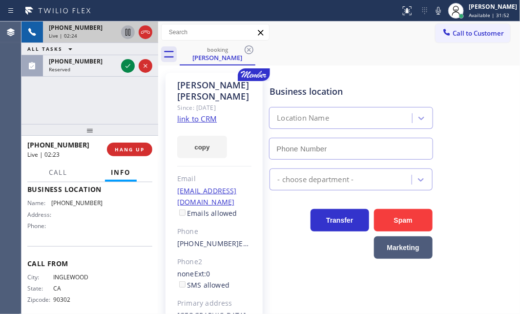
click at [129, 29] on icon at bounding box center [128, 32] width 12 height 12
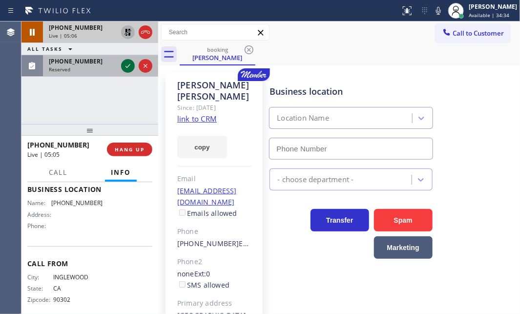
click at [122, 63] on div at bounding box center [128, 66] width 14 height 12
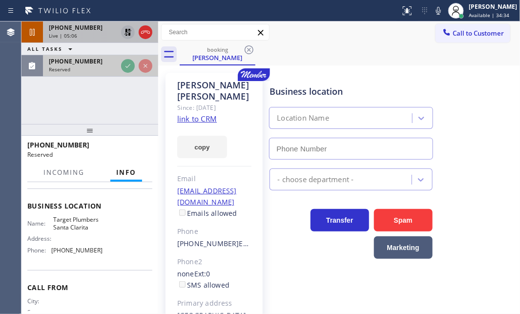
scroll to position [149, 0]
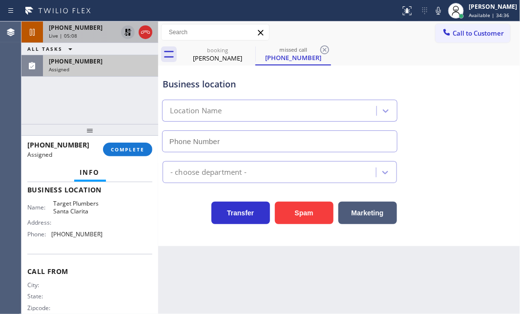
type input "[PHONE_NUMBER]"
click at [93, 34] on div "Live | 05:08" at bounding box center [83, 35] width 68 height 7
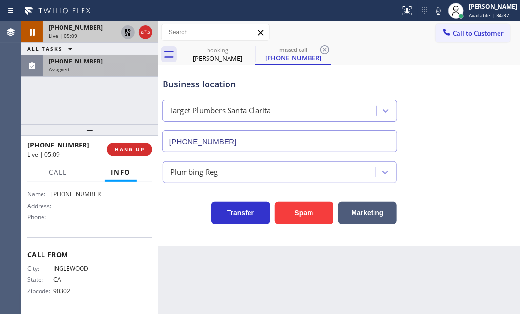
scroll to position [133, 0]
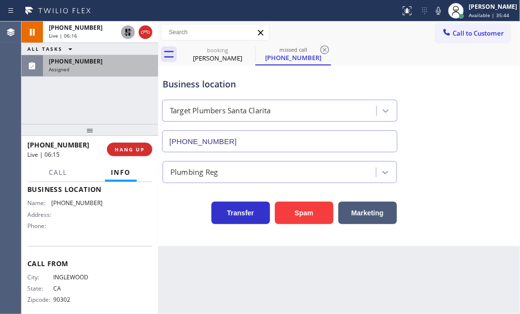
click at [131, 28] on icon at bounding box center [128, 32] width 12 height 12
click at [143, 31] on icon at bounding box center [146, 32] width 12 height 12
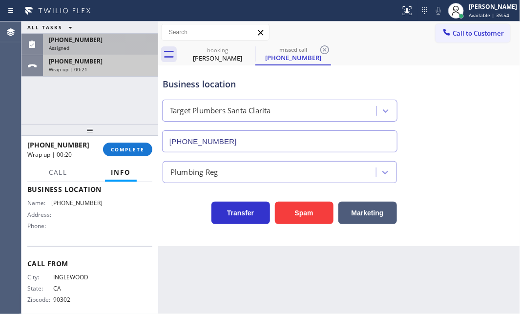
click at [118, 72] on div "[PHONE_NUMBER] Wrap up | 00:21" at bounding box center [98, 65] width 111 height 21
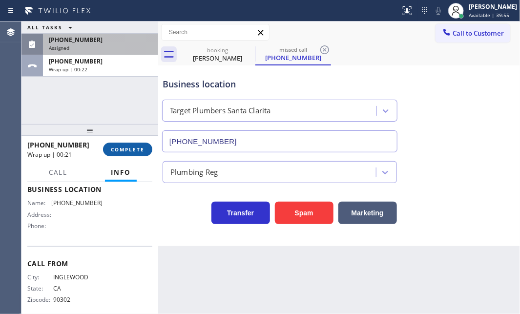
click at [125, 144] on button "COMPLETE" at bounding box center [127, 150] width 49 height 14
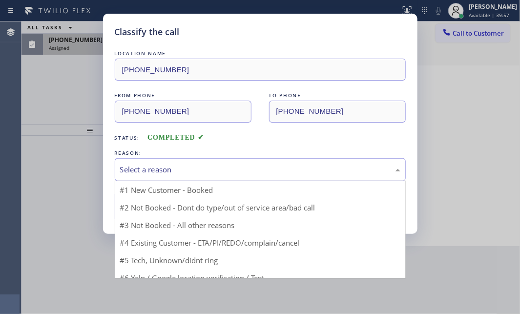
click at [207, 167] on div "Select a reason" at bounding box center [260, 169] width 280 height 11
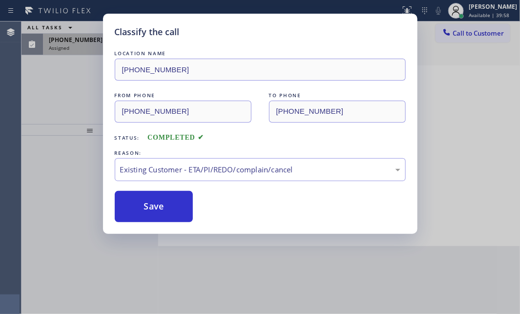
drag, startPoint x: 154, startPoint y: 210, endPoint x: 129, endPoint y: 154, distance: 60.4
click at [154, 209] on button "Save" at bounding box center [154, 206] width 79 height 31
click at [76, 49] on div "Classify the call LOCATION NAME [PHONE_NUMBER] FROM PHONE [PHONE_NUMBER] TO PHO…" at bounding box center [260, 157] width 520 height 314
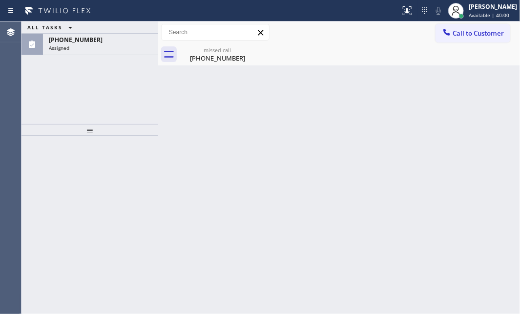
drag, startPoint x: 86, startPoint y: 43, endPoint x: 83, endPoint y: 71, distance: 28.0
click at [84, 44] on div "[PHONE_NUMBER] Assigned" at bounding box center [98, 44] width 111 height 21
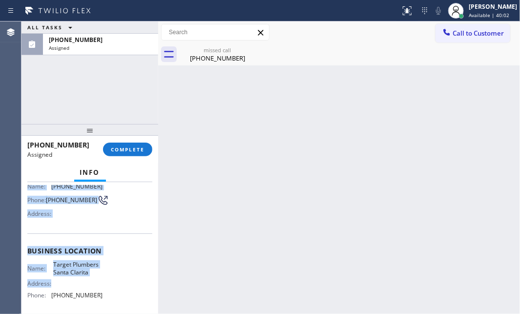
scroll to position [88, 0]
drag, startPoint x: 27, startPoint y: 256, endPoint x: 112, endPoint y: 298, distance: 94.2
click at [112, 298] on div "Context Queue: Plumbing Priority: 0 Task Age: [DEMOGRAPHIC_DATA] minute(s) Cust…" at bounding box center [89, 243] width 125 height 292
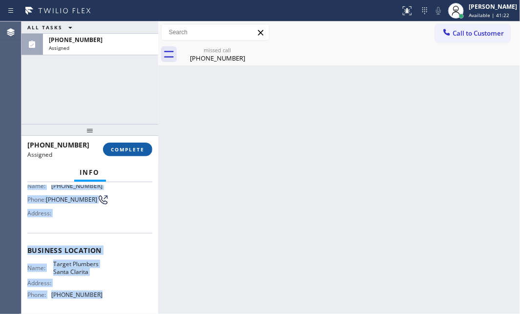
click at [120, 147] on span "COMPLETE" at bounding box center [128, 149] width 34 height 7
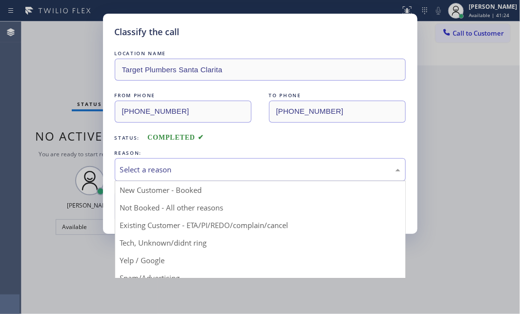
click at [226, 159] on div "Select a reason" at bounding box center [260, 169] width 291 height 23
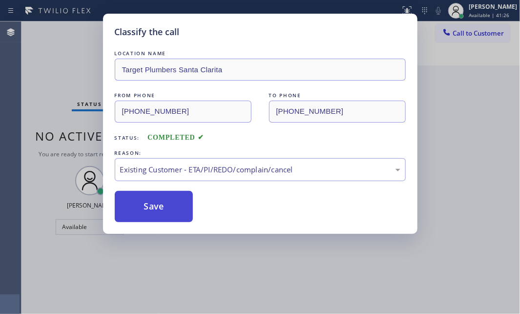
click at [159, 210] on button "Save" at bounding box center [154, 206] width 79 height 31
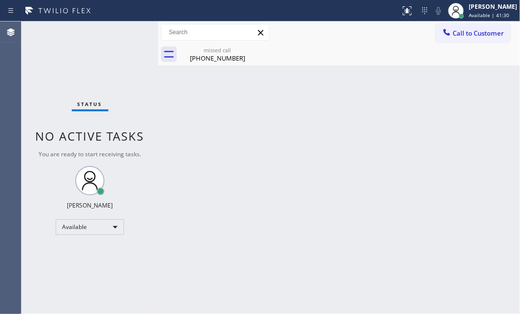
click at [210, 54] on div "[PHONE_NUMBER]" at bounding box center [218, 58] width 74 height 9
click at [338, 172] on div "Back to Dashboard Change Sender ID Customers Technicians Select a contact Outbo…" at bounding box center [339, 167] width 362 height 293
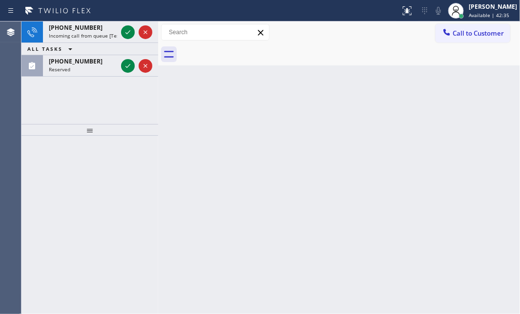
click at [126, 23] on div at bounding box center [136, 31] width 35 height 21
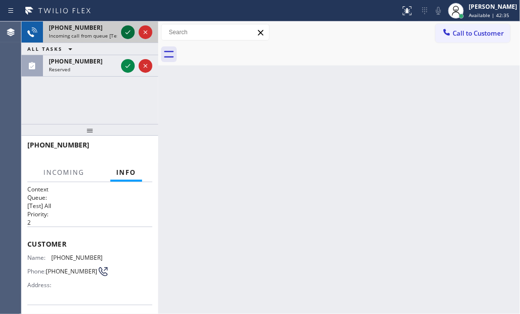
click at [127, 30] on icon at bounding box center [128, 32] width 12 height 12
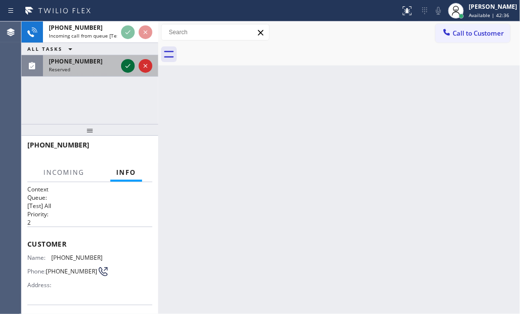
click at [127, 60] on icon at bounding box center [128, 66] width 12 height 12
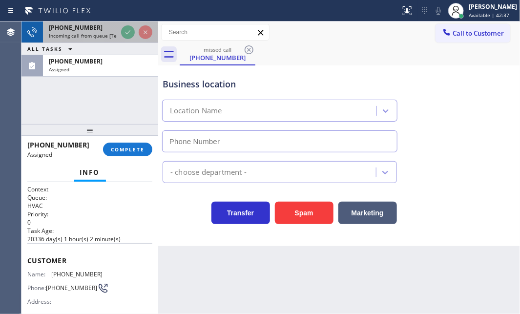
click at [100, 28] on div "[PHONE_NUMBER]" at bounding box center [83, 27] width 68 height 8
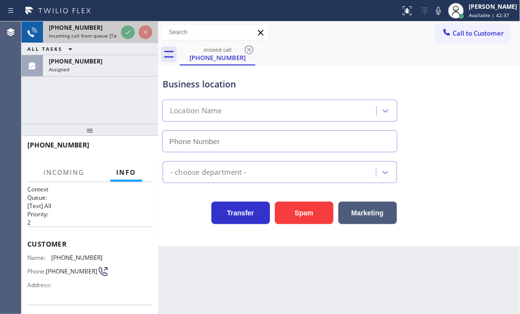
type input "[PHONE_NUMBER]"
click at [100, 28] on div "[PHONE_NUMBER]" at bounding box center [83, 27] width 68 height 8
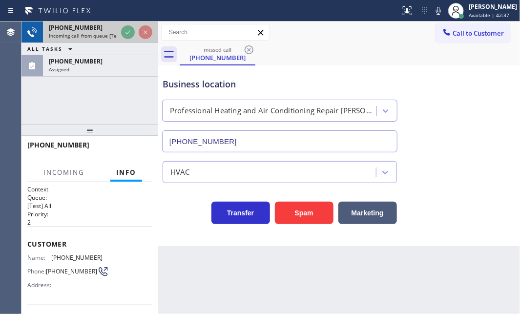
click at [100, 28] on div "[PHONE_NUMBER]" at bounding box center [83, 27] width 68 height 8
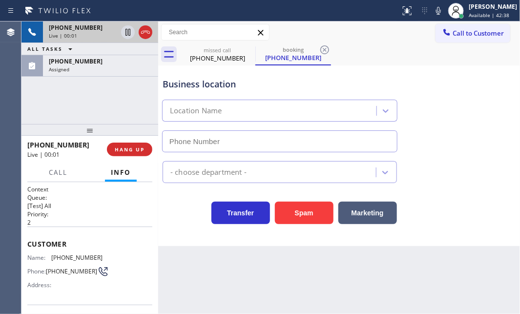
type input "[PHONE_NUMBER]"
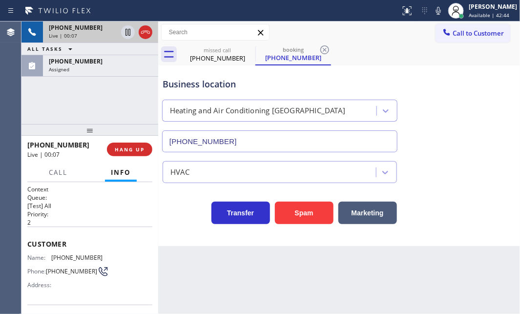
click at [92, 27] on div "[PHONE_NUMBER]" at bounding box center [83, 27] width 68 height 8
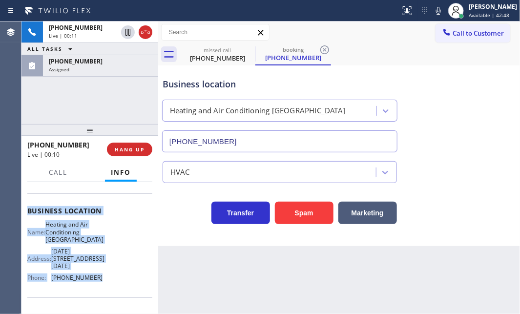
scroll to position [133, 0]
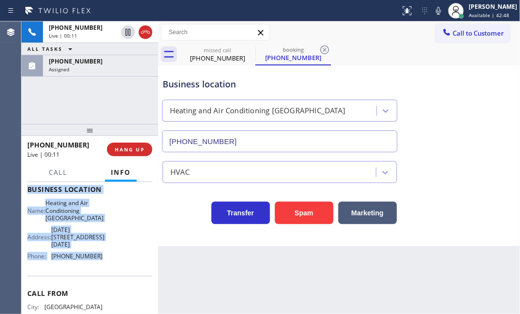
drag, startPoint x: 25, startPoint y: 239, endPoint x: 255, endPoint y: 273, distance: 231.7
click at [104, 279] on div "Context Queue: [Test] All Priority: 2 Customer Name: [PHONE_NUMBER] Phone: [PHO…" at bounding box center [89, 248] width 137 height 132
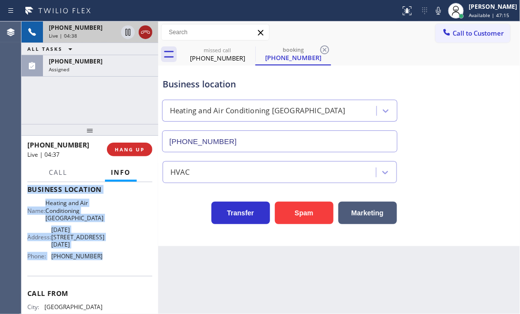
click at [143, 35] on icon at bounding box center [146, 32] width 12 height 12
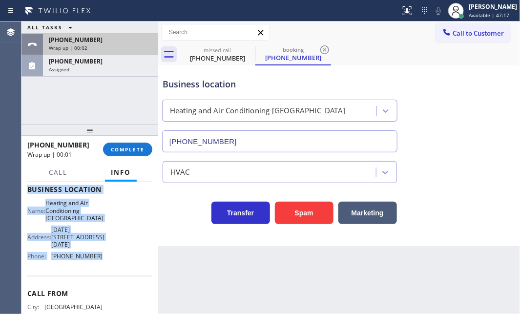
click at [117, 46] on div "Wrap up | 00:02" at bounding box center [101, 47] width 104 height 7
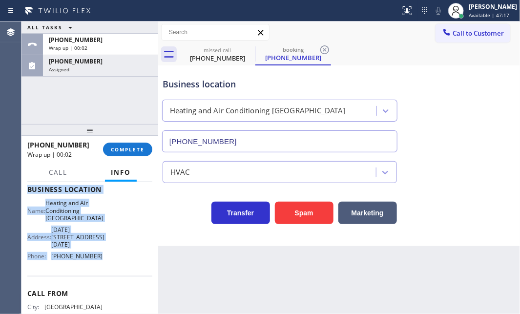
drag, startPoint x: 139, startPoint y: 150, endPoint x: 209, endPoint y: 171, distance: 73.6
click at [139, 150] on span "COMPLETE" at bounding box center [128, 149] width 34 height 7
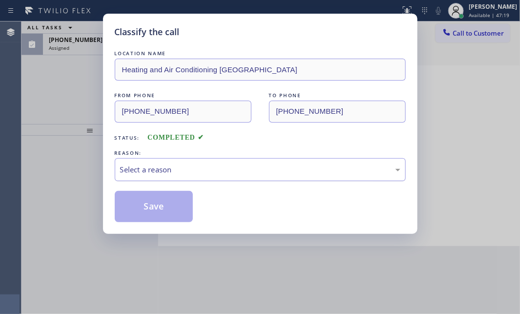
click at [233, 165] on div "Select a reason" at bounding box center [260, 169] width 280 height 11
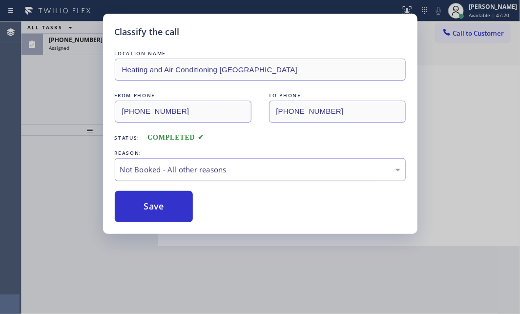
drag, startPoint x: 197, startPoint y: 166, endPoint x: 193, endPoint y: 179, distance: 13.9
click at [197, 167] on div "Not Booked - All other reasons" at bounding box center [260, 169] width 280 height 11
drag, startPoint x: 164, startPoint y: 240, endPoint x: 164, endPoint y: 224, distance: 16.6
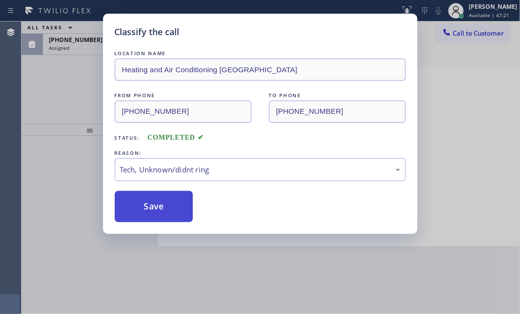
drag, startPoint x: 164, startPoint y: 209, endPoint x: 163, endPoint y: 199, distance: 9.8
click at [164, 208] on button "Save" at bounding box center [154, 206] width 79 height 31
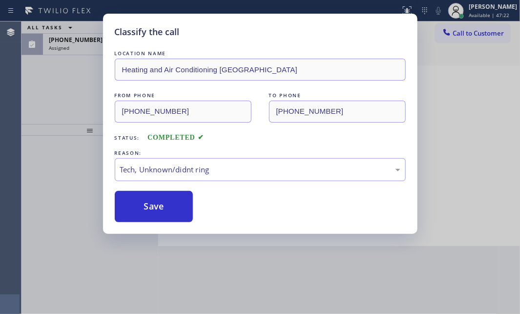
click at [85, 55] on div "Classify the call LOCATION NAME Heating and Air Conditioning [GEOGRAPHIC_DATA] …" at bounding box center [260, 157] width 520 height 314
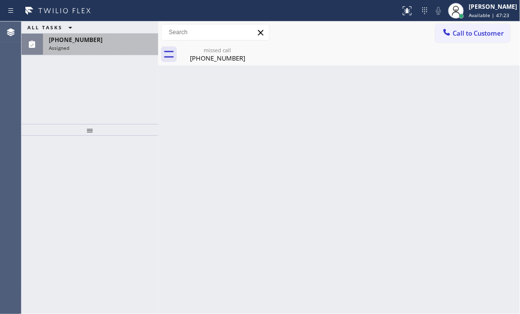
click at [86, 51] on div "[PHONE_NUMBER] Assigned" at bounding box center [98, 44] width 111 height 21
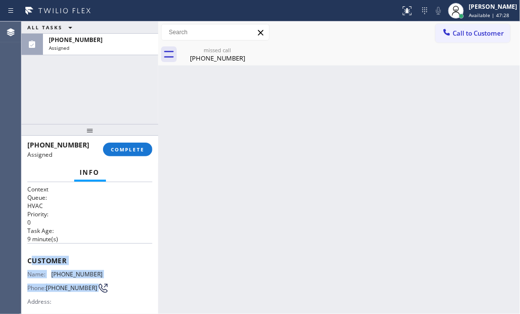
drag, startPoint x: 31, startPoint y: 257, endPoint x: 78, endPoint y: 241, distance: 49.3
click at [92, 278] on div "Customer Name: [PHONE_NUMBER] Phone: [PHONE_NUMBER] Address:" at bounding box center [89, 282] width 125 height 78
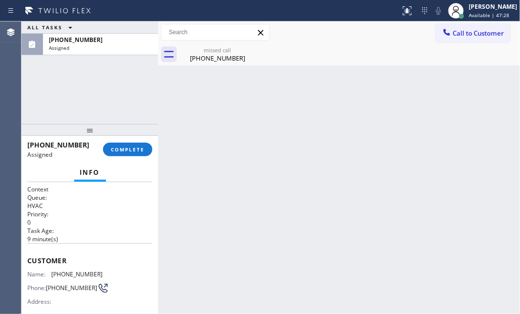
drag, startPoint x: 78, startPoint y: 235, endPoint x: 44, endPoint y: 248, distance: 36.2
click at [77, 235] on p "9 minute(s)" at bounding box center [89, 239] width 125 height 8
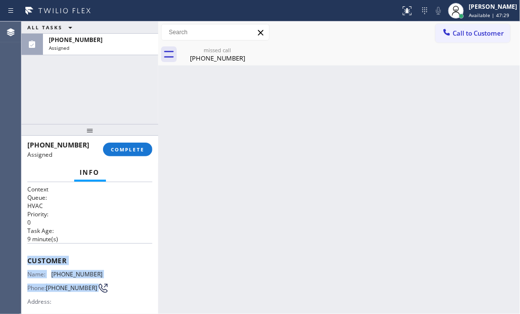
scroll to position [133, 0]
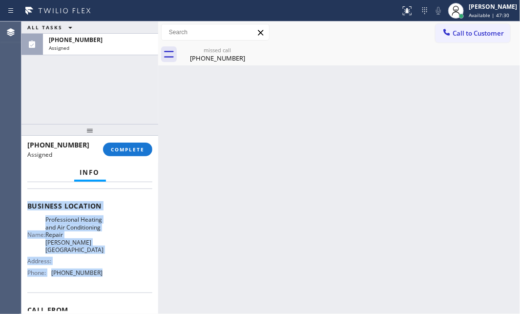
drag, startPoint x: 29, startPoint y: 256, endPoint x: 268, endPoint y: 274, distance: 240.1
click at [91, 272] on div "Context Queue: HVAC Priority: 0 Task Age: [DEMOGRAPHIC_DATA] minute(s) Customer…" at bounding box center [89, 209] width 125 height 315
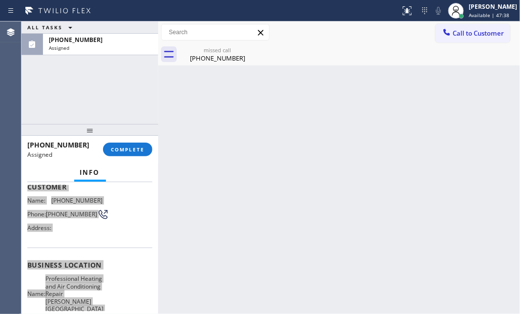
scroll to position [0, 0]
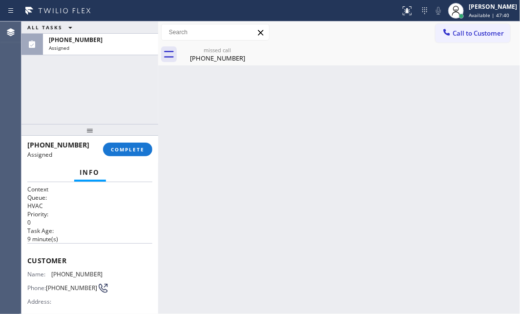
drag, startPoint x: 308, startPoint y: 109, endPoint x: 354, endPoint y: 110, distance: 45.9
click at [319, 110] on div "Back to Dashboard Change Sender ID Customers Technicians Select a contact Outbo…" at bounding box center [339, 167] width 362 height 293
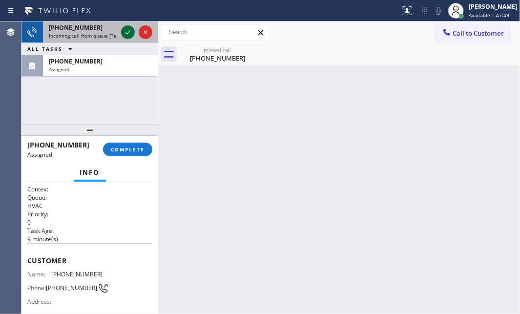
click at [127, 30] on icon at bounding box center [128, 32] width 12 height 12
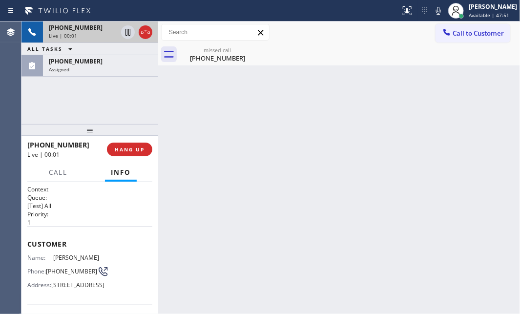
click at [98, 34] on div "Live | 00:01" at bounding box center [83, 35] width 68 height 7
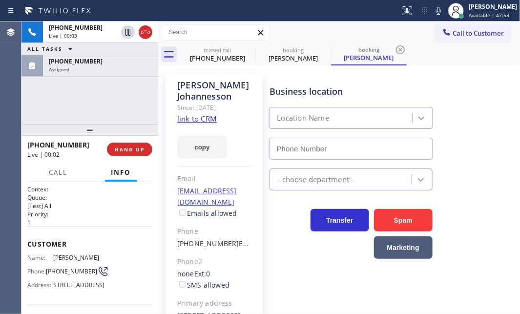
type input "[PHONE_NUMBER]"
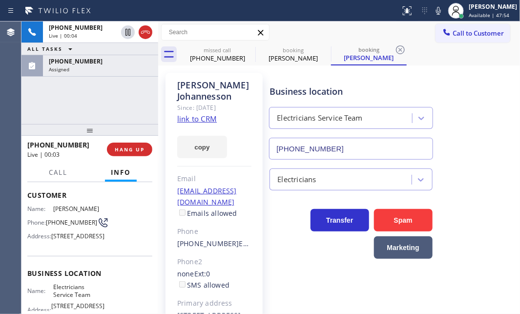
scroll to position [133, 0]
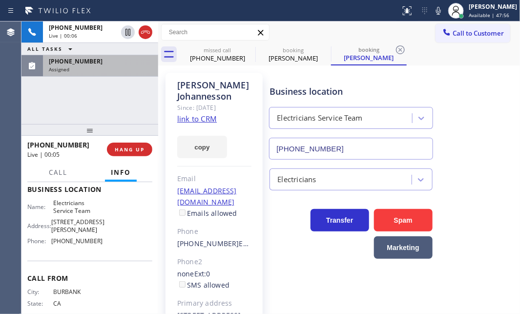
click at [100, 68] on div "Assigned" at bounding box center [101, 69] width 104 height 7
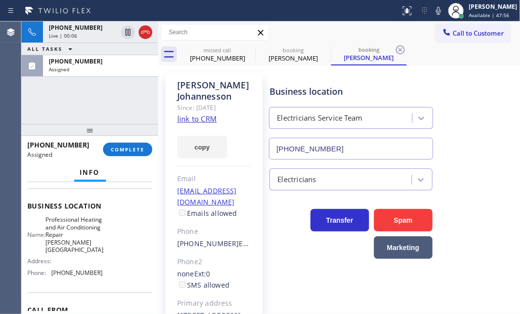
scroll to position [146, 0]
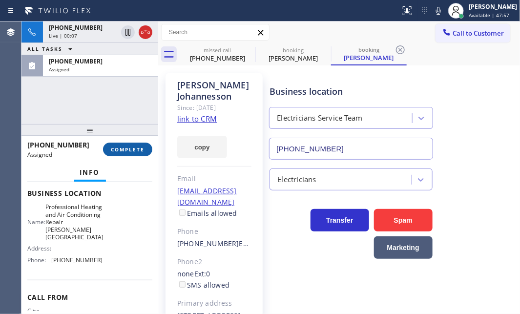
click at [128, 151] on span "COMPLETE" at bounding box center [128, 149] width 34 height 7
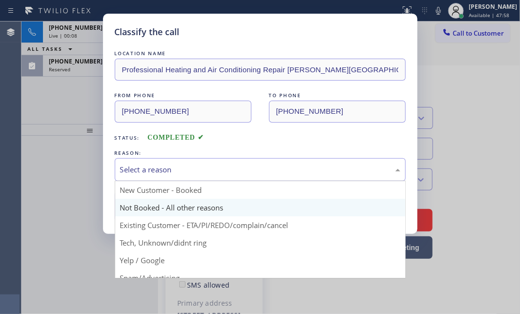
drag, startPoint x: 215, startPoint y: 170, endPoint x: 214, endPoint y: 210, distance: 40.6
click at [215, 170] on div "Select a reason" at bounding box center [260, 169] width 280 height 11
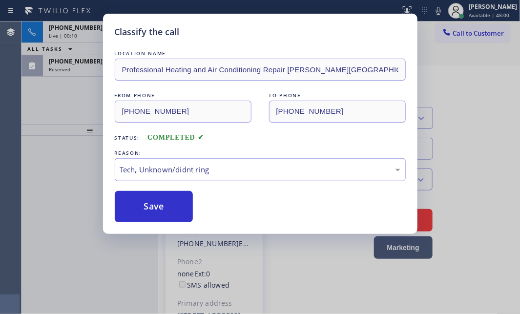
drag, startPoint x: 166, startPoint y: 245, endPoint x: 161, endPoint y: 225, distance: 21.1
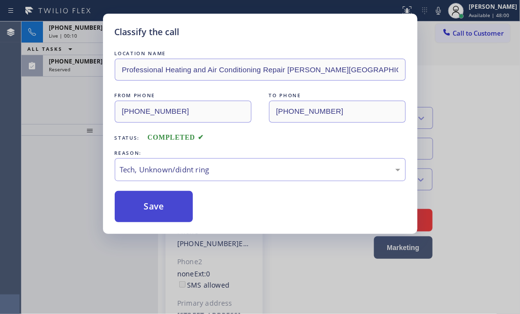
click at [159, 210] on button "Save" at bounding box center [154, 206] width 79 height 31
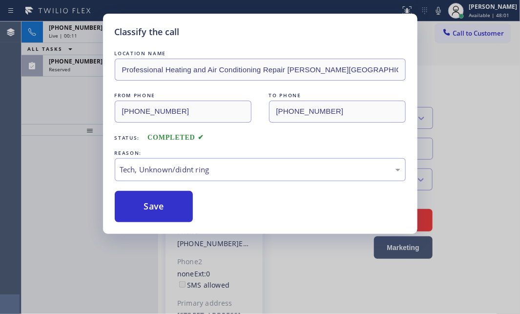
click at [83, 73] on div "Classify the call LOCATION NAME Professional Heating and Air Conditioning Repai…" at bounding box center [260, 157] width 520 height 314
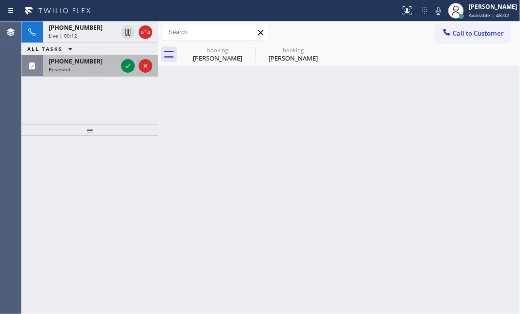
drag, startPoint x: 84, startPoint y: 69, endPoint x: 117, endPoint y: 68, distance: 32.8
click at [86, 69] on div "Reserved" at bounding box center [83, 69] width 68 height 7
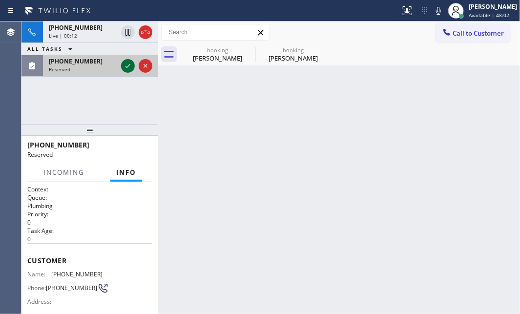
click at [130, 64] on icon at bounding box center [128, 66] width 12 height 12
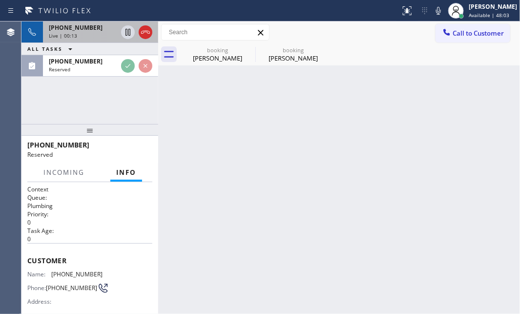
click at [115, 27] on div "[PHONE_NUMBER]" at bounding box center [83, 27] width 68 height 8
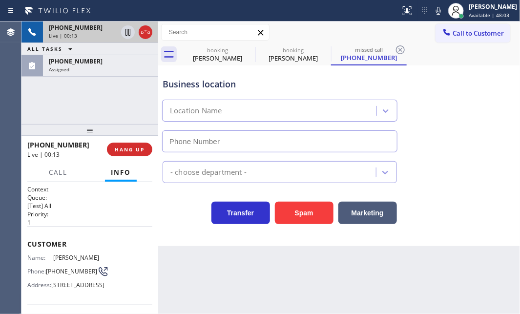
type input "[PHONE_NUMBER]"
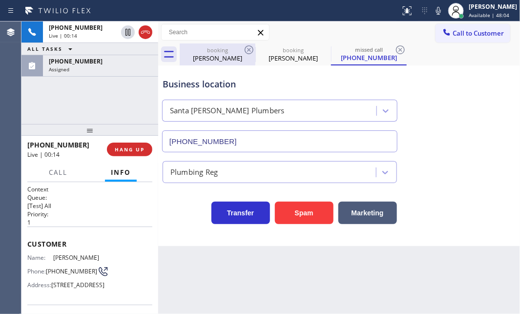
click at [202, 49] on div "booking" at bounding box center [218, 49] width 74 height 7
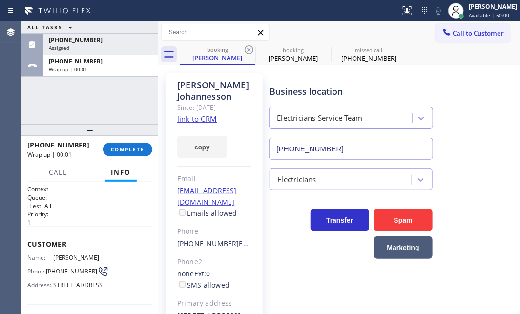
drag, startPoint x: 125, startPoint y: 64, endPoint x: 146, endPoint y: 119, distance: 59.1
click at [125, 64] on div "[PHONE_NUMBER]" at bounding box center [101, 61] width 104 height 8
drag, startPoint x: 141, startPoint y: 146, endPoint x: 150, endPoint y: 152, distance: 11.2
click at [142, 146] on span "COMPLETE" at bounding box center [128, 149] width 34 height 7
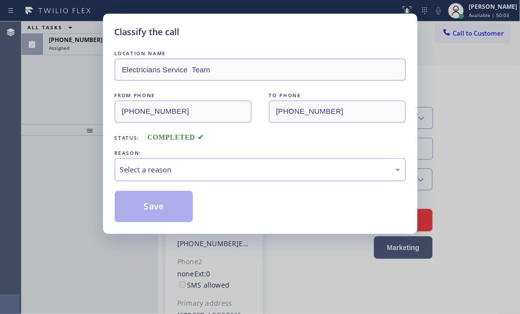
click at [226, 169] on div "Select a reason" at bounding box center [260, 169] width 280 height 11
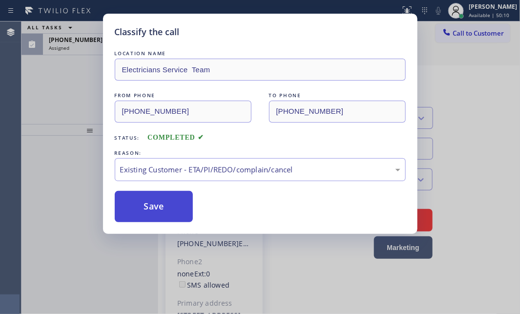
click at [183, 199] on button "Save" at bounding box center [154, 206] width 79 height 31
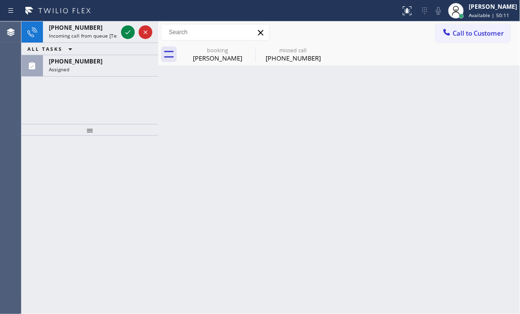
click at [99, 63] on div "[PHONE_NUMBER] Assigned" at bounding box center [98, 65] width 111 height 21
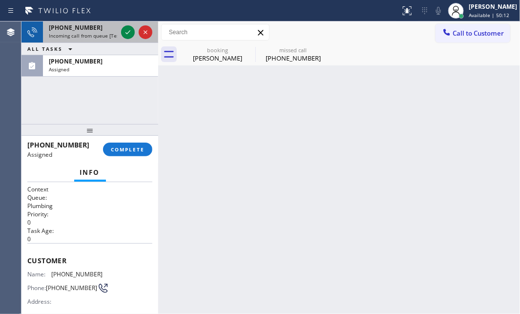
click at [128, 24] on div at bounding box center [136, 31] width 35 height 21
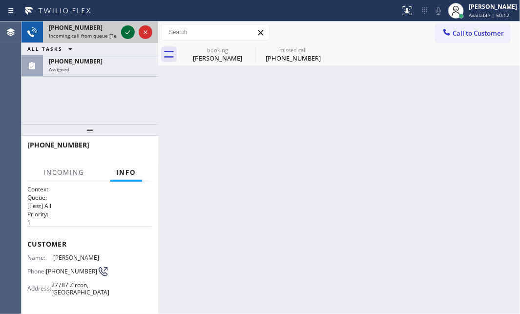
click at [128, 26] on icon at bounding box center [128, 32] width 12 height 12
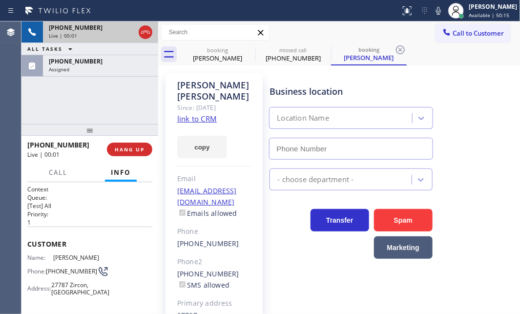
click at [94, 32] on div "Live | 00:01" at bounding box center [92, 35] width 86 height 7
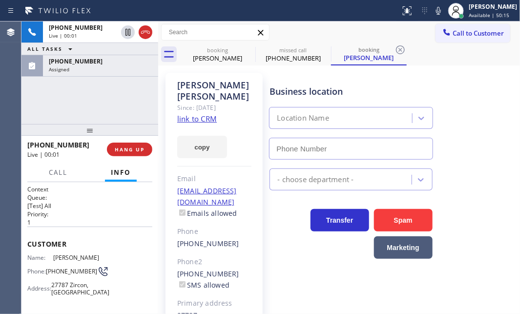
type input "[PHONE_NUMBER]"
drag, startPoint x: 122, startPoint y: 66, endPoint x: 125, endPoint y: 88, distance: 21.7
click at [122, 66] on div "Assigned" at bounding box center [101, 69] width 104 height 7
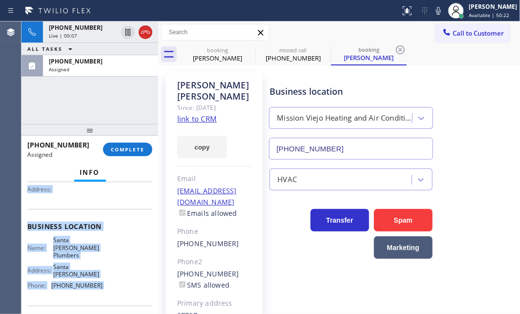
scroll to position [133, 0]
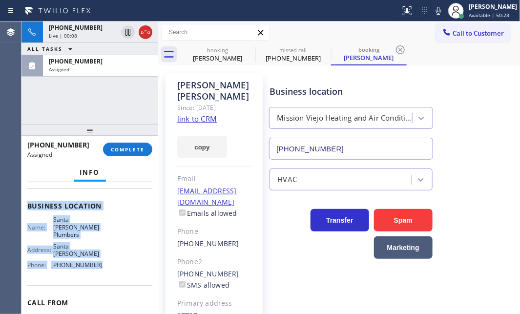
drag, startPoint x: 28, startPoint y: 256, endPoint x: 124, endPoint y: 264, distance: 95.6
click at [124, 264] on div "Context Queue: Plumbing Priority: 0 Task Age: [DEMOGRAPHIC_DATA] minute(s) Cust…" at bounding box center [89, 205] width 125 height 307
click at [138, 148] on span "COMPLETE" at bounding box center [128, 149] width 34 height 7
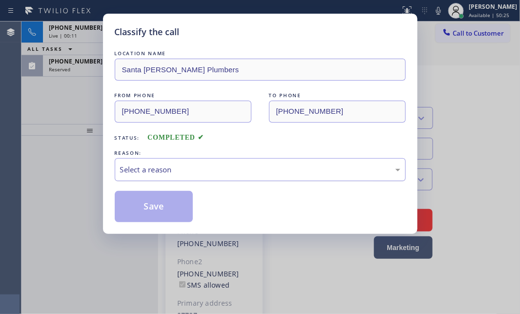
click at [194, 169] on div "Select a reason" at bounding box center [260, 169] width 280 height 11
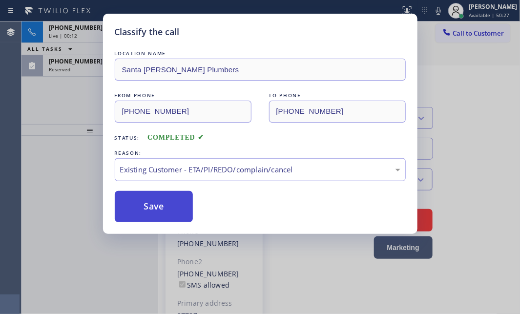
click at [150, 212] on button "Save" at bounding box center [154, 206] width 79 height 31
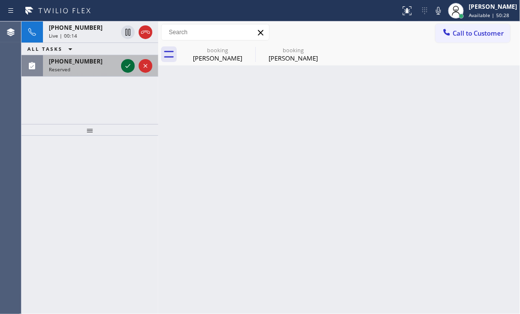
click at [128, 64] on icon at bounding box center [128, 66] width 12 height 12
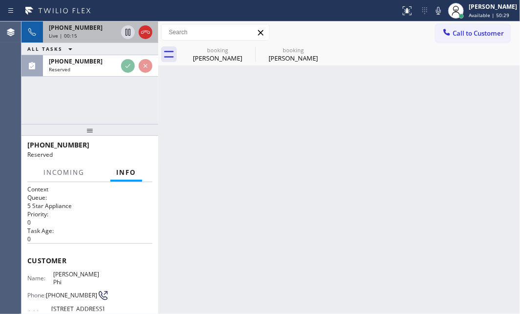
click at [98, 31] on div "[PHONE_NUMBER]" at bounding box center [83, 27] width 68 height 8
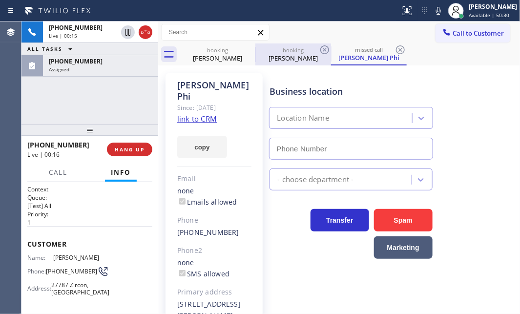
click at [281, 58] on div "[PERSON_NAME]" at bounding box center [294, 58] width 74 height 9
type input "[PHONE_NUMBER]"
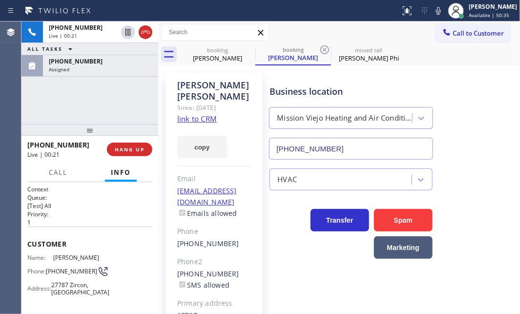
drag, startPoint x: 90, startPoint y: 34, endPoint x: 110, endPoint y: 47, distance: 23.9
click at [91, 34] on div "Live | 00:21" at bounding box center [83, 35] width 68 height 7
click at [249, 49] on icon at bounding box center [249, 49] width 9 height 9
click at [214, 53] on div "booking" at bounding box center [218, 49] width 74 height 7
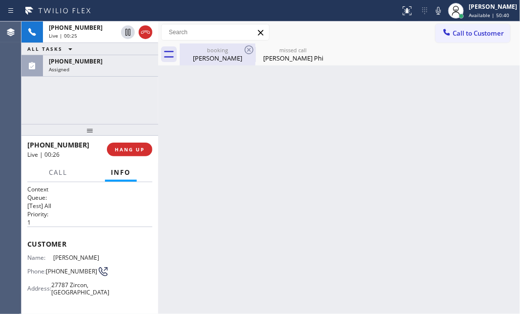
click at [212, 58] on div "[PERSON_NAME]" at bounding box center [218, 58] width 74 height 9
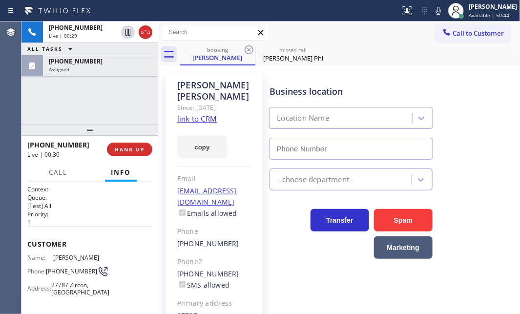
drag, startPoint x: 205, startPoint y: 108, endPoint x: 320, endPoint y: 43, distance: 132.0
click at [129, 35] on icon at bounding box center [128, 32] width 12 height 12
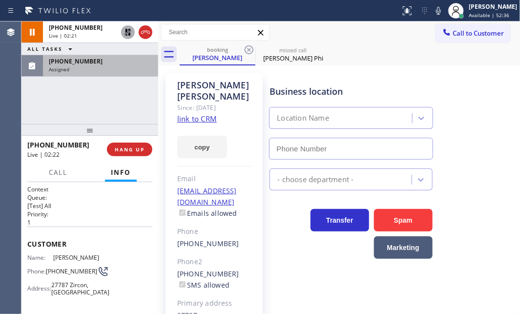
click at [111, 63] on div "[PHONE_NUMBER]" at bounding box center [101, 61] width 104 height 8
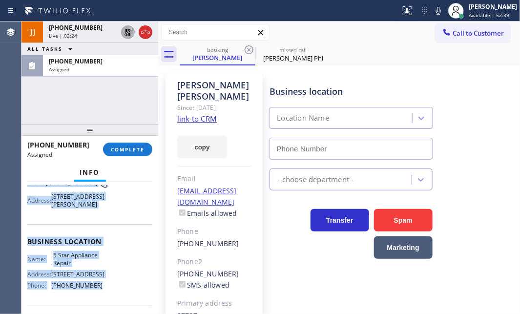
scroll to position [133, 0]
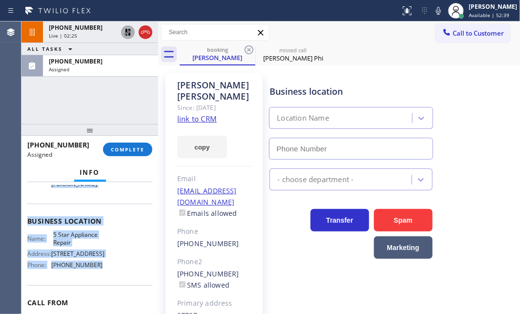
drag, startPoint x: 28, startPoint y: 254, endPoint x: 107, endPoint y: 289, distance: 86.4
click at [107, 289] on div "Context Queue: 5 Star Appliance Priority: 0 Task Age: [DEMOGRAPHIC_DATA] minute…" at bounding box center [89, 205] width 125 height 307
click at [126, 148] on span "COMPLETE" at bounding box center [128, 149] width 34 height 7
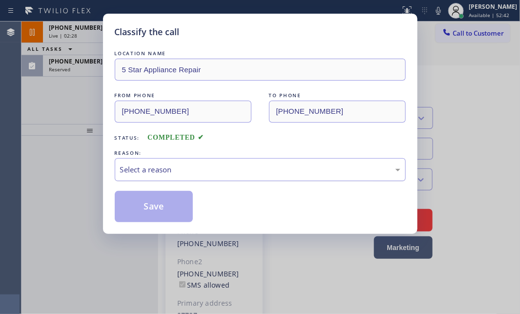
click at [166, 166] on div "Select a reason" at bounding box center [260, 169] width 280 height 11
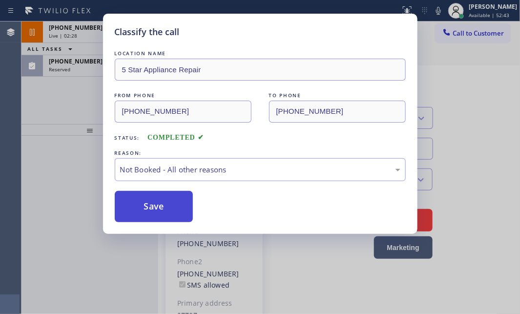
click at [134, 206] on button "Save" at bounding box center [154, 206] width 79 height 31
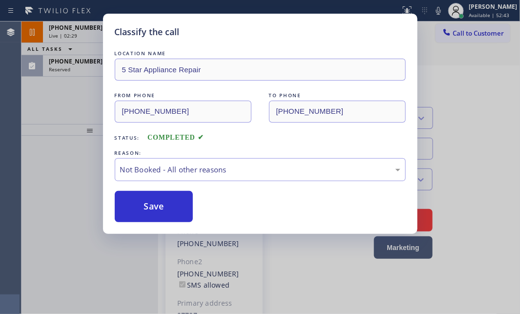
click at [86, 69] on div "Classify the call LOCATION NAME 5 Star Appliance Repair FROM PHONE [PHONE_NUMBE…" at bounding box center [260, 157] width 520 height 314
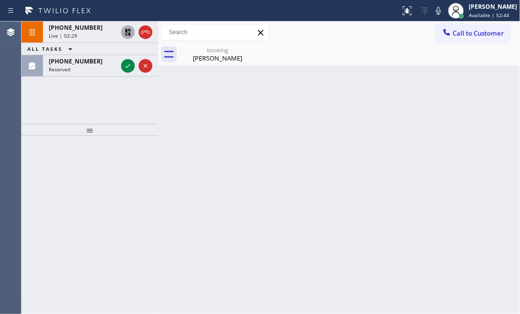
click at [94, 66] on div "Reserved" at bounding box center [83, 69] width 68 height 7
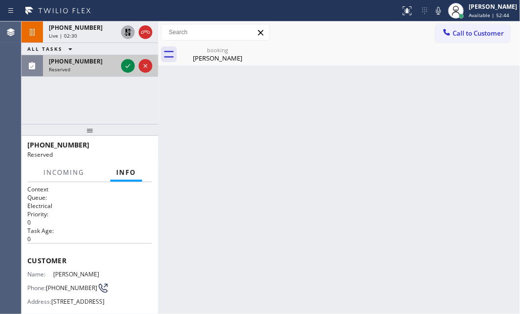
drag, startPoint x: 122, startPoint y: 65, endPoint x: 153, endPoint y: 75, distance: 32.3
click at [123, 65] on icon at bounding box center [128, 66] width 12 height 12
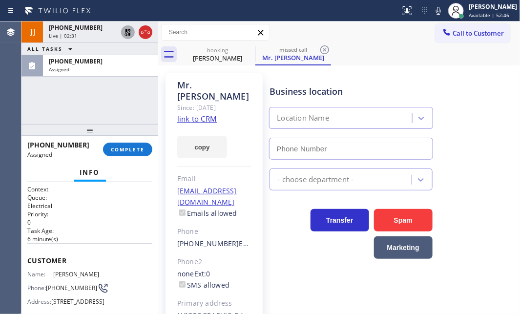
type input "[PHONE_NUMBER]"
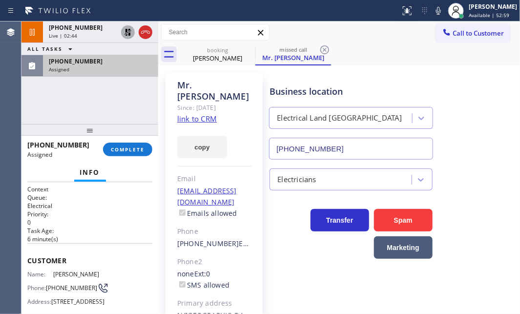
click at [91, 71] on div "Assigned" at bounding box center [101, 69] width 104 height 7
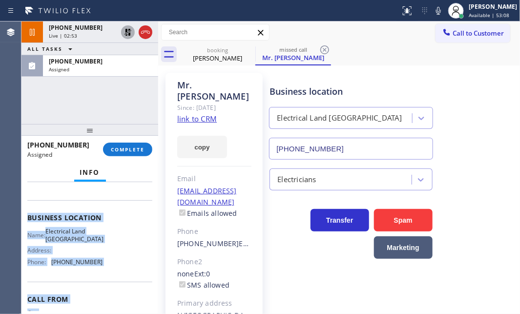
scroll to position [177, 0]
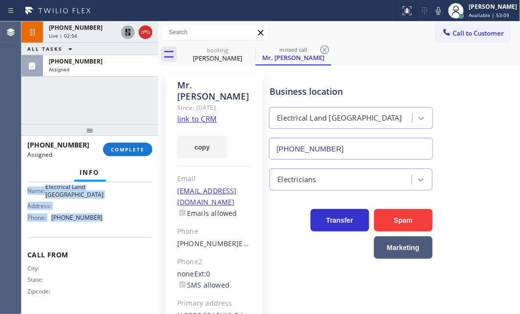
drag, startPoint x: 29, startPoint y: 258, endPoint x: 109, endPoint y: 239, distance: 82.0
click at [109, 239] on div "Context Queue: Electrical Priority: 0 Task Age: [DEMOGRAPHIC_DATA] minute(s) Cu…" at bounding box center [89, 248] width 137 height 132
click at [125, 146] on span "COMPLETE" at bounding box center [128, 149] width 34 height 7
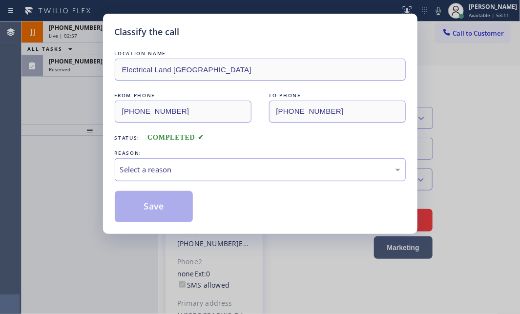
drag, startPoint x: 187, startPoint y: 166, endPoint x: 191, endPoint y: 171, distance: 6.8
click at [188, 167] on div "Select a reason" at bounding box center [260, 169] width 280 height 11
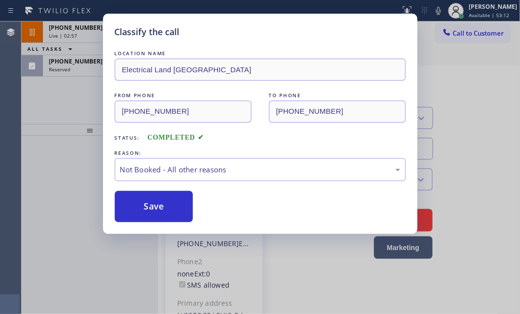
drag, startPoint x: 146, startPoint y: 208, endPoint x: 138, endPoint y: 187, distance: 22.4
click at [146, 207] on button "Save" at bounding box center [154, 206] width 79 height 31
click at [91, 68] on div "Classify the call LOCATION NAME Electrical Land [GEOGRAPHIC_DATA] FROM PHONE [P…" at bounding box center [260, 157] width 520 height 314
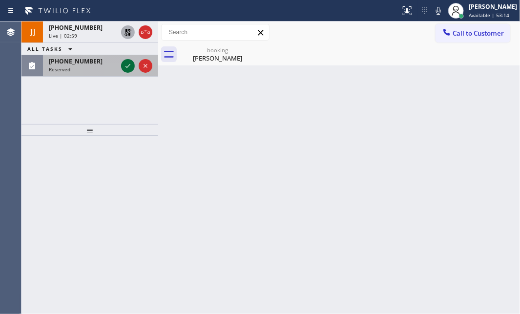
drag, startPoint x: 104, startPoint y: 68, endPoint x: 123, endPoint y: 64, distance: 19.7
click at [107, 67] on div "Reserved" at bounding box center [83, 69] width 68 height 7
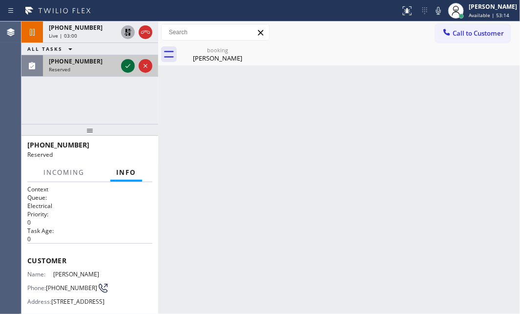
click at [127, 64] on icon at bounding box center [128, 66] width 12 height 12
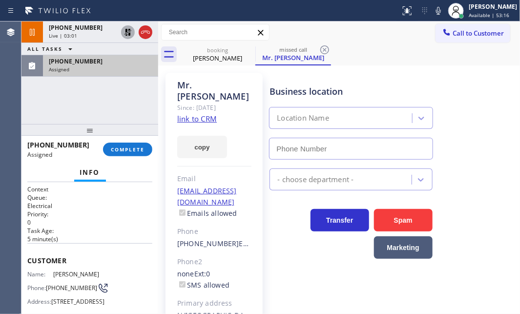
type input "[PHONE_NUMBER]"
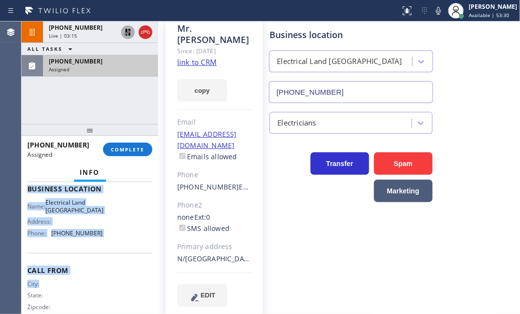
scroll to position [152, 0]
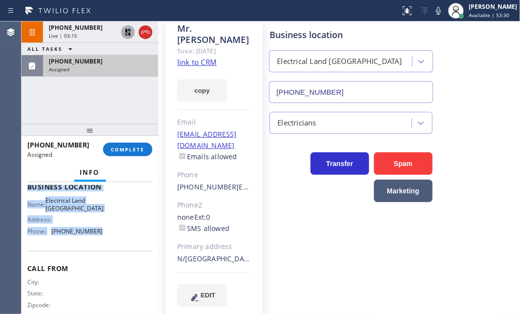
drag, startPoint x: 26, startPoint y: 257, endPoint x: 114, endPoint y: 264, distance: 88.7
click at [102, 259] on div "Context Queue: Electrical Priority: 0 Task Age: [DEMOGRAPHIC_DATA] minute(s) Cu…" at bounding box center [89, 248] width 137 height 132
click at [137, 145] on button "COMPLETE" at bounding box center [127, 150] width 49 height 14
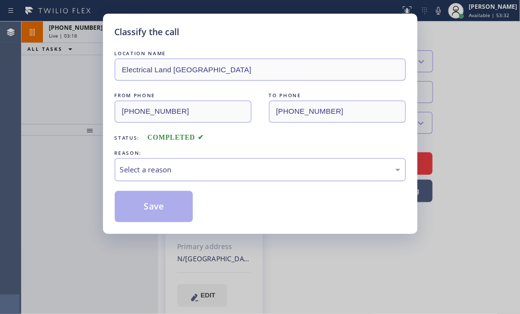
click at [215, 171] on div "Select a reason" at bounding box center [260, 169] width 280 height 11
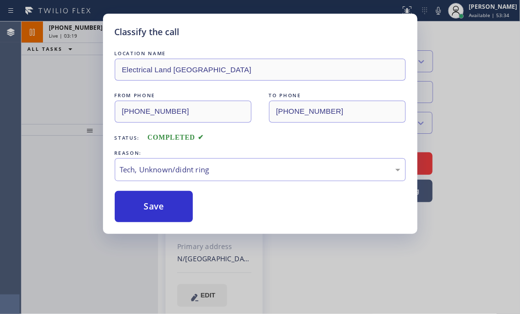
drag, startPoint x: 156, startPoint y: 240, endPoint x: 157, endPoint y: 210, distance: 30.8
drag, startPoint x: 156, startPoint y: 199, endPoint x: 350, endPoint y: 240, distance: 198.3
click at [156, 199] on button "Save" at bounding box center [154, 206] width 79 height 31
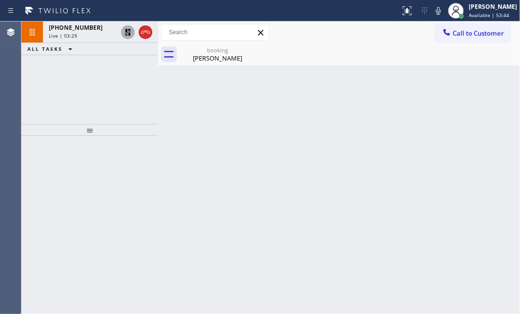
drag, startPoint x: 220, startPoint y: 55, endPoint x: 259, endPoint y: 66, distance: 40.7
click at [220, 55] on div "[PERSON_NAME]" at bounding box center [218, 58] width 74 height 9
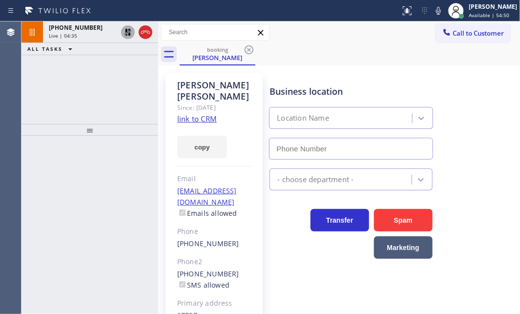
click at [88, 87] on div "[PHONE_NUMBER] Live | 04:35 ALL TASKS ALL TASKS ACTIVE TASKS TASKS IN WRAP UP" at bounding box center [89, 72] width 137 height 103
drag, startPoint x: 92, startPoint y: 84, endPoint x: 101, endPoint y: 93, distance: 12.5
click at [97, 86] on div "[PHONE_NUMBER] Live | 04:35 ALL TASKS ALL TASKS ACTIVE TASKS TASKS IN WRAP UP" at bounding box center [89, 72] width 137 height 103
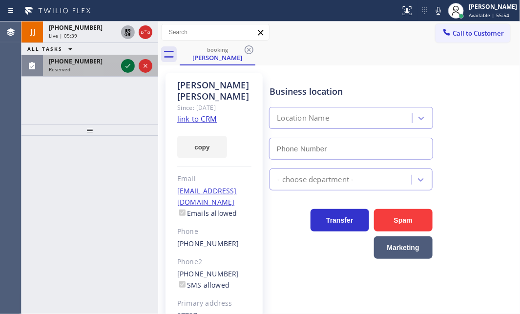
click at [124, 64] on icon at bounding box center [128, 66] width 12 height 12
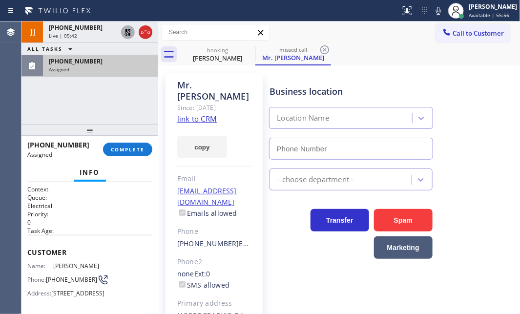
type input "[PHONE_NUMBER]"
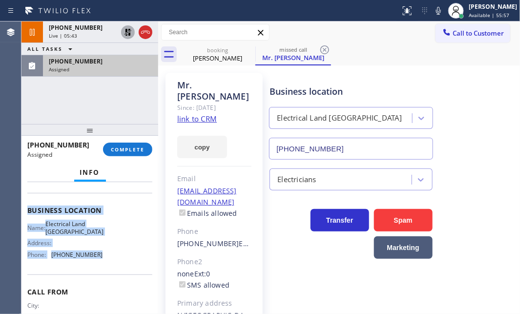
scroll to position [133, 0]
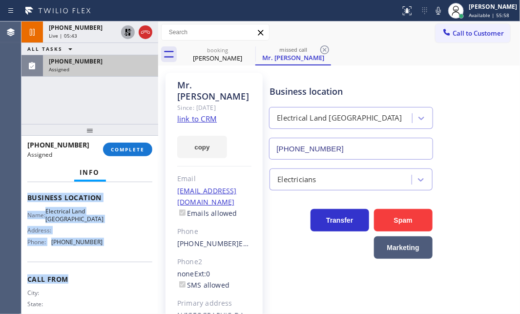
drag, startPoint x: 33, startPoint y: 253, endPoint x: 99, endPoint y: 279, distance: 71.5
click at [99, 279] on div "Context Queue: Electrical Priority: 0 Task Age: Customer Name: [PERSON_NAME] Ph…" at bounding box center [89, 193] width 125 height 283
click at [107, 241] on div "Name: Electrical Land [GEOGRAPHIC_DATA] Address: Phone: [PHONE_NUMBER]" at bounding box center [89, 229] width 125 height 42
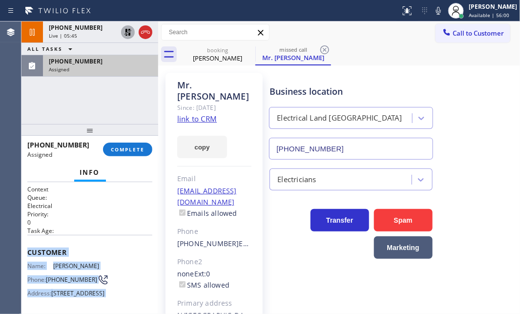
scroll to position [0, 0]
click at [93, 237] on div "Customer Name: [PERSON_NAME] Phone: [PHONE_NUMBER] Address: [STREET_ADDRESS]" at bounding box center [89, 274] width 125 height 78
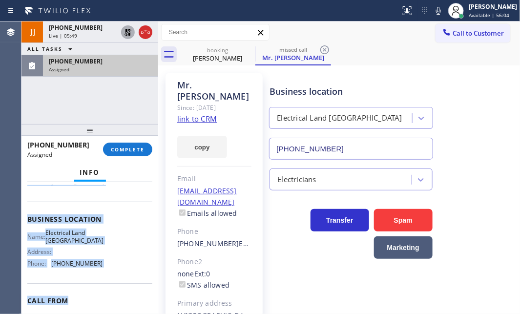
scroll to position [133, 0]
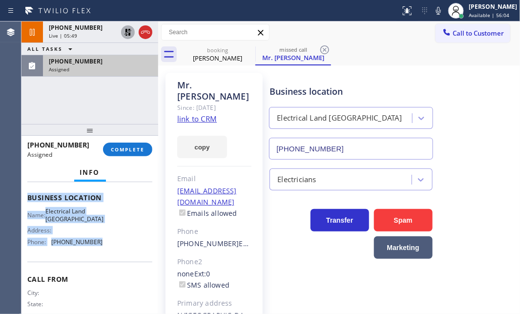
drag, startPoint x: 43, startPoint y: 256, endPoint x: 109, endPoint y: 277, distance: 69.7
click at [107, 277] on div "Context Queue: Electrical Priority: 0 Task Age: Customer Name: [PERSON_NAME] Ph…" at bounding box center [89, 248] width 137 height 132
click at [131, 153] on button "COMPLETE" at bounding box center [127, 150] width 49 height 14
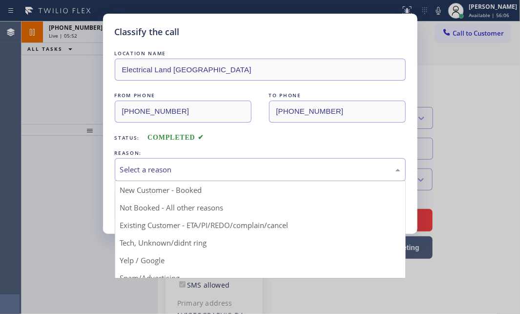
click at [202, 174] on div "Select a reason" at bounding box center [260, 169] width 280 height 11
drag, startPoint x: 155, startPoint y: 244, endPoint x: 155, endPoint y: 224, distance: 19.5
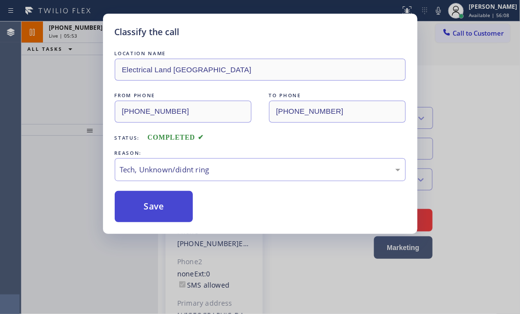
drag, startPoint x: 153, startPoint y: 212, endPoint x: 343, endPoint y: 211, distance: 189.6
click at [156, 212] on button "Save" at bounding box center [154, 206] width 79 height 31
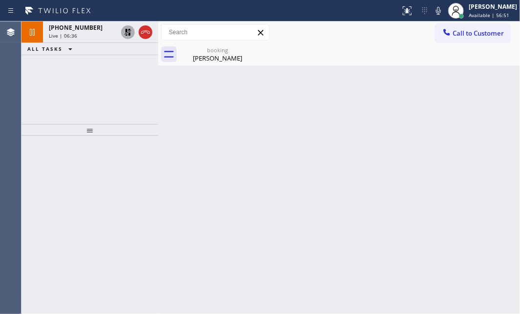
click at [123, 35] on icon at bounding box center [128, 32] width 12 height 12
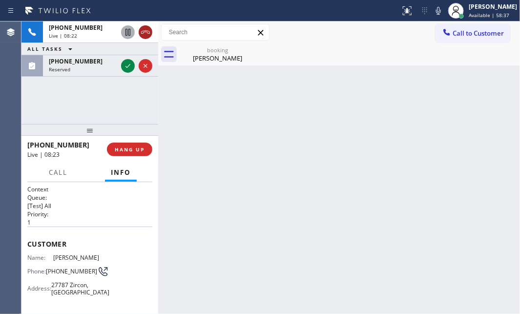
click at [139, 30] on div at bounding box center [146, 32] width 14 height 12
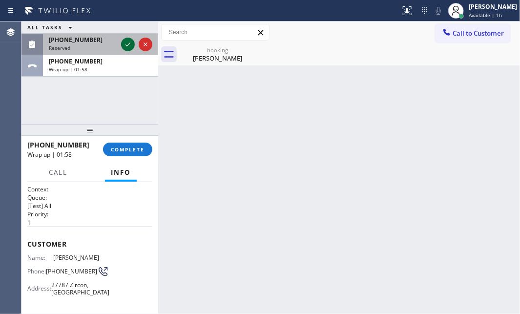
click at [125, 44] on icon at bounding box center [128, 45] width 12 height 12
